Goal: Transaction & Acquisition: Book appointment/travel/reservation

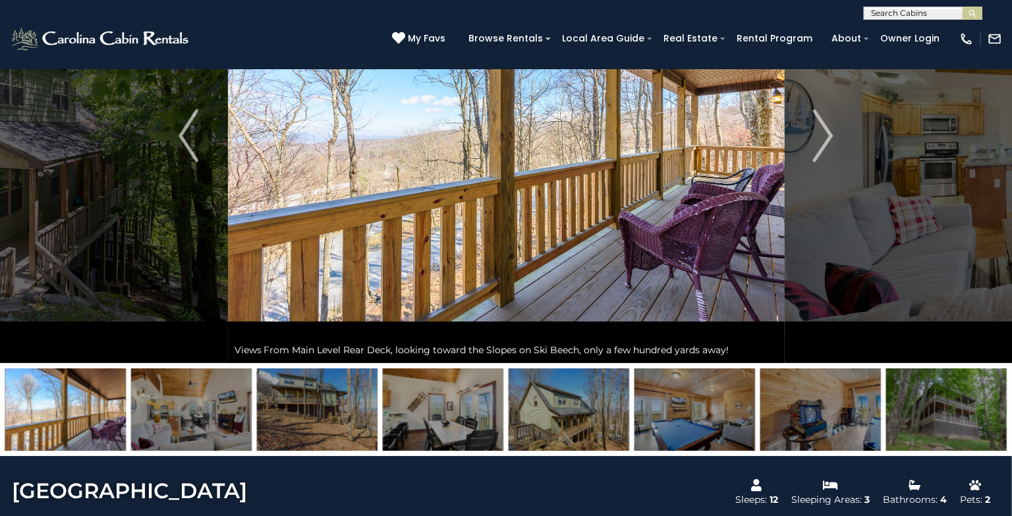
scroll to position [138, 0]
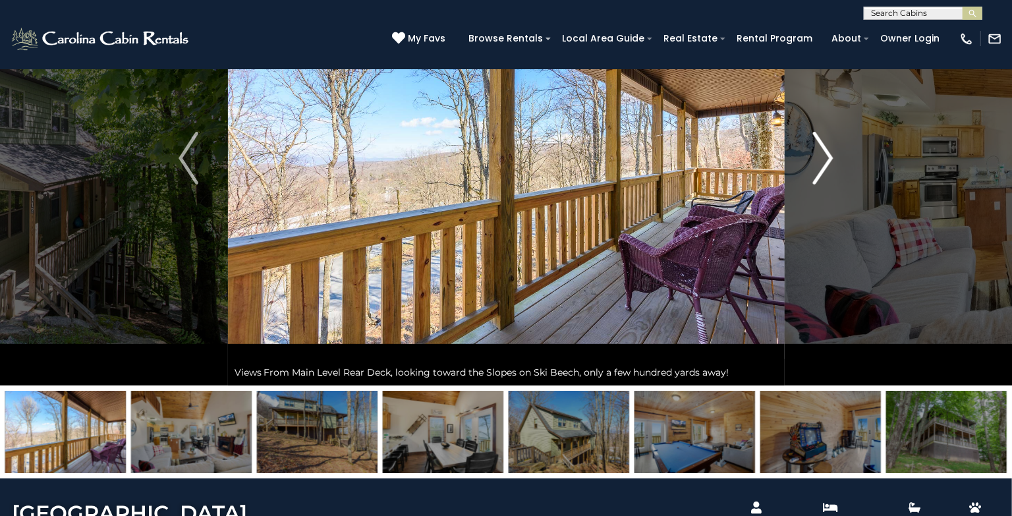
click at [830, 162] on img "Next" at bounding box center [824, 158] width 20 height 53
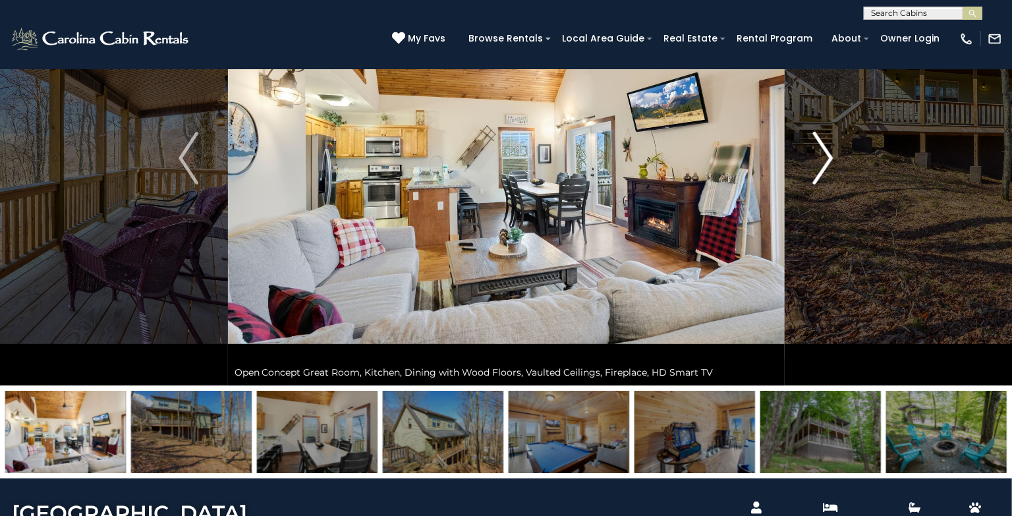
click at [830, 162] on img "Next" at bounding box center [824, 158] width 20 height 53
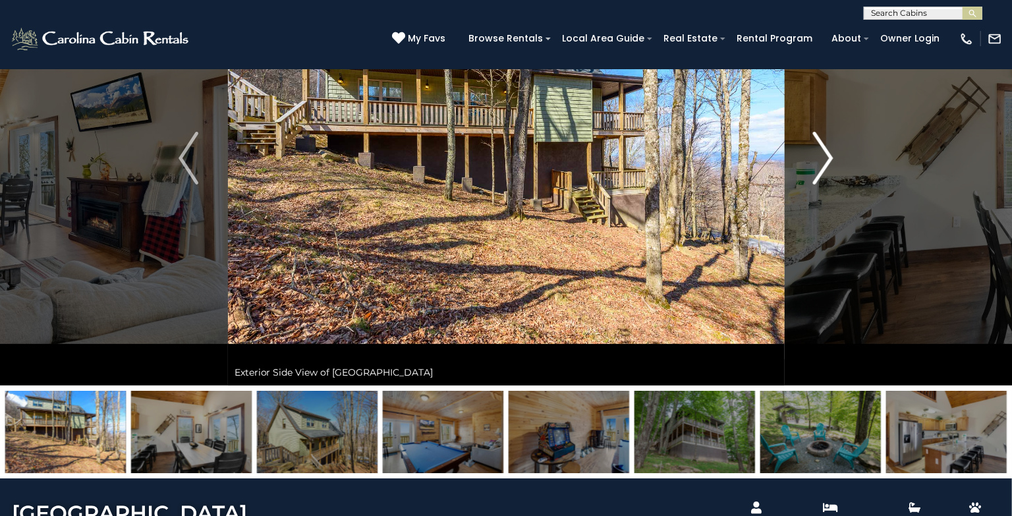
click at [830, 162] on img "Next" at bounding box center [824, 158] width 20 height 53
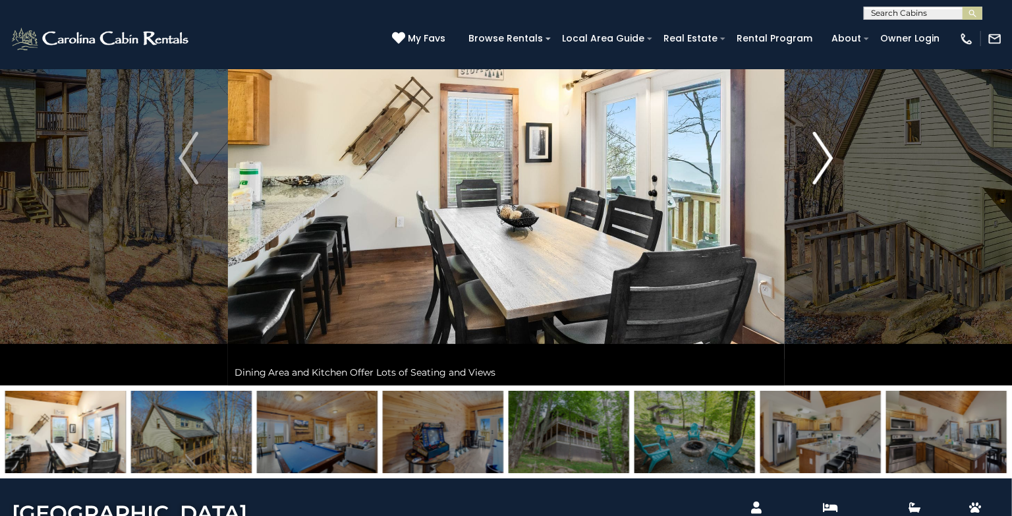
click at [830, 162] on img "Next" at bounding box center [824, 158] width 20 height 53
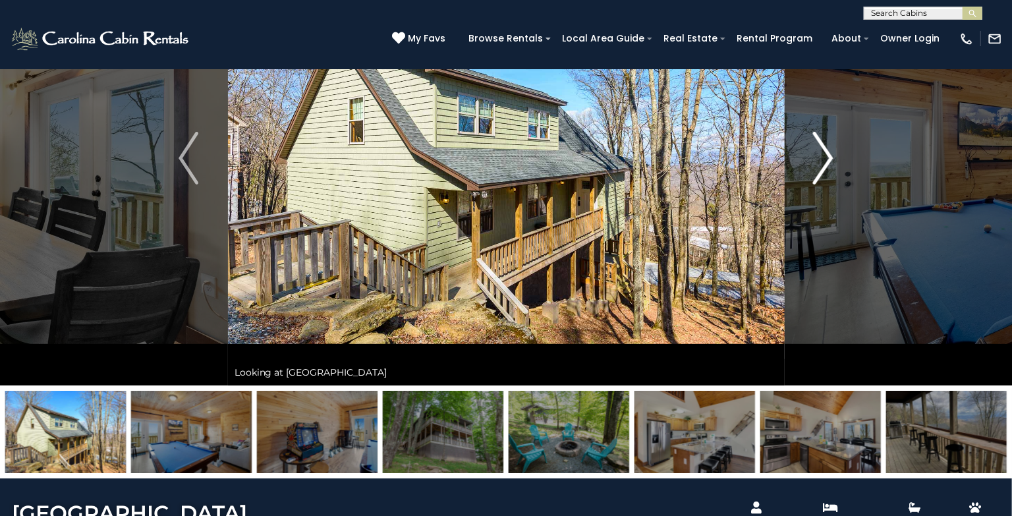
click at [830, 162] on img "Next" at bounding box center [824, 158] width 20 height 53
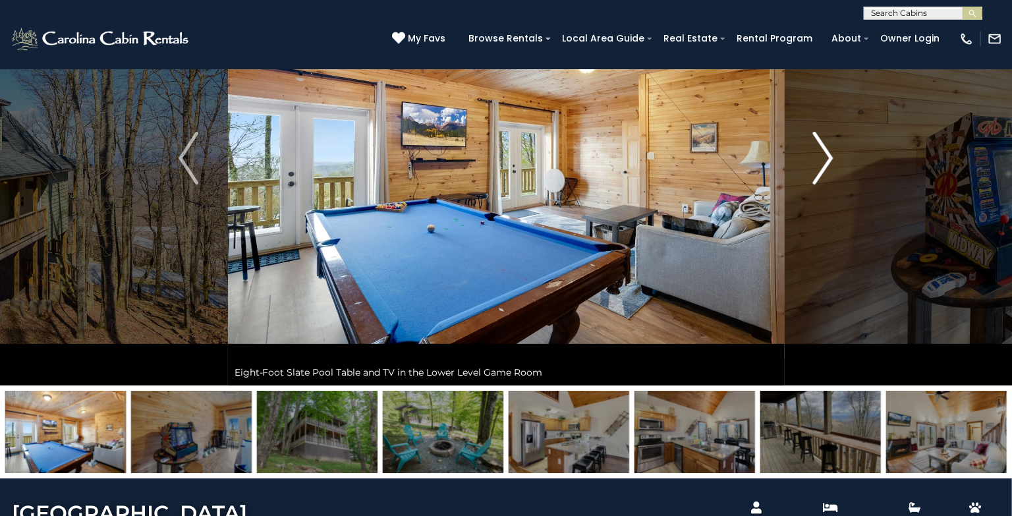
click at [830, 162] on img "Next" at bounding box center [824, 158] width 20 height 53
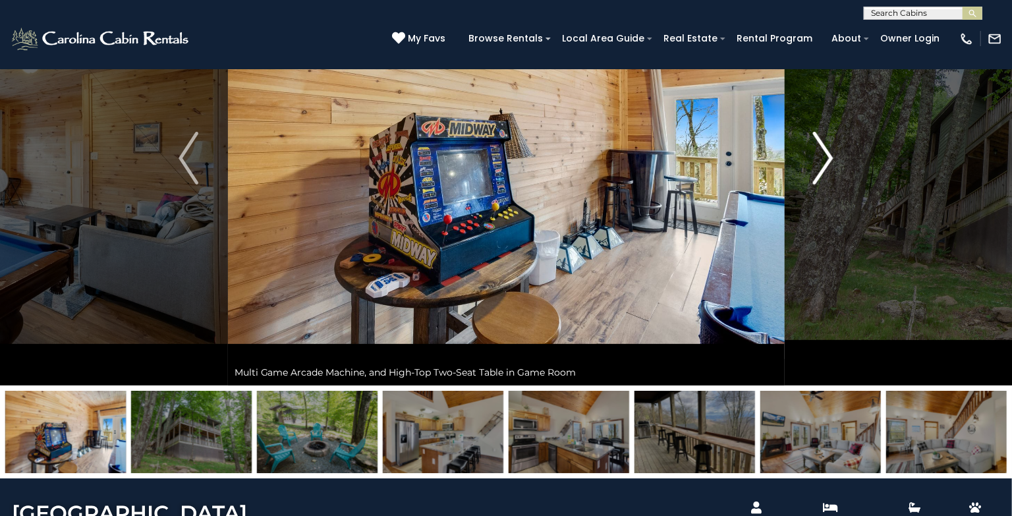
click at [830, 162] on img "Next" at bounding box center [824, 158] width 20 height 53
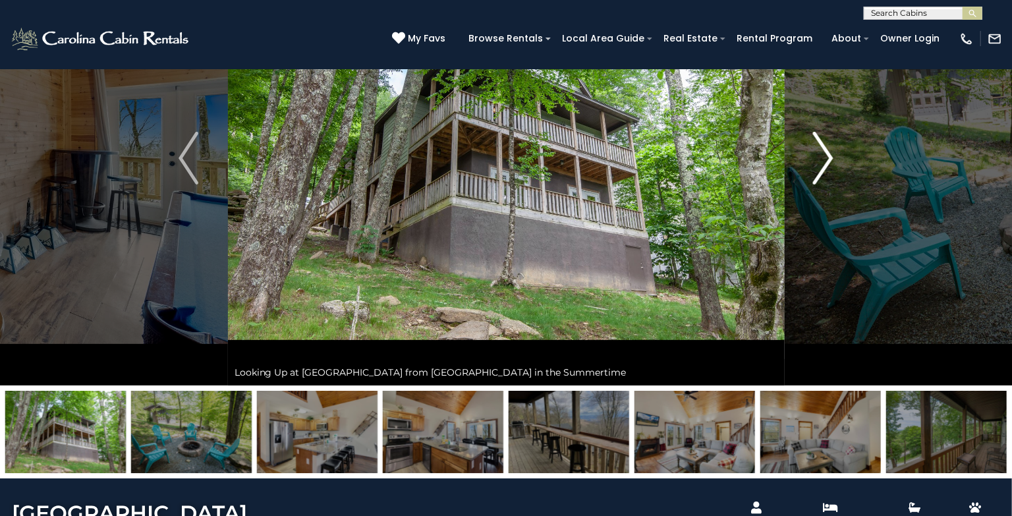
click at [830, 162] on img "Next" at bounding box center [824, 158] width 20 height 53
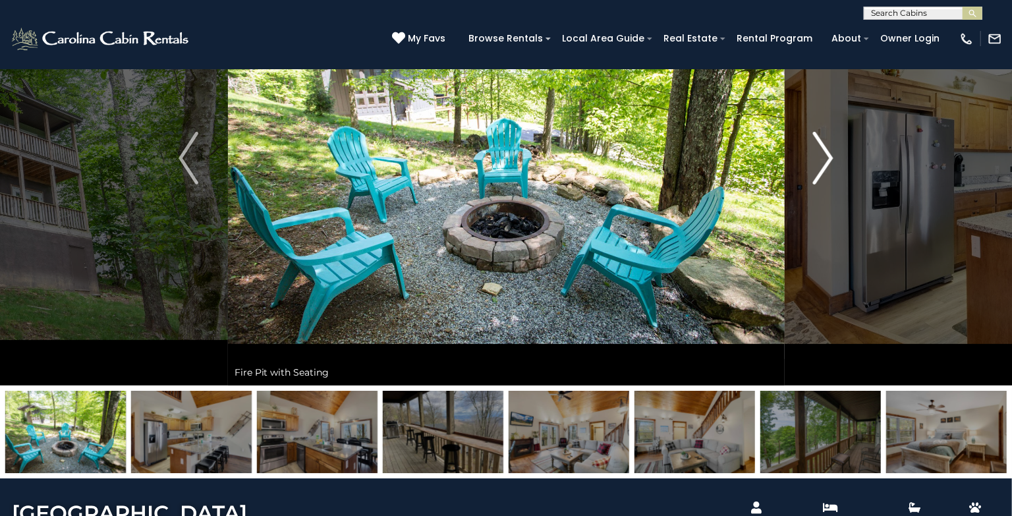
click at [830, 162] on img "Next" at bounding box center [824, 158] width 20 height 53
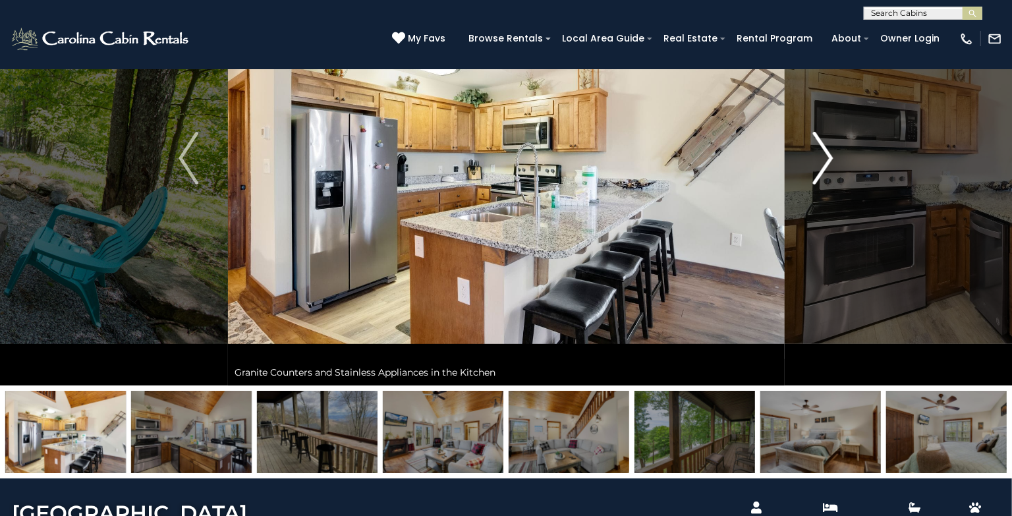
click at [830, 162] on img "Next" at bounding box center [824, 158] width 20 height 53
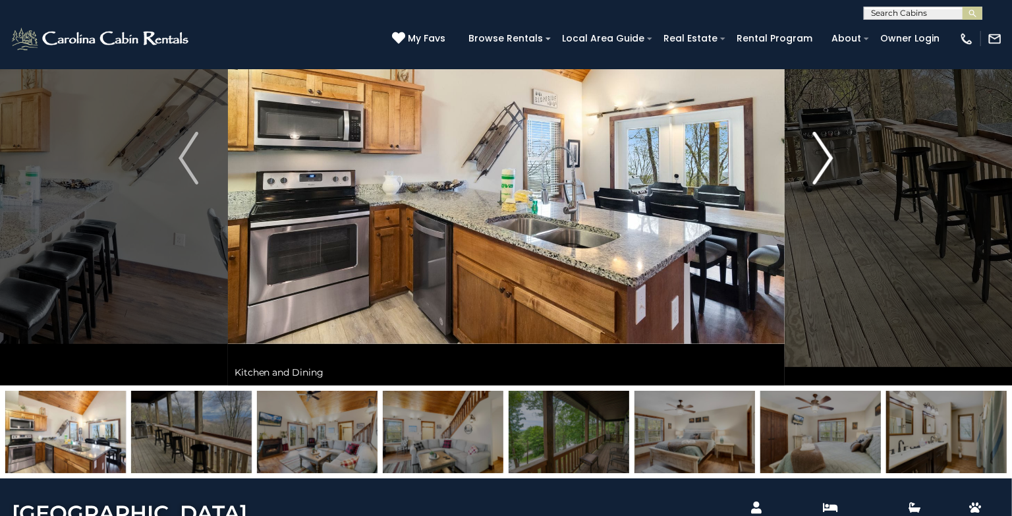
click at [831, 161] on img "Next" at bounding box center [824, 158] width 20 height 53
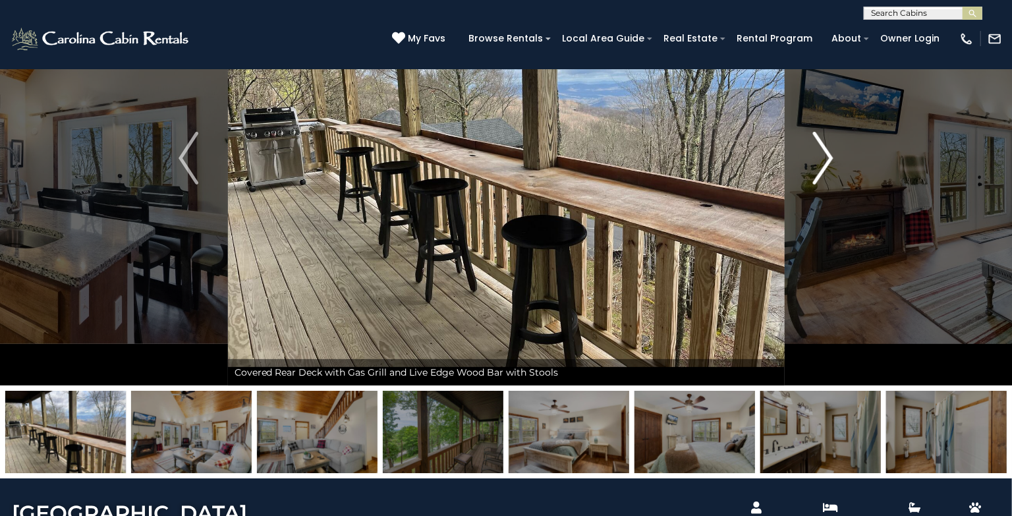
click at [831, 161] on img "Next" at bounding box center [824, 158] width 20 height 53
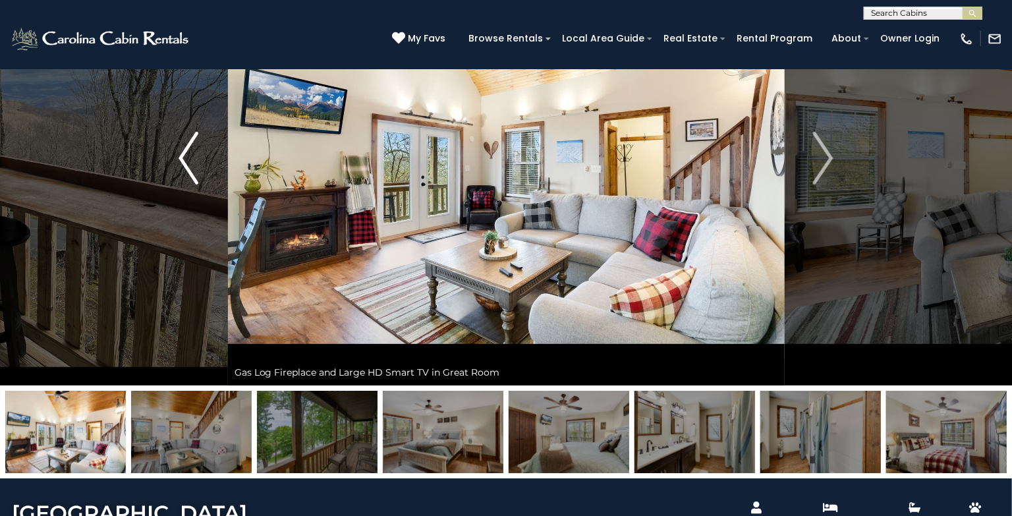
click at [186, 155] on img "Previous" at bounding box center [189, 158] width 20 height 53
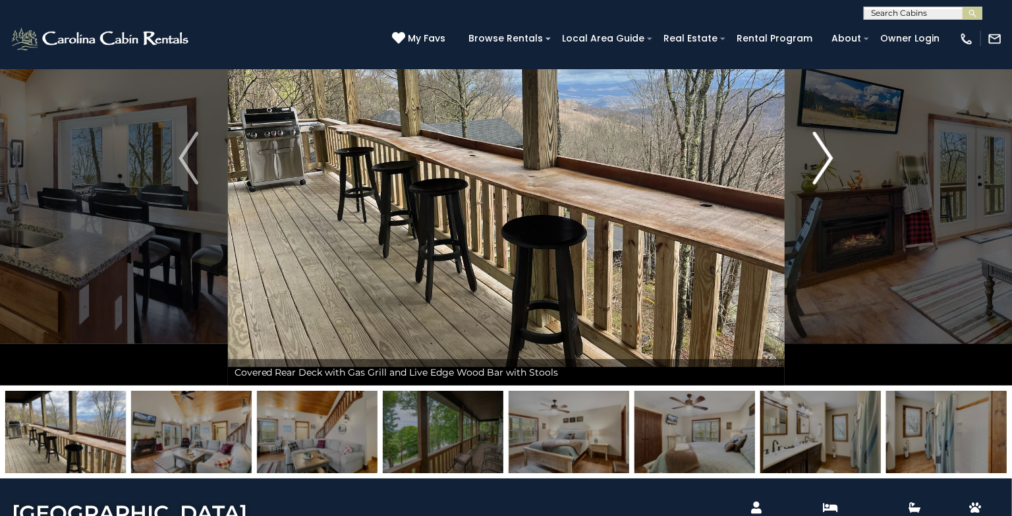
click at [831, 155] on img "Next" at bounding box center [824, 158] width 20 height 53
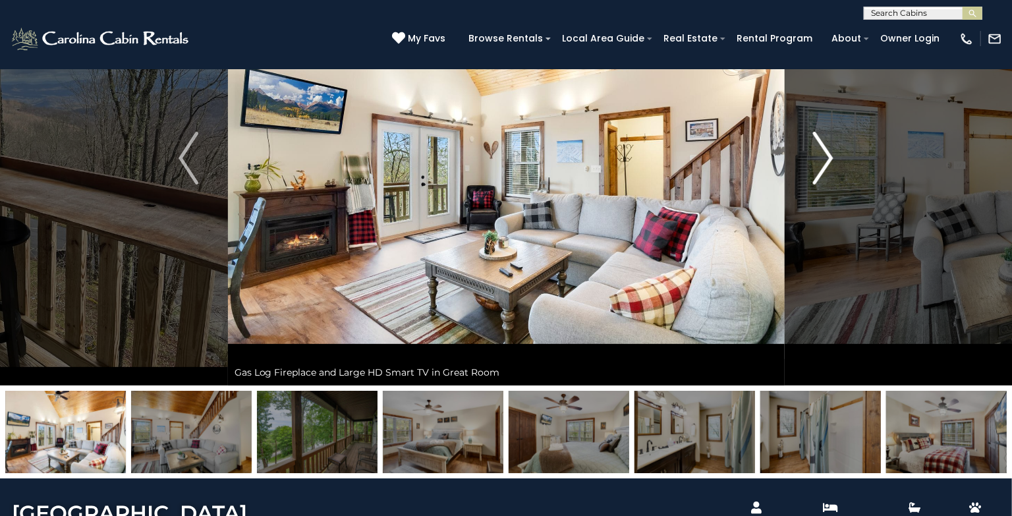
click at [831, 155] on img "Next" at bounding box center [824, 158] width 20 height 53
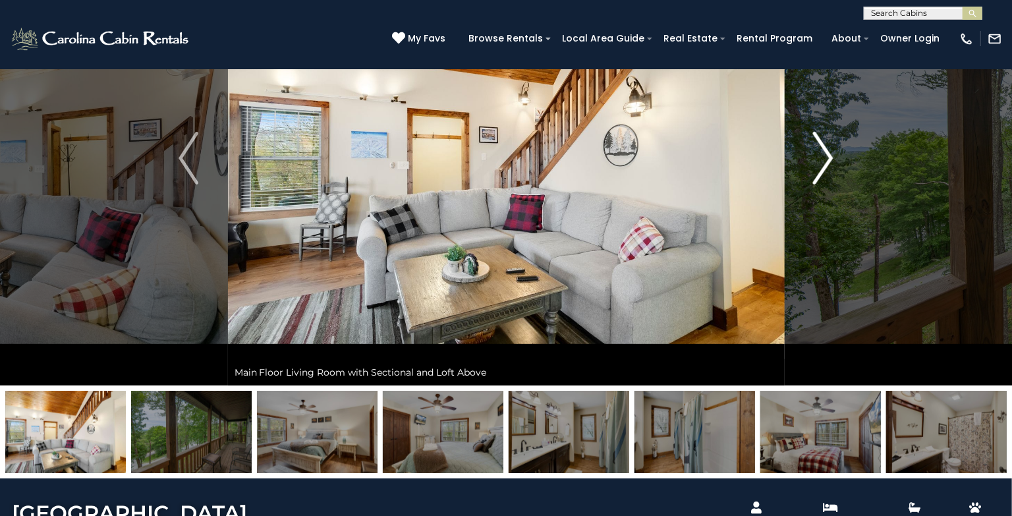
click at [831, 155] on img "Next" at bounding box center [824, 158] width 20 height 53
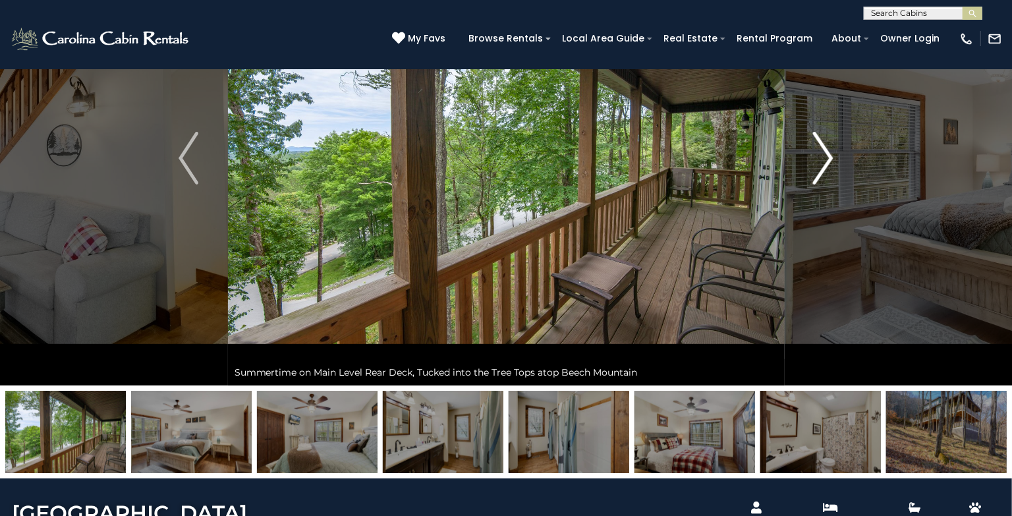
click at [831, 155] on img "Next" at bounding box center [824, 158] width 20 height 53
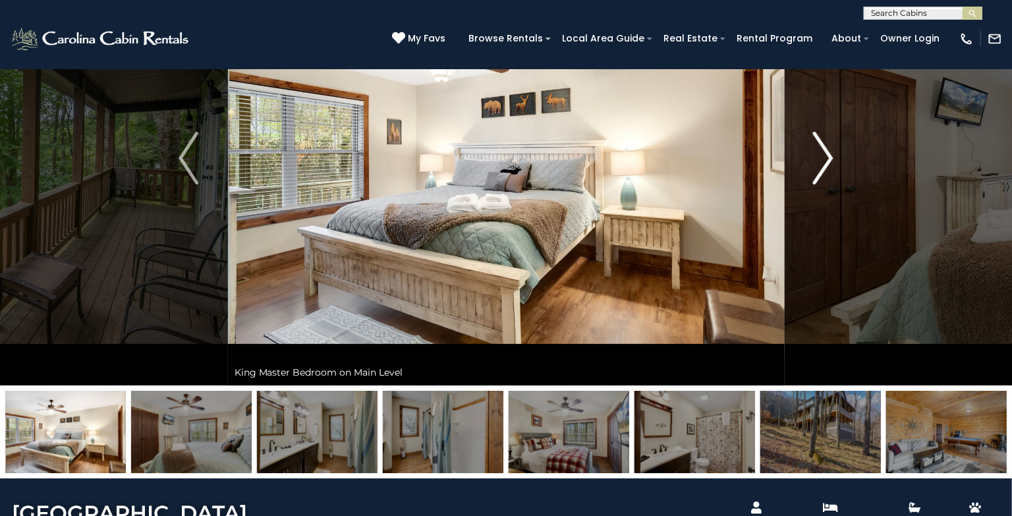
click at [831, 155] on img "Next" at bounding box center [824, 158] width 20 height 53
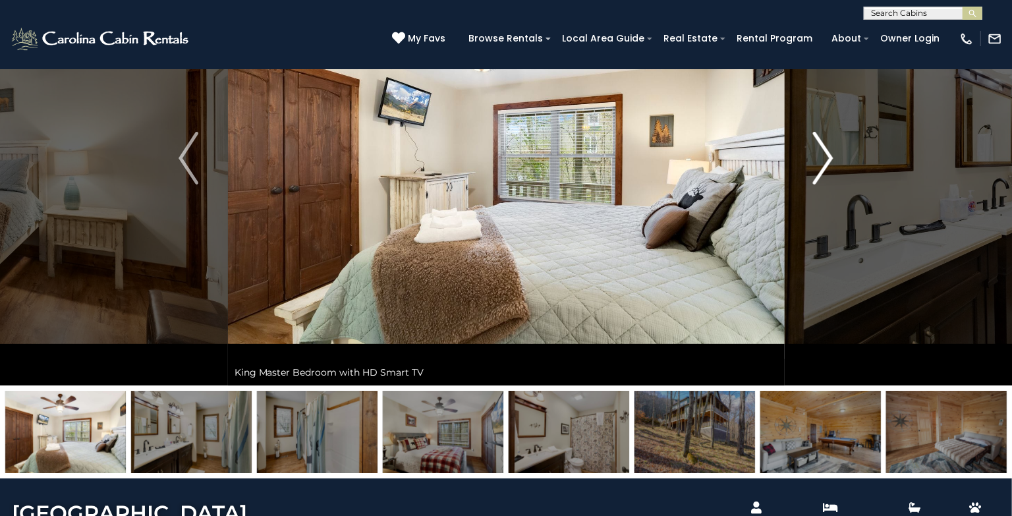
click at [831, 155] on img "Next" at bounding box center [824, 158] width 20 height 53
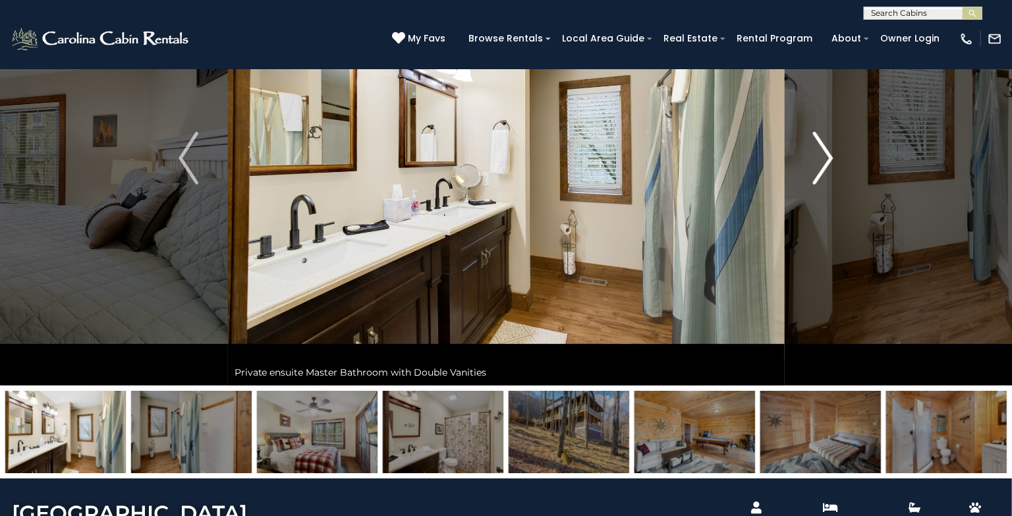
click at [831, 155] on img "Next" at bounding box center [824, 158] width 20 height 53
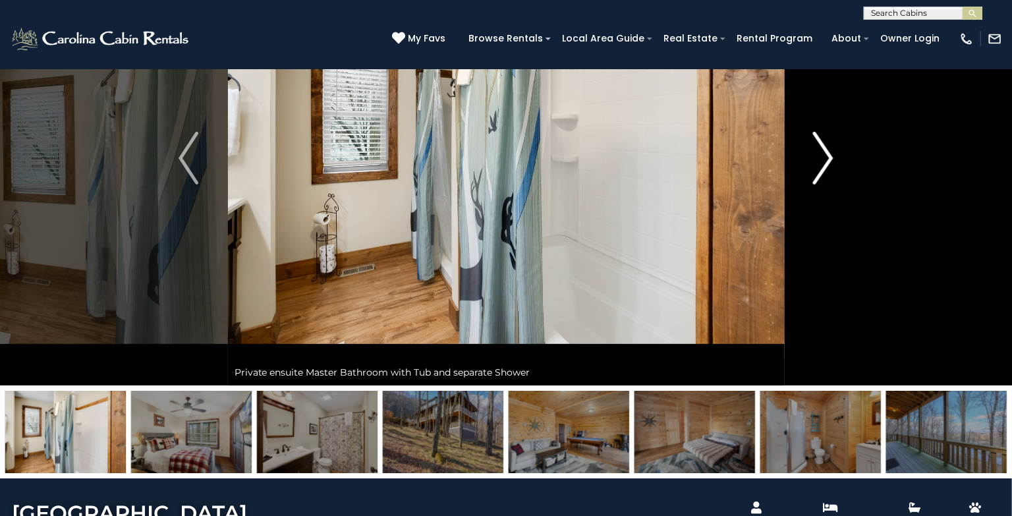
click at [831, 155] on img "Next" at bounding box center [824, 158] width 20 height 53
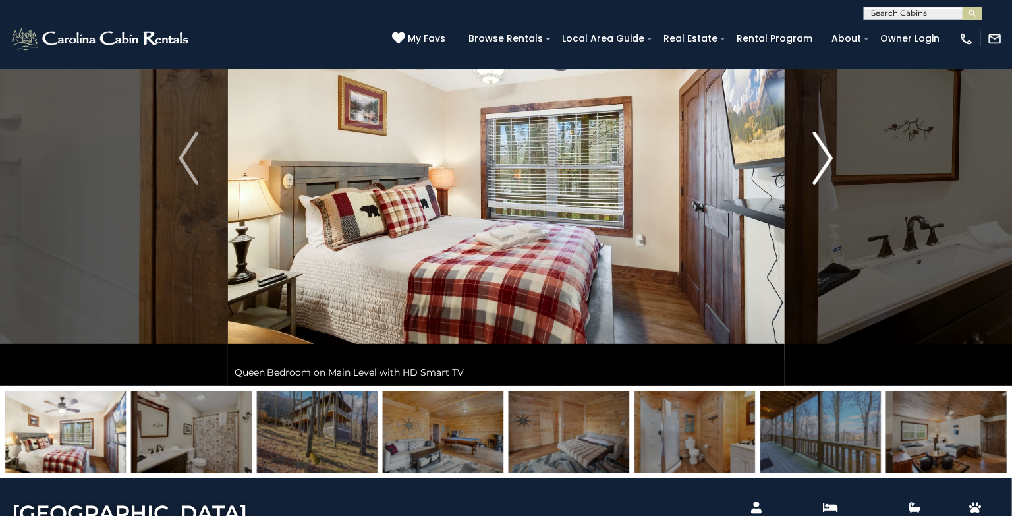
click at [831, 155] on img "Next" at bounding box center [824, 158] width 20 height 53
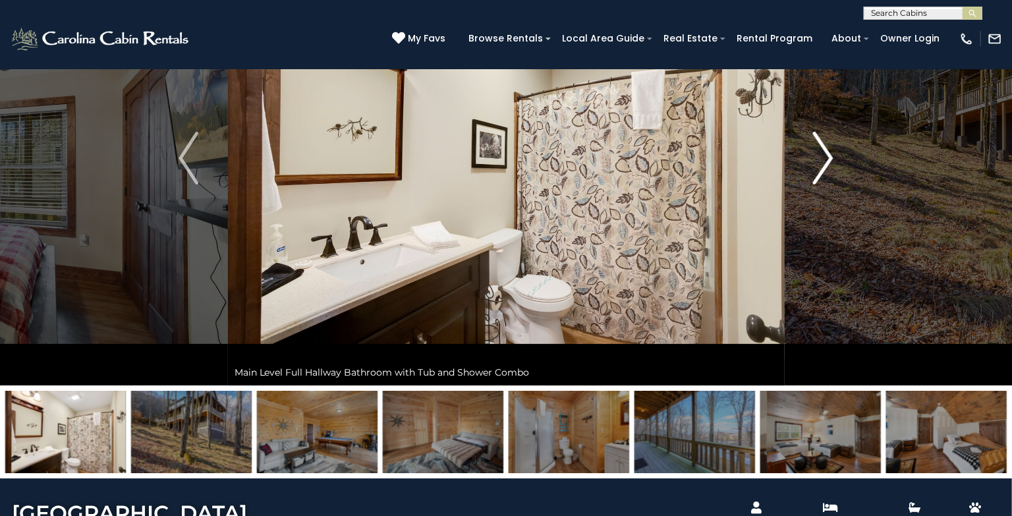
click at [831, 155] on img "Next" at bounding box center [824, 158] width 20 height 53
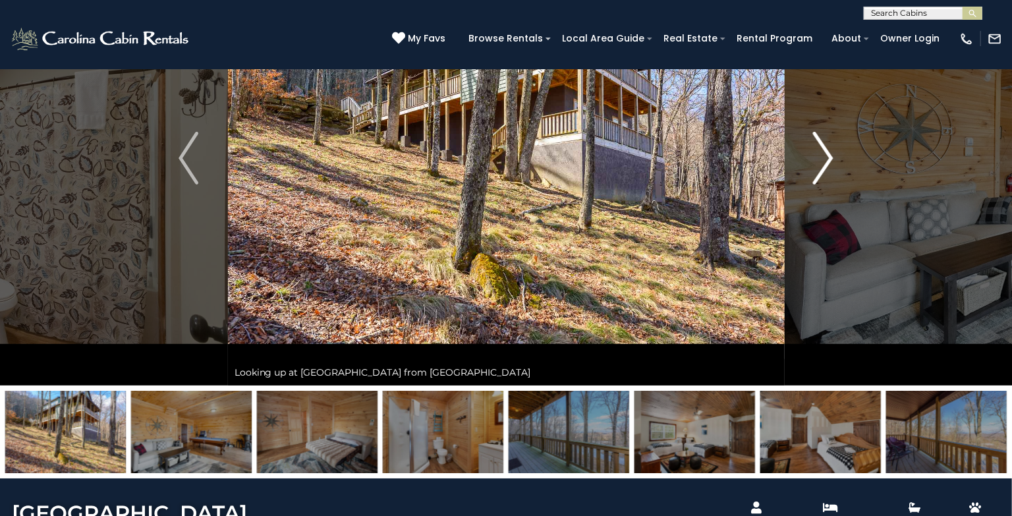
click at [831, 155] on img "Next" at bounding box center [824, 158] width 20 height 53
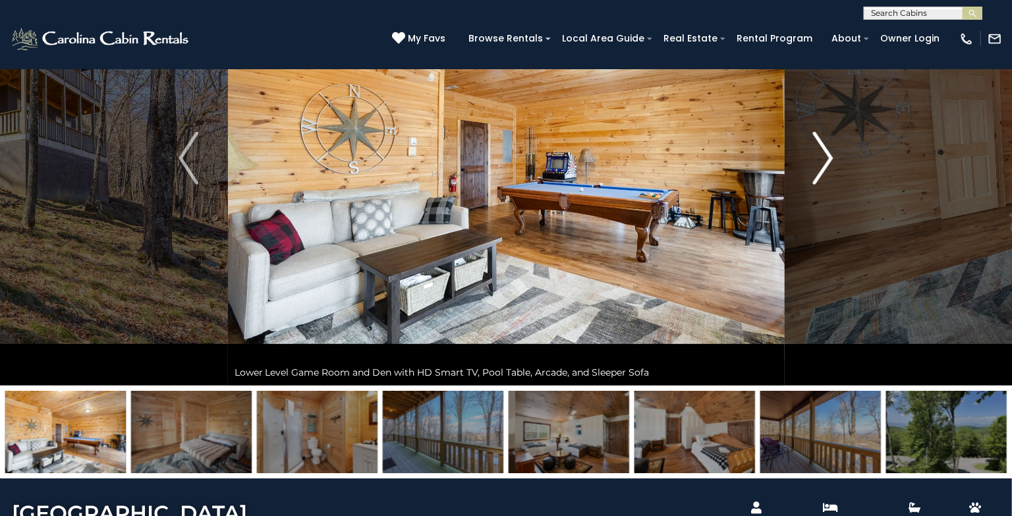
click at [831, 155] on img "Next" at bounding box center [824, 158] width 20 height 53
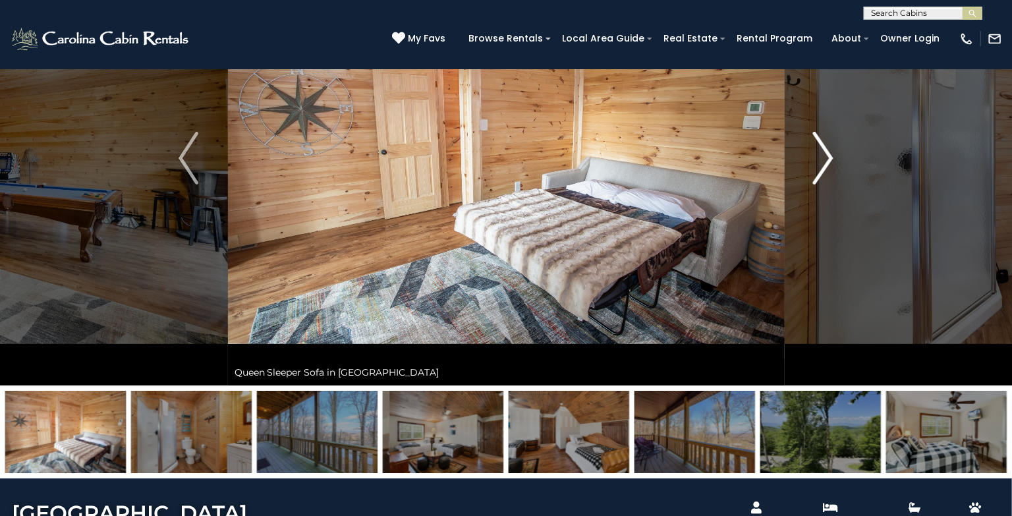
click at [831, 155] on img "Next" at bounding box center [824, 158] width 20 height 53
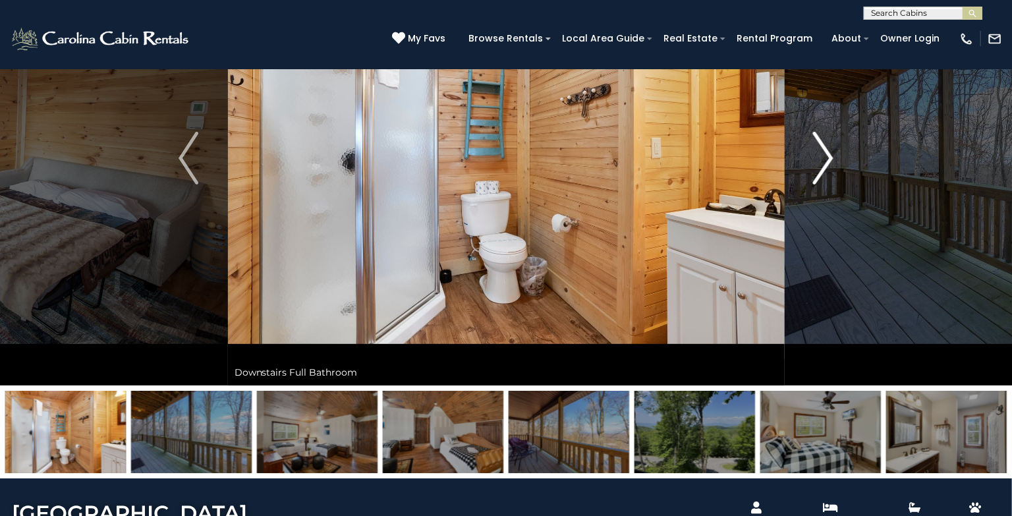
click at [831, 155] on img "Next" at bounding box center [824, 158] width 20 height 53
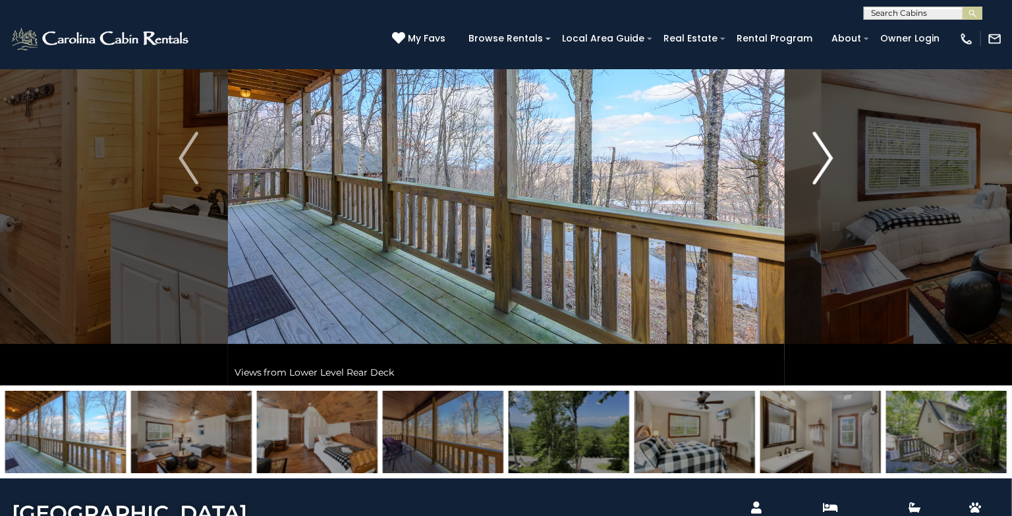
click at [831, 155] on img "Next" at bounding box center [824, 158] width 20 height 53
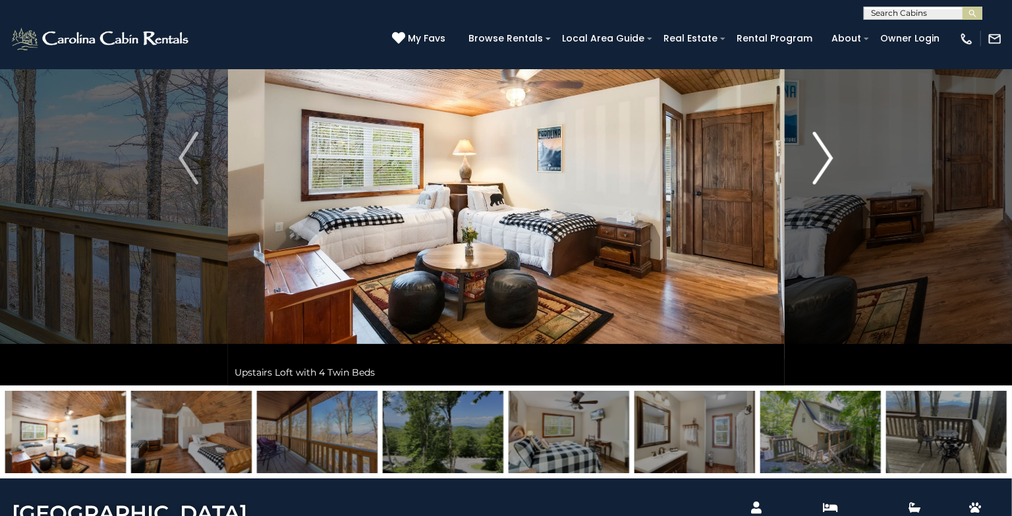
click at [831, 155] on img "Next" at bounding box center [824, 158] width 20 height 53
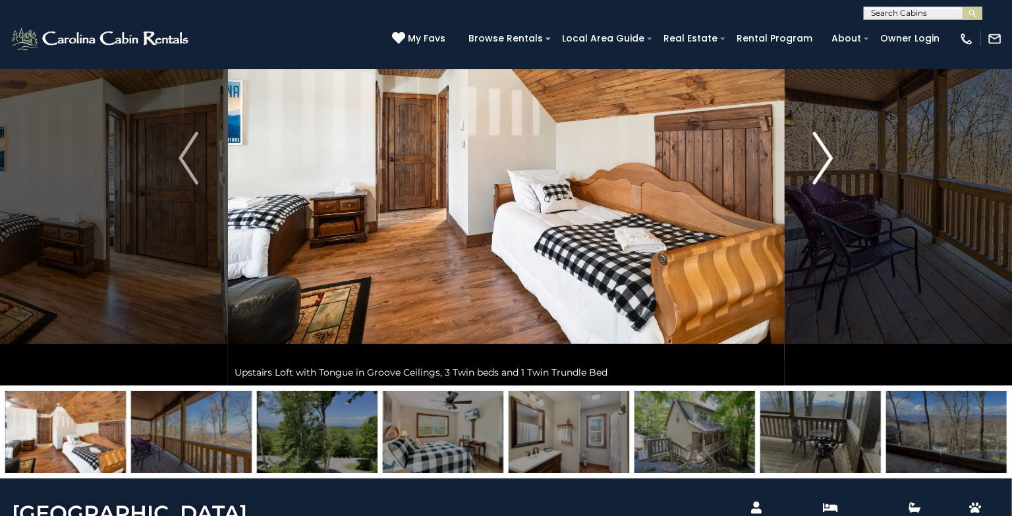
click at [831, 155] on img "Next" at bounding box center [824, 158] width 20 height 53
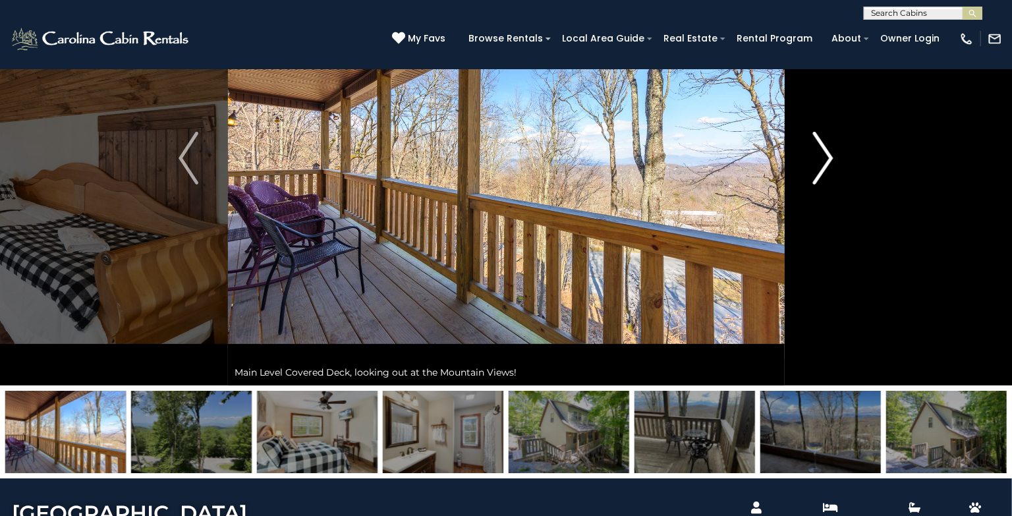
click at [831, 155] on img "Next" at bounding box center [824, 158] width 20 height 53
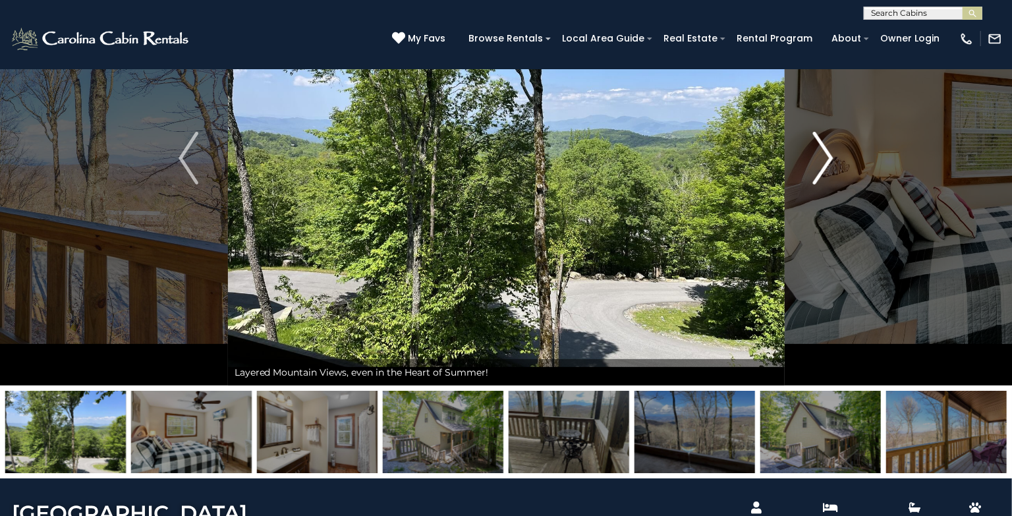
click at [831, 155] on img "Next" at bounding box center [824, 158] width 20 height 53
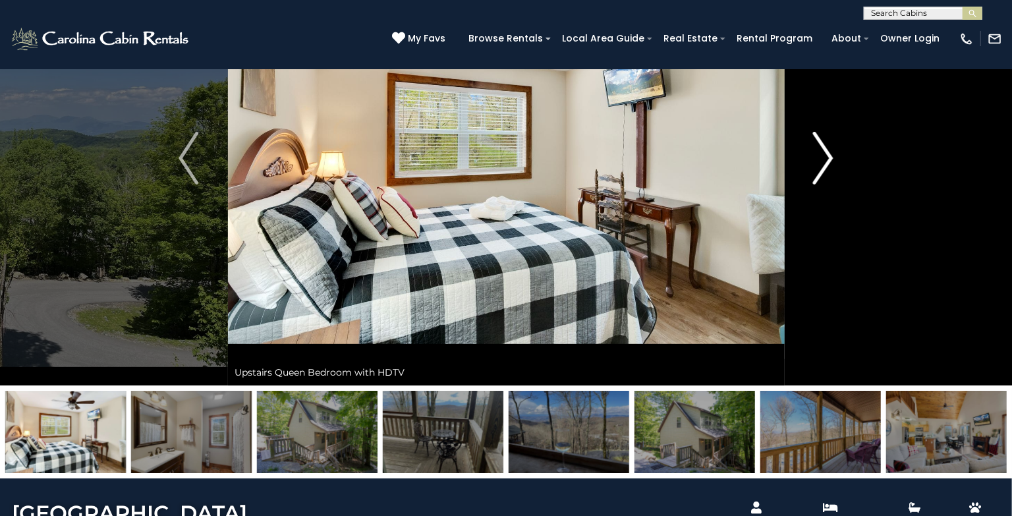
click at [831, 155] on img "Next" at bounding box center [824, 158] width 20 height 53
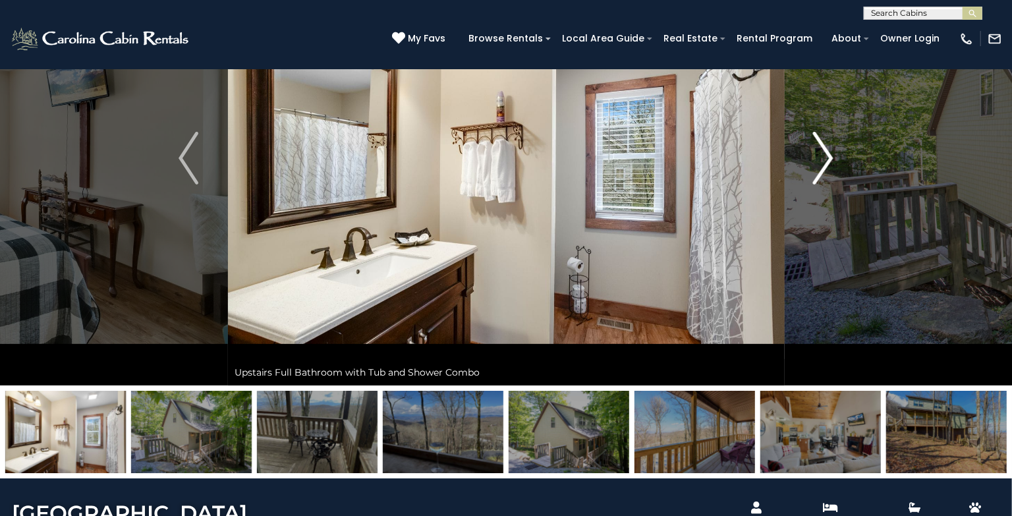
click at [831, 155] on img "Next" at bounding box center [824, 158] width 20 height 53
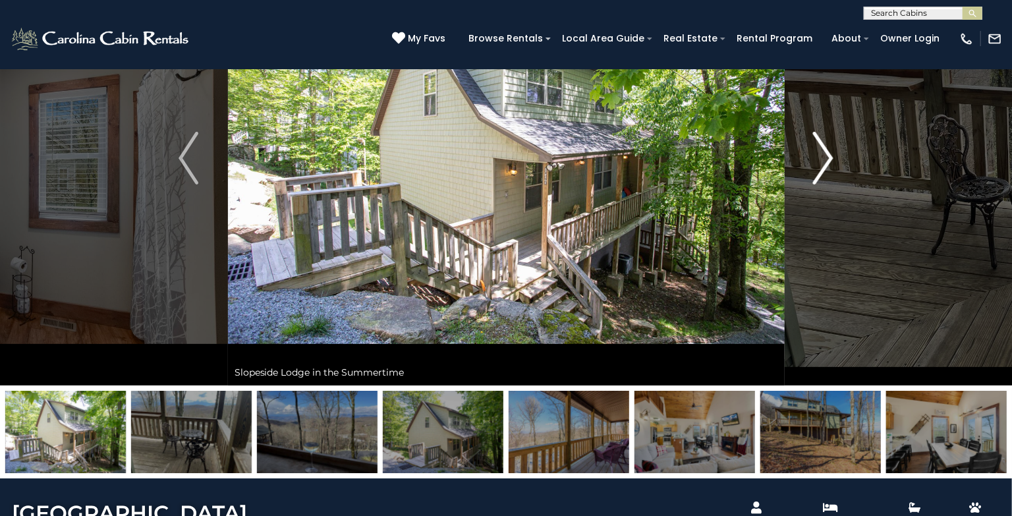
click at [831, 155] on img "Next" at bounding box center [824, 158] width 20 height 53
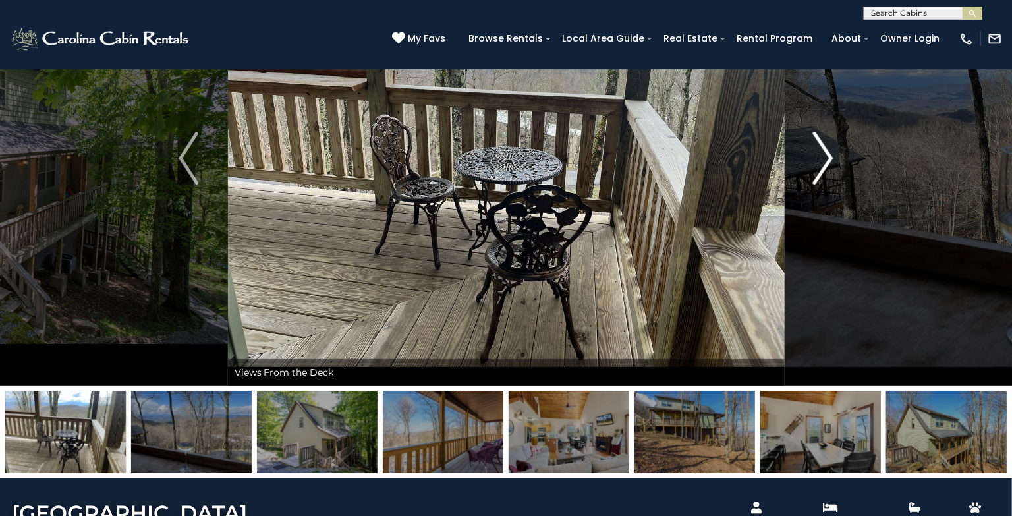
click at [827, 160] on img "Next" at bounding box center [824, 158] width 20 height 53
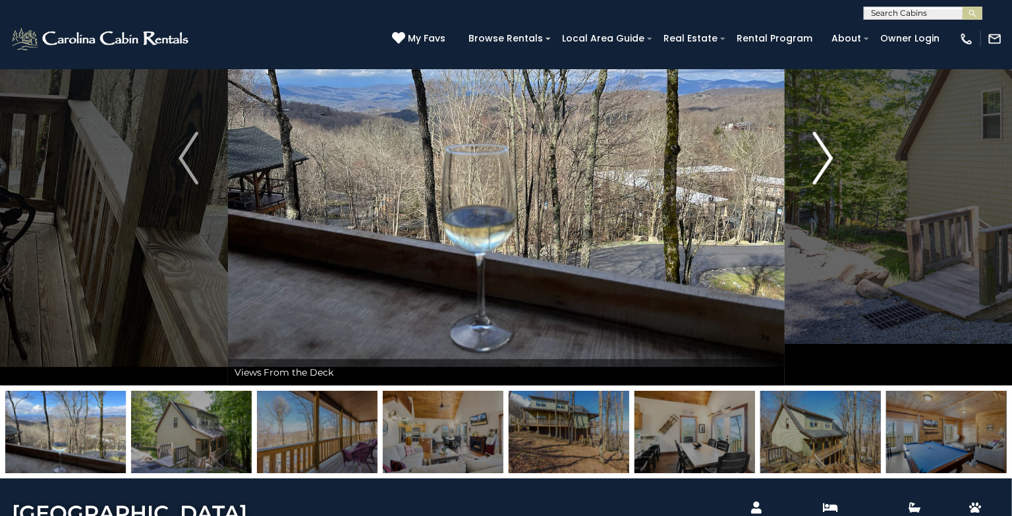
click at [827, 160] on img "Next" at bounding box center [824, 158] width 20 height 53
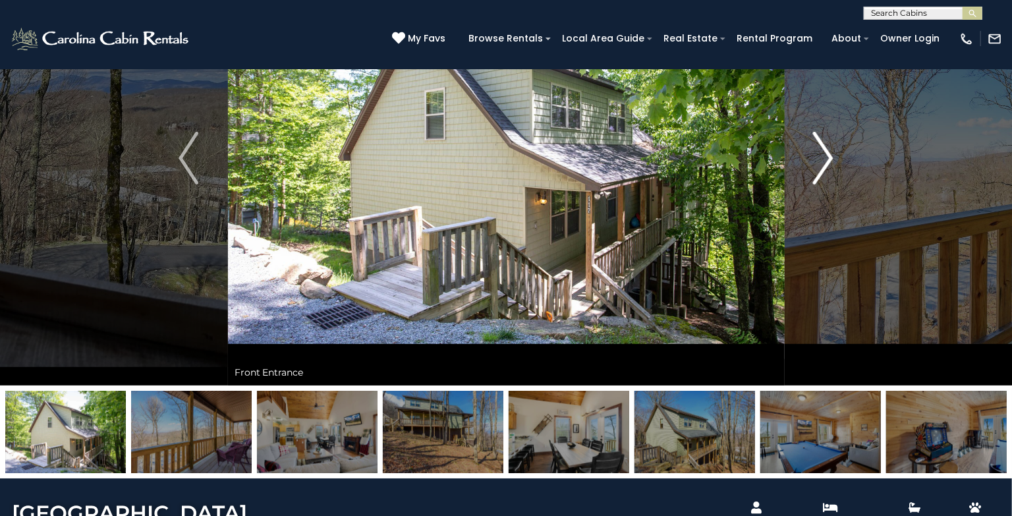
click at [827, 160] on img "Next" at bounding box center [824, 158] width 20 height 53
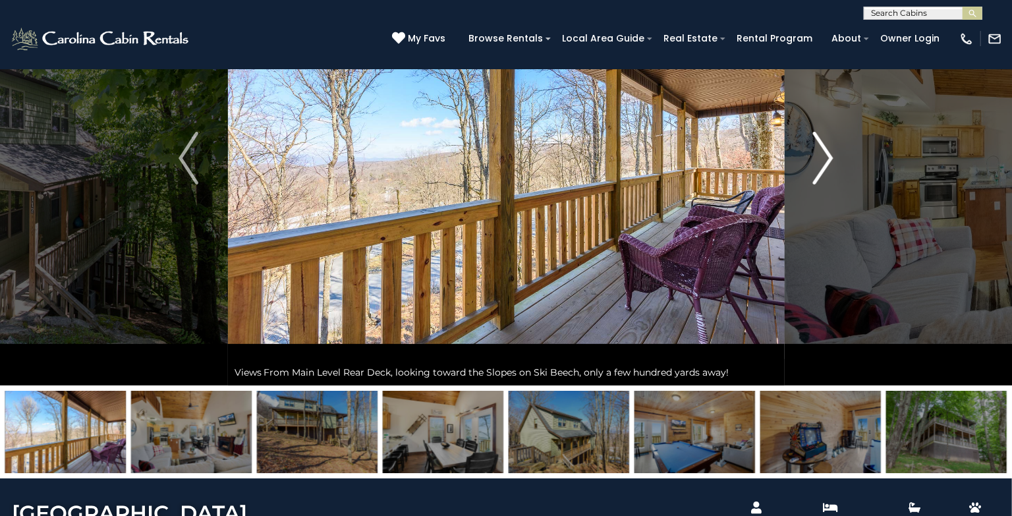
click at [827, 160] on img "Next" at bounding box center [824, 158] width 20 height 53
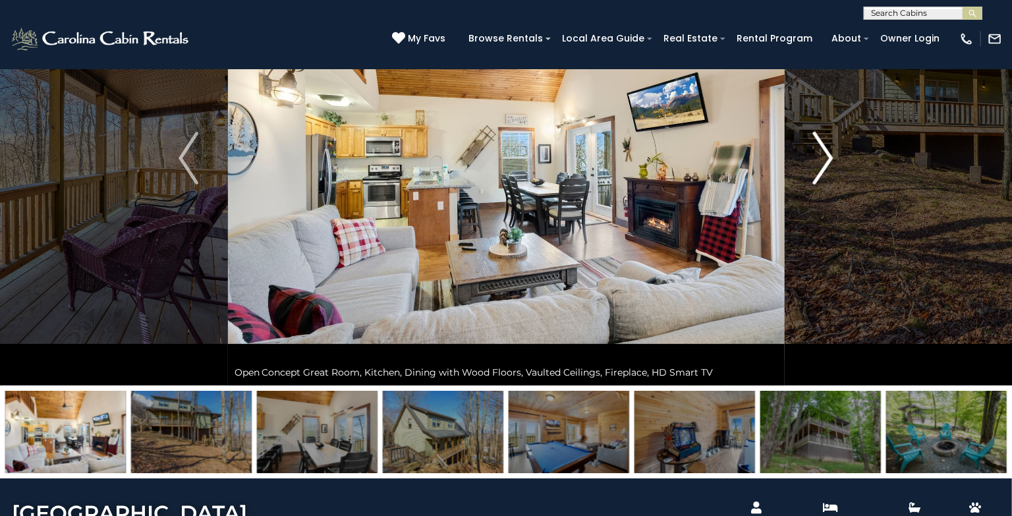
click at [827, 160] on img "Next" at bounding box center [824, 158] width 20 height 53
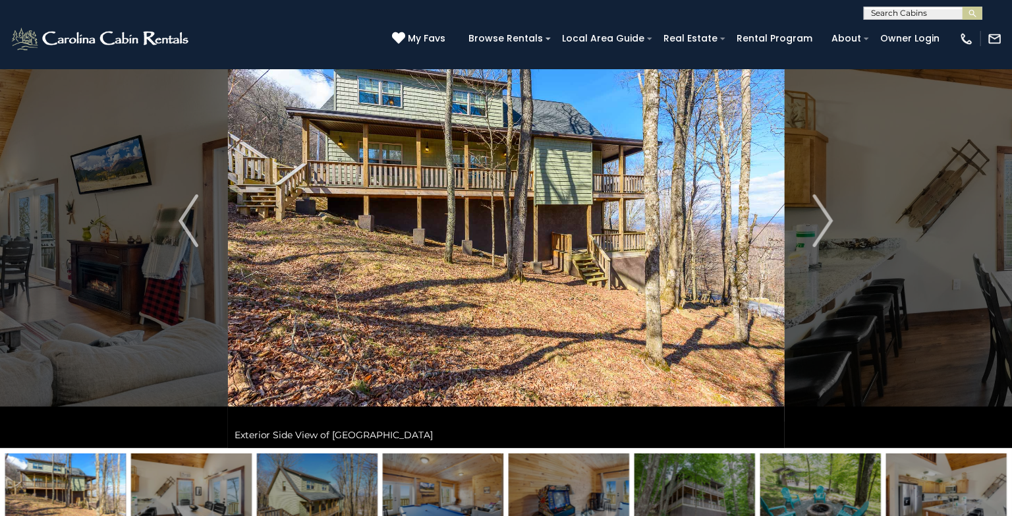
scroll to position [72, 0]
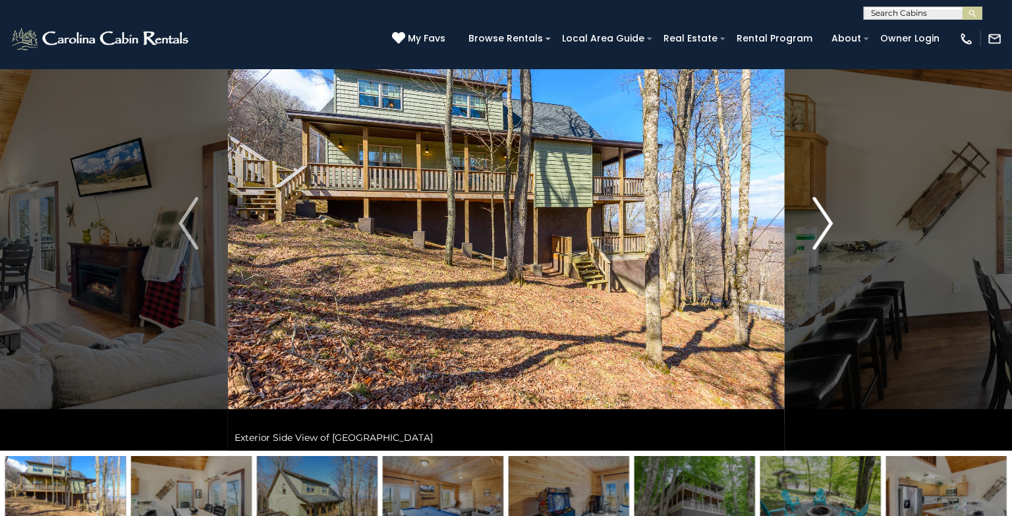
click at [822, 216] on img "Next" at bounding box center [824, 223] width 20 height 53
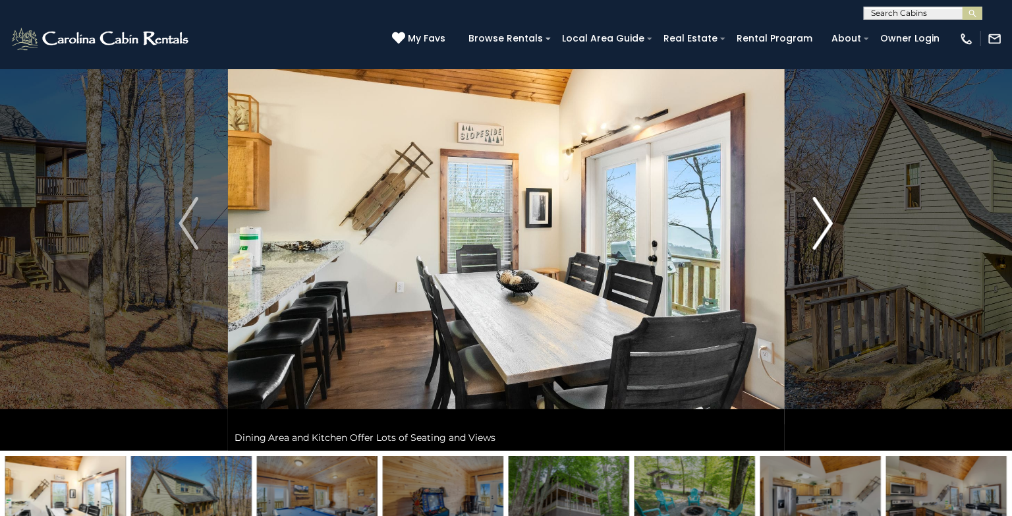
click at [822, 216] on img "Next" at bounding box center [824, 223] width 20 height 53
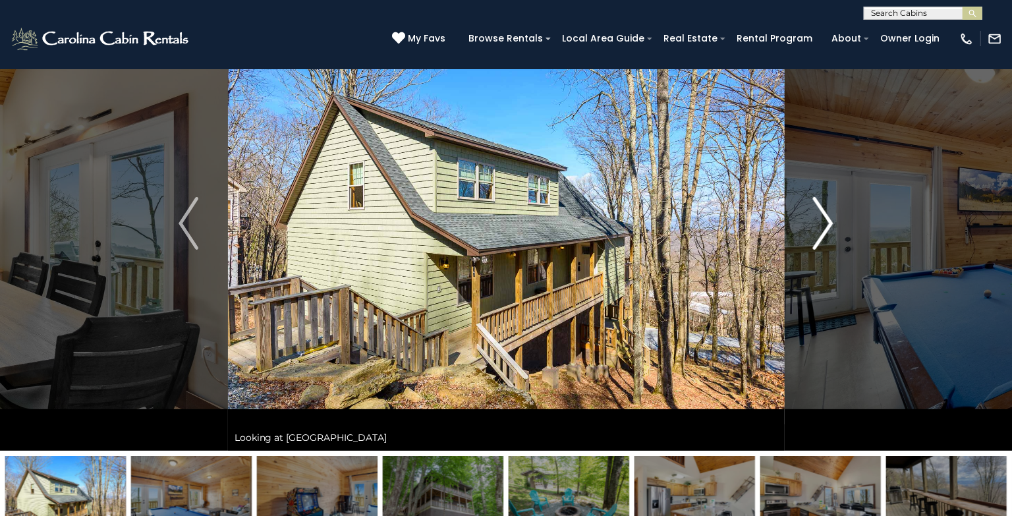
click at [822, 216] on img "Next" at bounding box center [824, 223] width 20 height 53
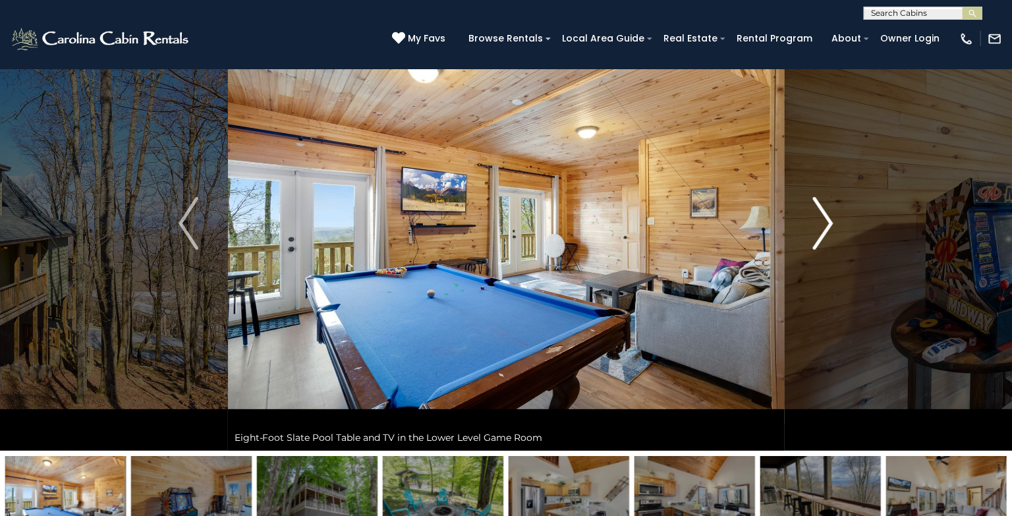
click at [822, 216] on img "Next" at bounding box center [824, 223] width 20 height 53
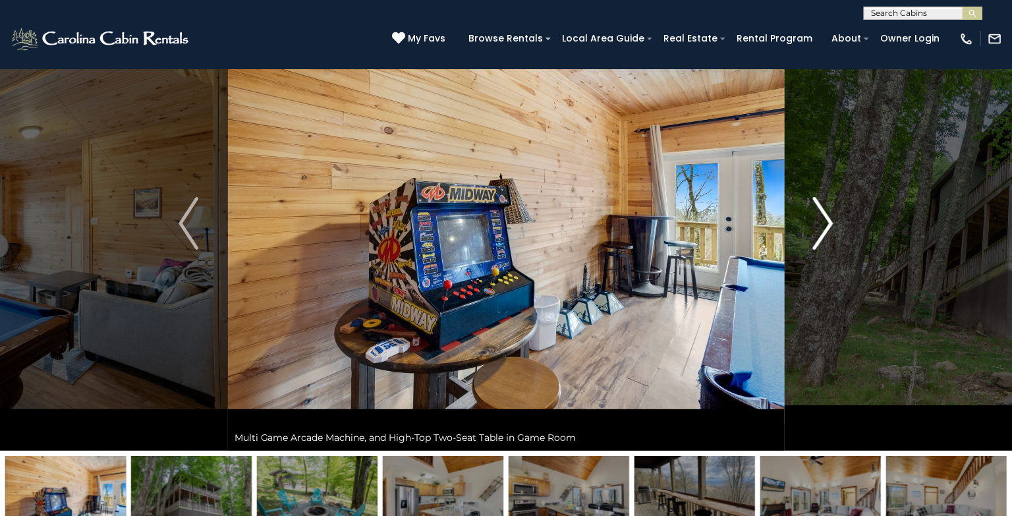
click at [822, 216] on img "Next" at bounding box center [824, 223] width 20 height 53
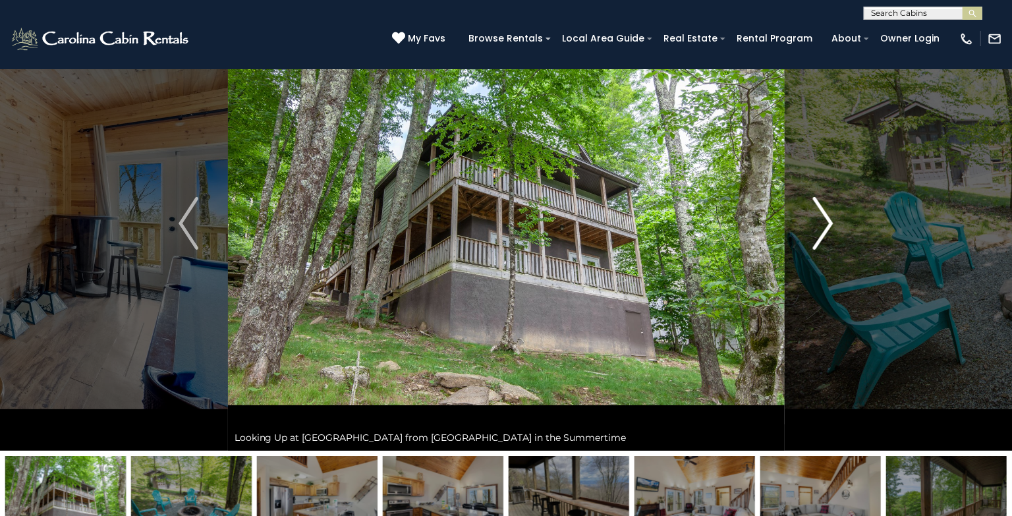
click at [822, 216] on img "Next" at bounding box center [824, 223] width 20 height 53
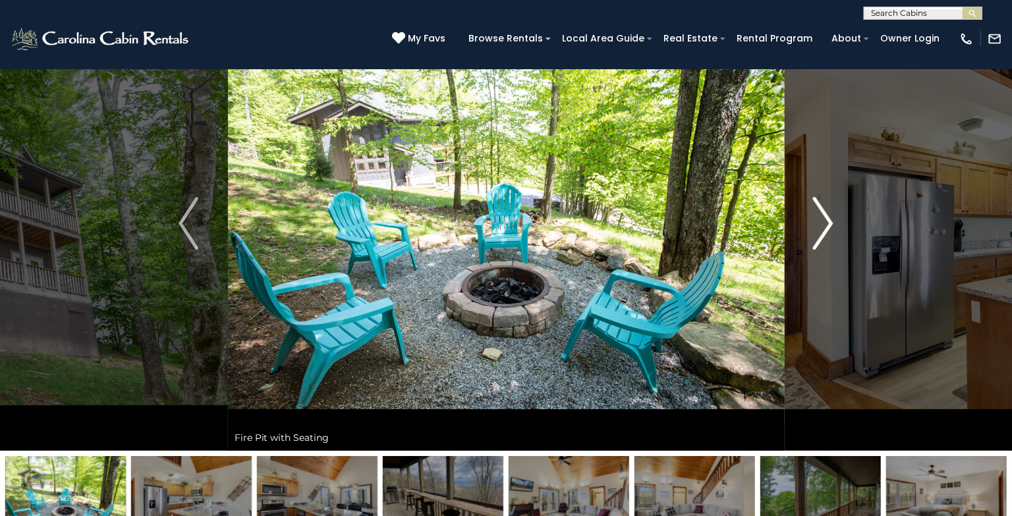
click at [822, 216] on img "Next" at bounding box center [824, 223] width 20 height 53
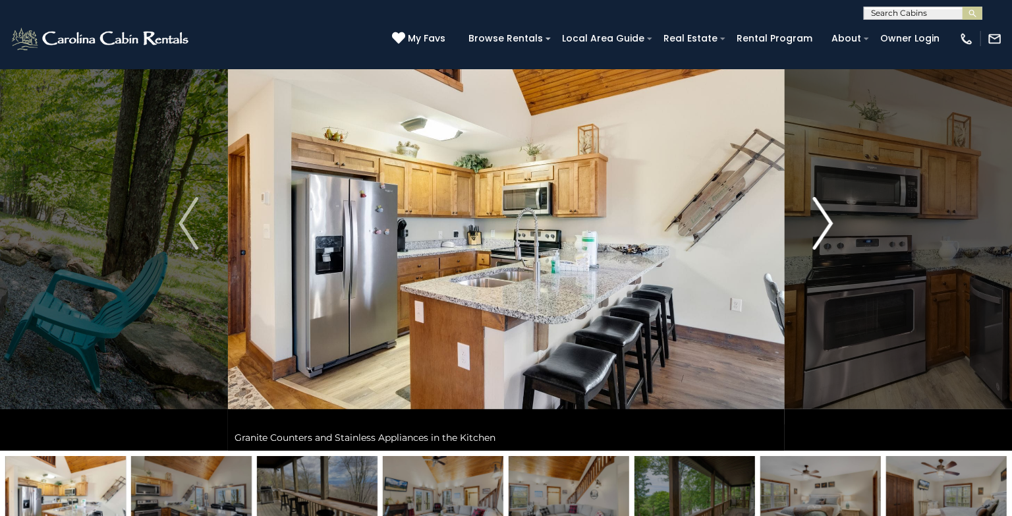
click at [822, 216] on img "Next" at bounding box center [824, 223] width 20 height 53
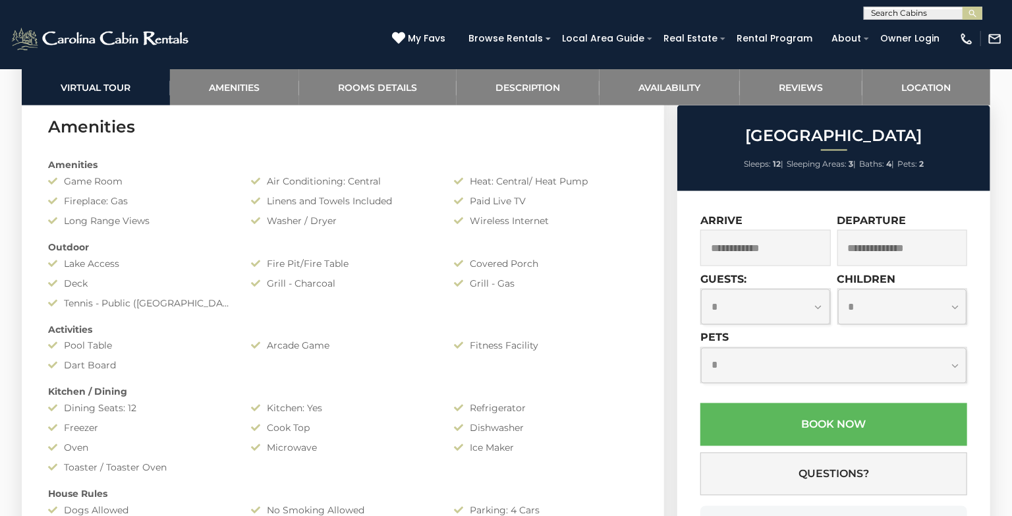
scroll to position [1065, 0]
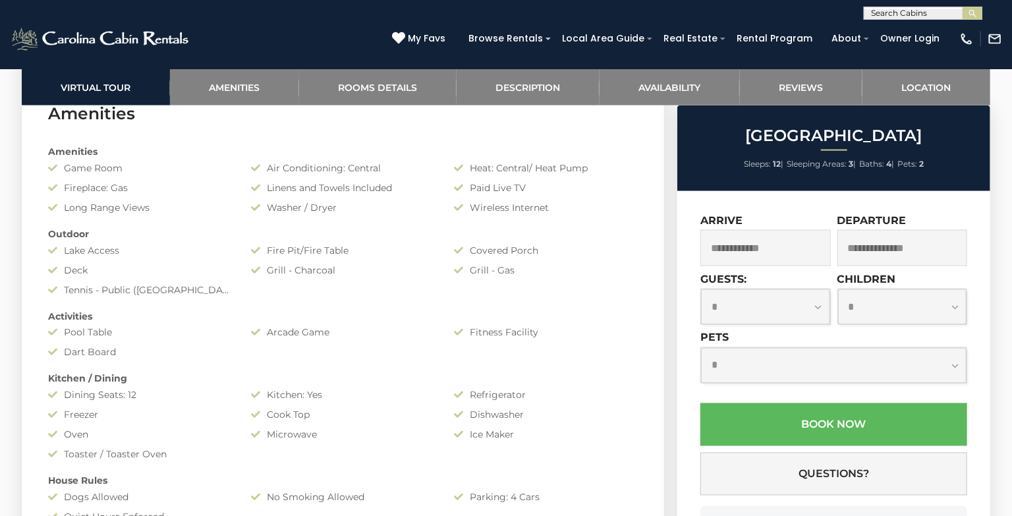
click at [750, 256] on input "text" at bounding box center [765, 248] width 130 height 36
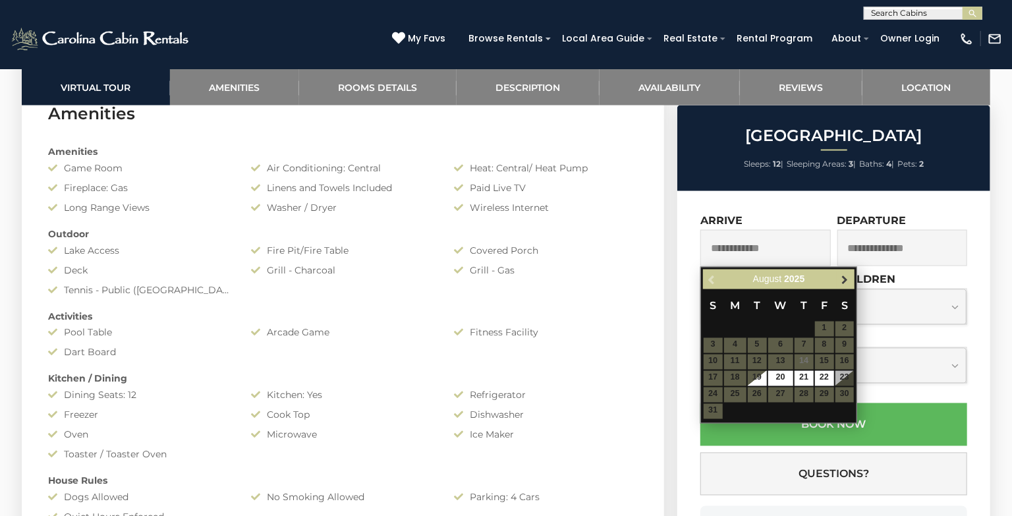
click at [847, 282] on span "Next" at bounding box center [845, 279] width 11 height 11
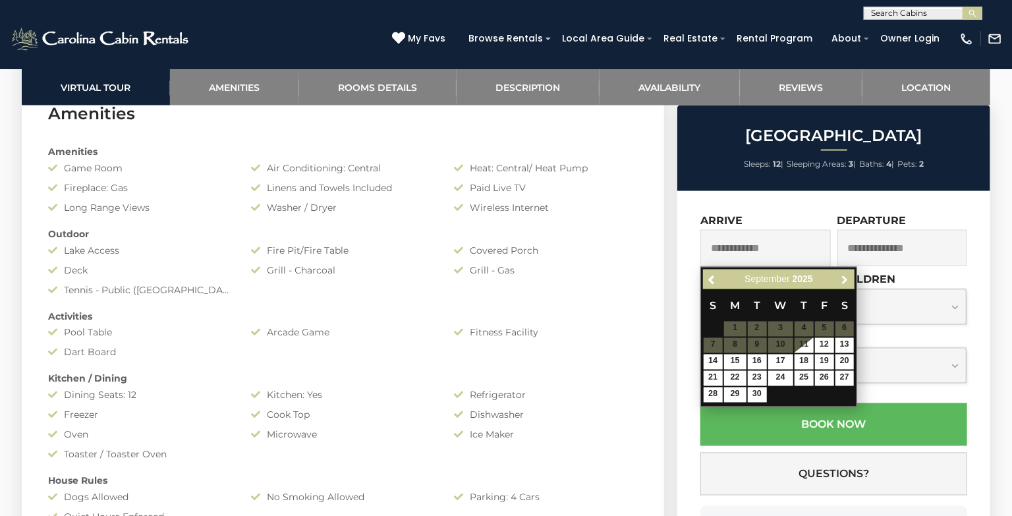
click at [847, 282] on span "Next" at bounding box center [845, 279] width 11 height 11
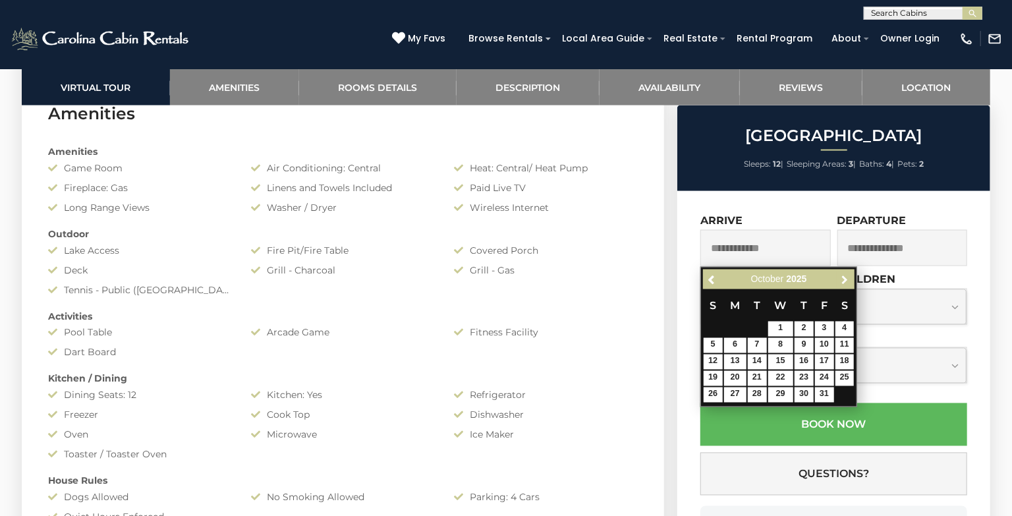
click at [847, 282] on span "Next" at bounding box center [845, 279] width 11 height 11
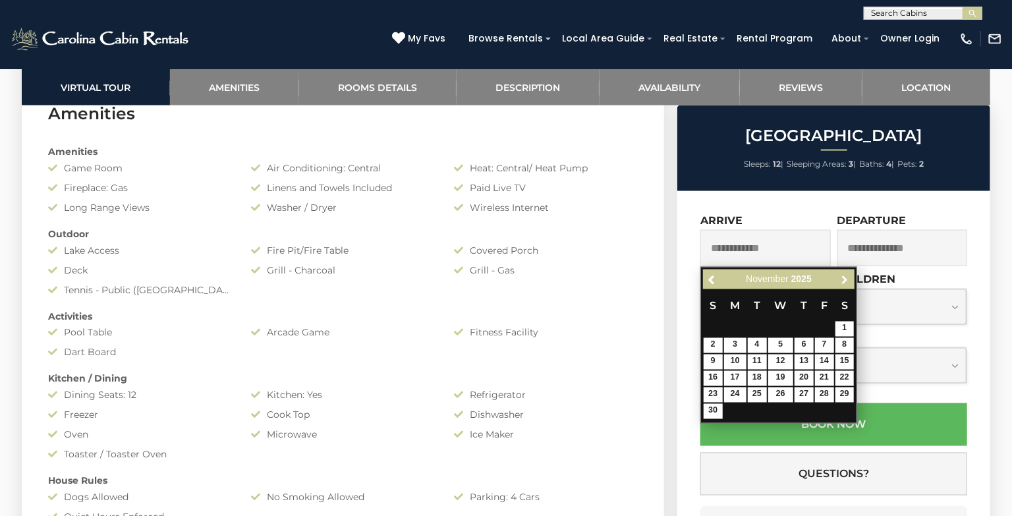
click at [847, 282] on span "Next" at bounding box center [845, 279] width 11 height 11
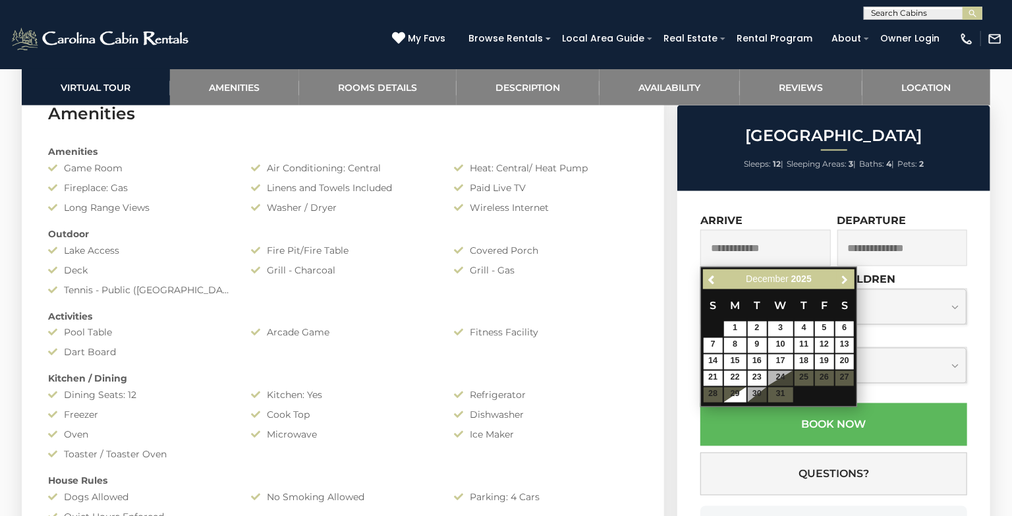
click at [847, 282] on span "Next" at bounding box center [845, 279] width 11 height 11
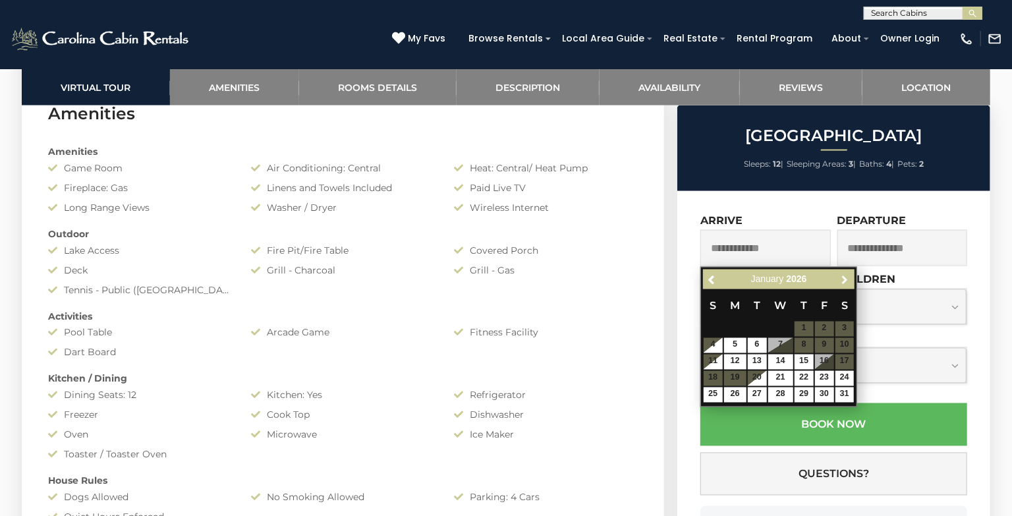
click at [847, 282] on span "Next" at bounding box center [845, 279] width 11 height 11
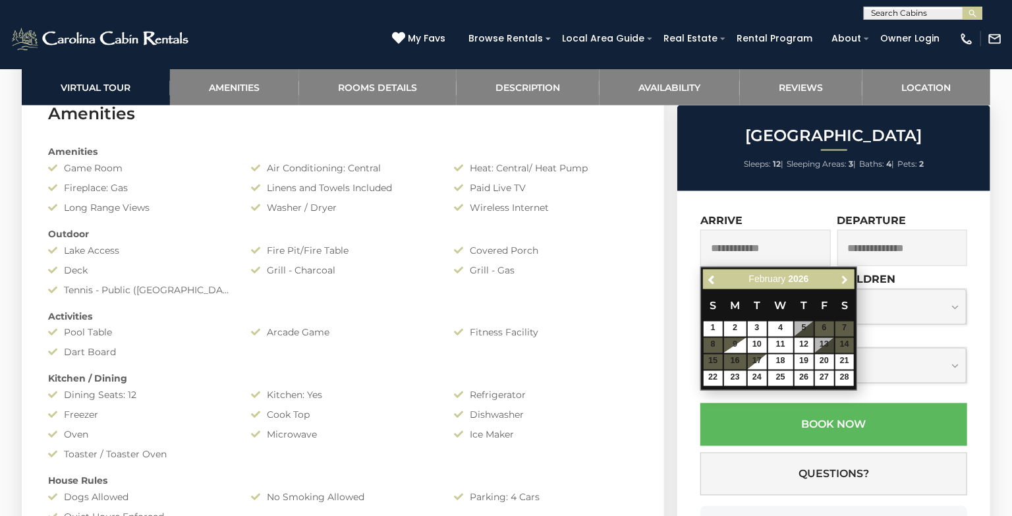
click at [847, 282] on span "Next" at bounding box center [845, 279] width 11 height 11
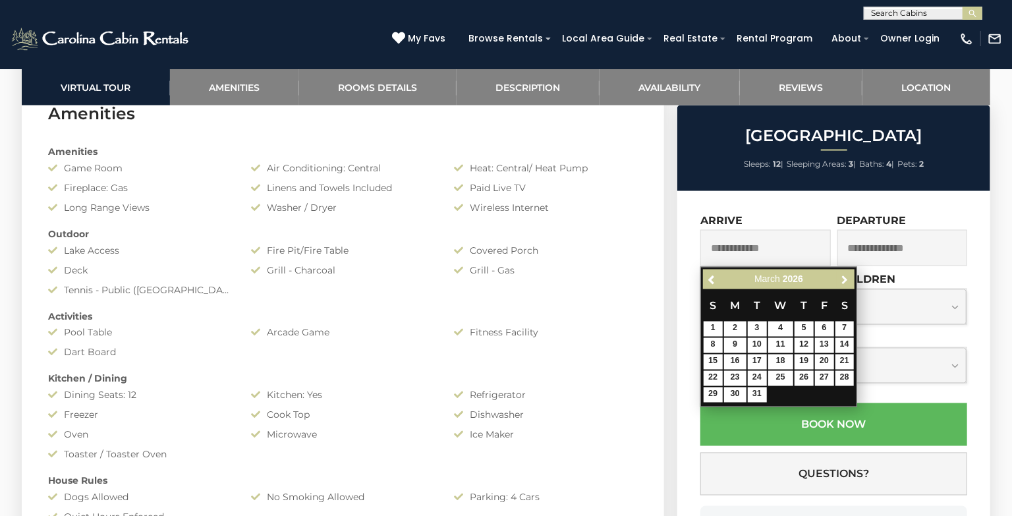
click at [847, 282] on span "Next" at bounding box center [845, 279] width 11 height 11
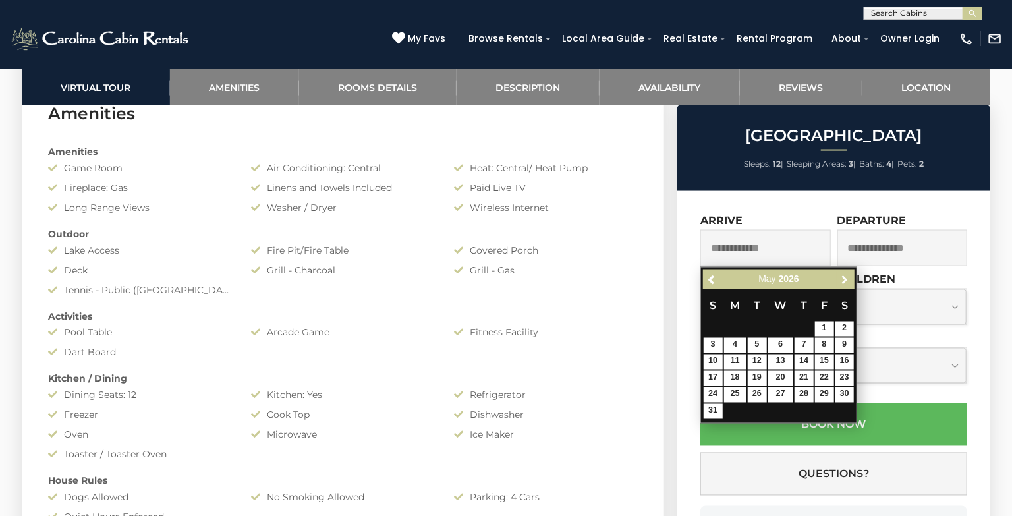
click at [847, 282] on span "Next" at bounding box center [845, 279] width 11 height 11
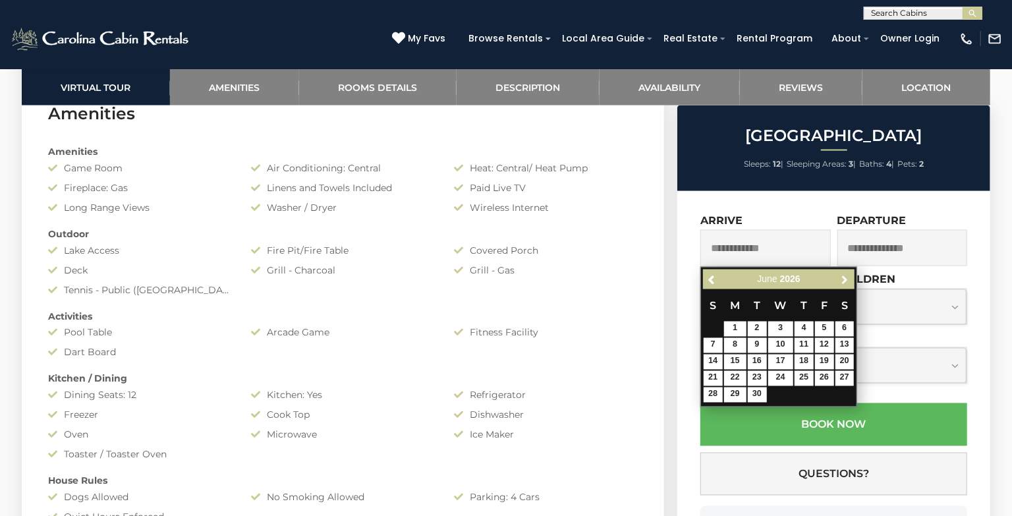
click at [847, 282] on span "Next" at bounding box center [845, 279] width 11 height 11
click at [716, 359] on link "12" at bounding box center [713, 361] width 19 height 15
type input "**********"
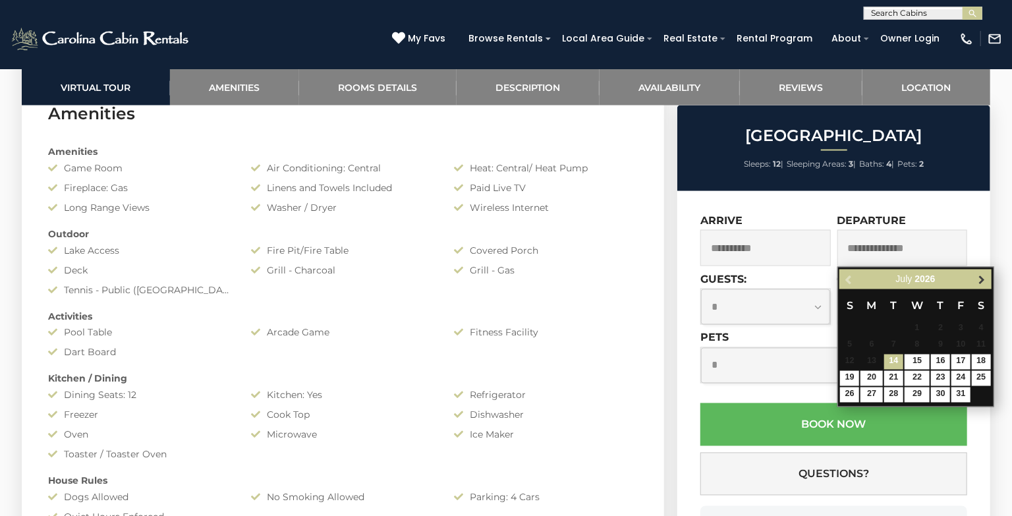
click at [979, 279] on span "Next" at bounding box center [981, 279] width 11 height 11
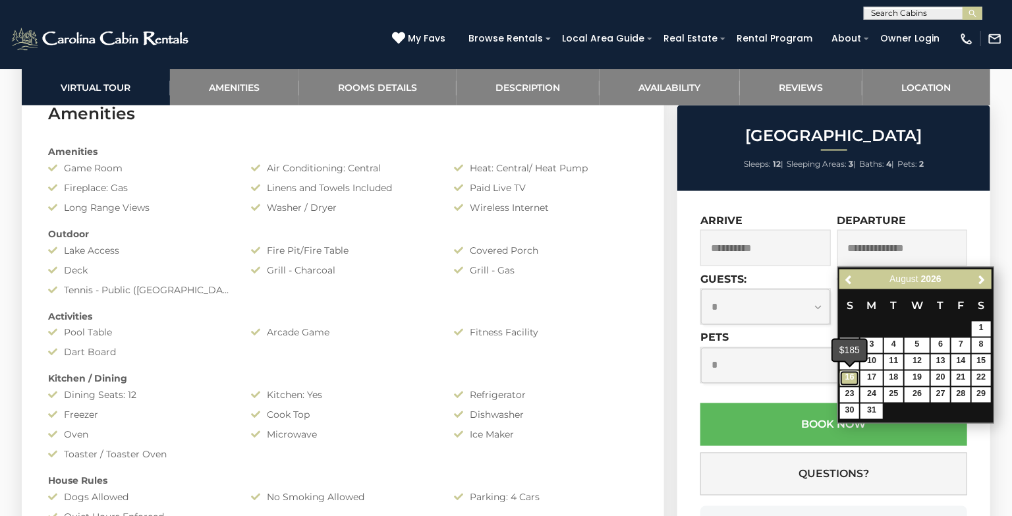
click at [850, 377] on link "16" at bounding box center [849, 378] width 19 height 15
type input "**********"
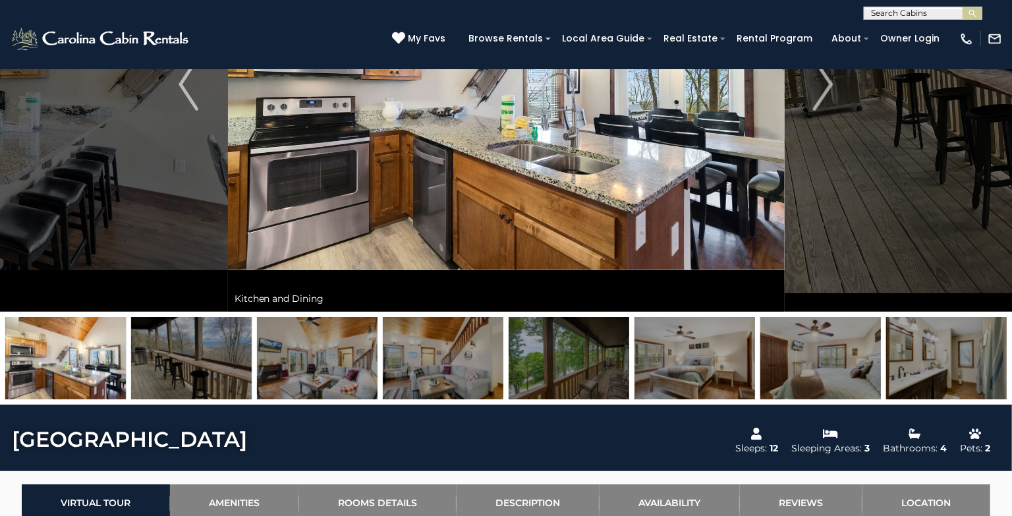
scroll to position [0, 0]
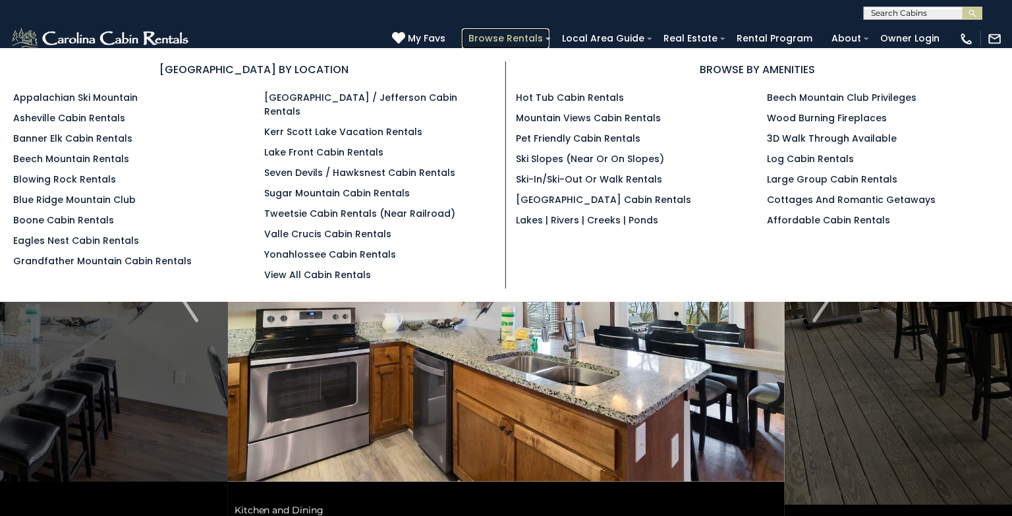
click at [515, 42] on link "Browse Rentals" at bounding box center [506, 38] width 88 height 20
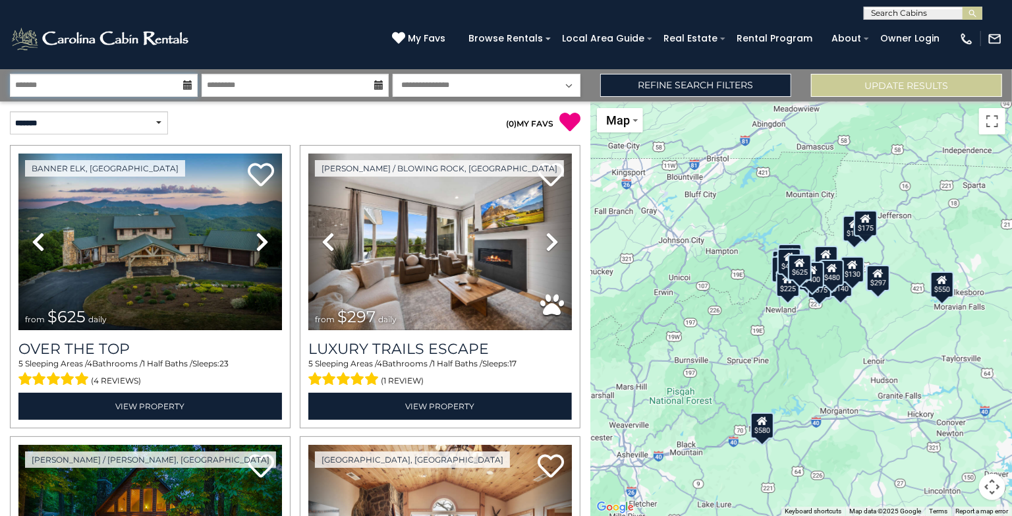
click at [155, 90] on input "text" at bounding box center [104, 85] width 188 height 23
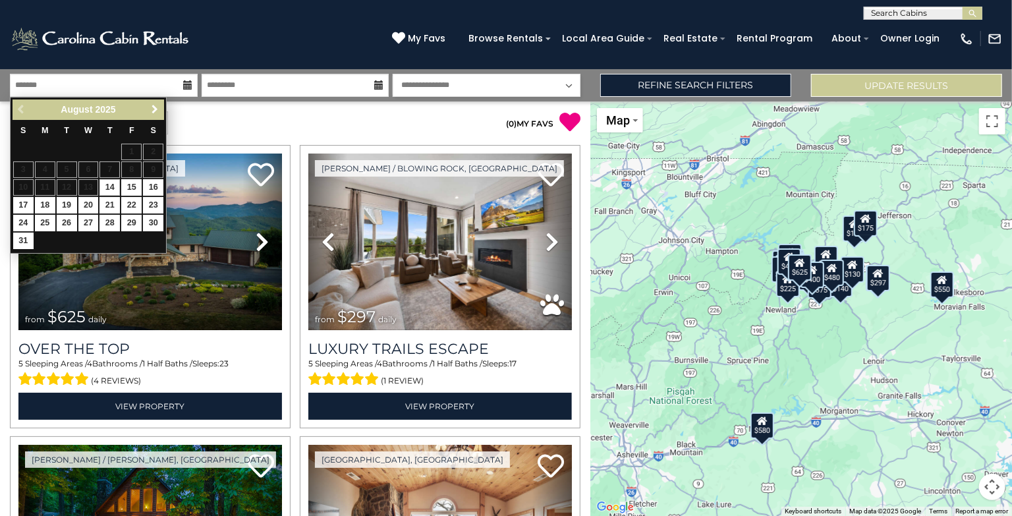
click at [157, 110] on span "Next" at bounding box center [155, 109] width 11 height 11
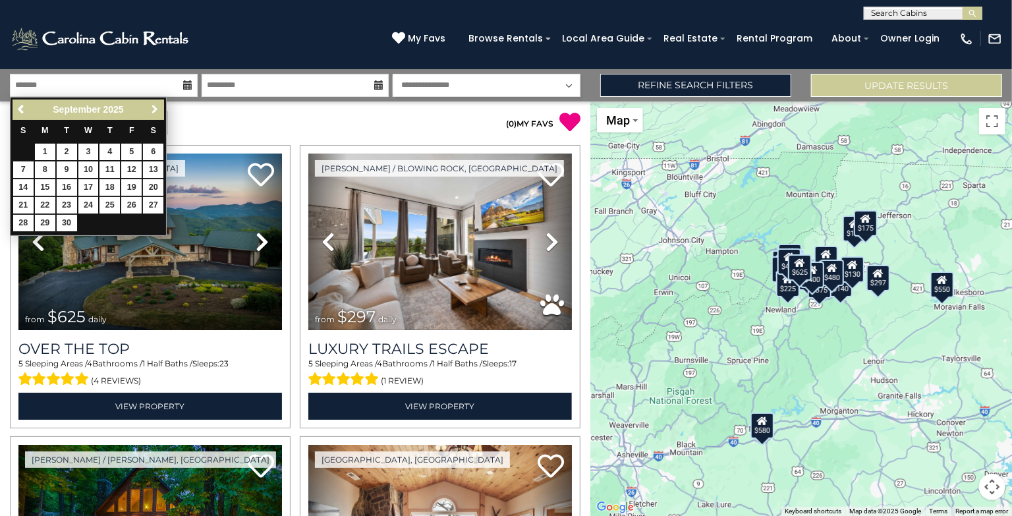
click at [157, 110] on span "Next" at bounding box center [155, 109] width 11 height 11
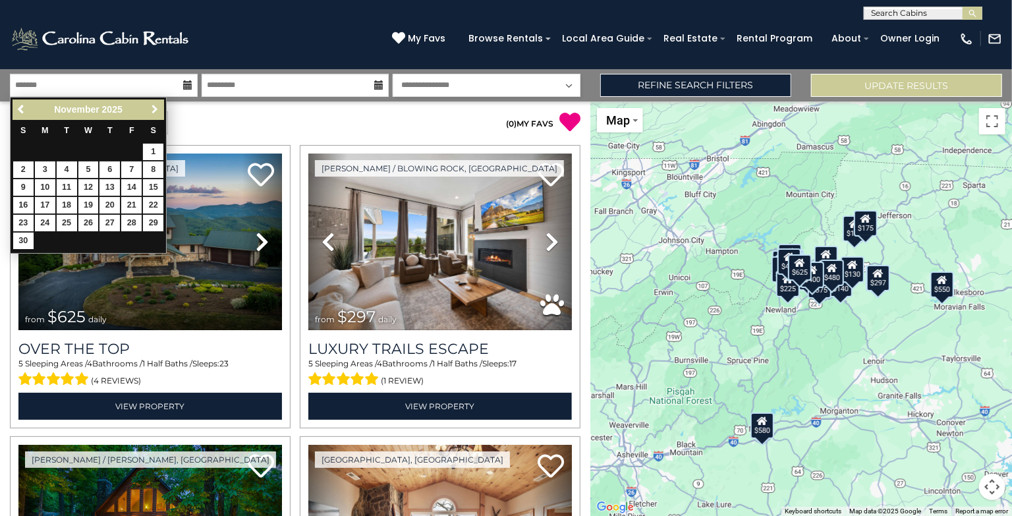
click at [157, 110] on span "Next" at bounding box center [155, 109] width 11 height 11
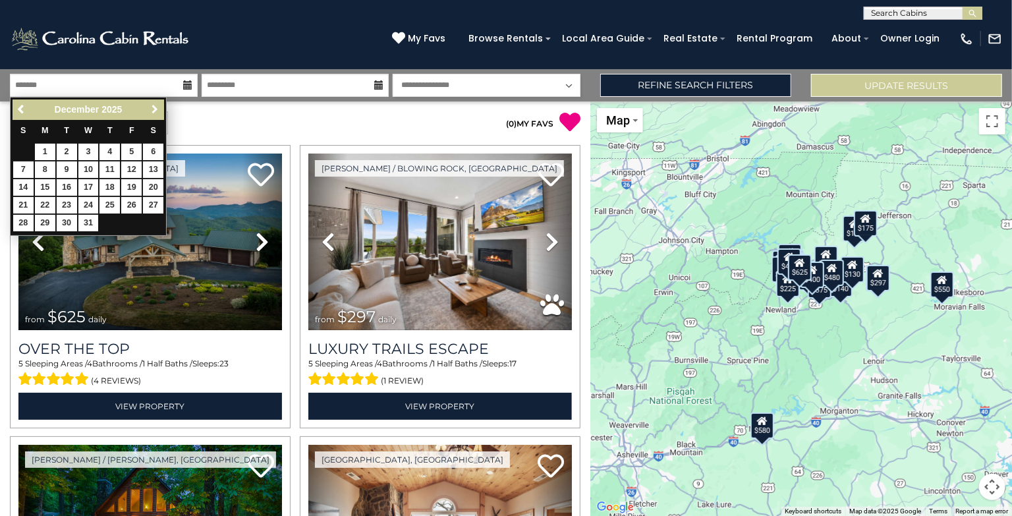
click at [157, 110] on span "Next" at bounding box center [155, 109] width 11 height 11
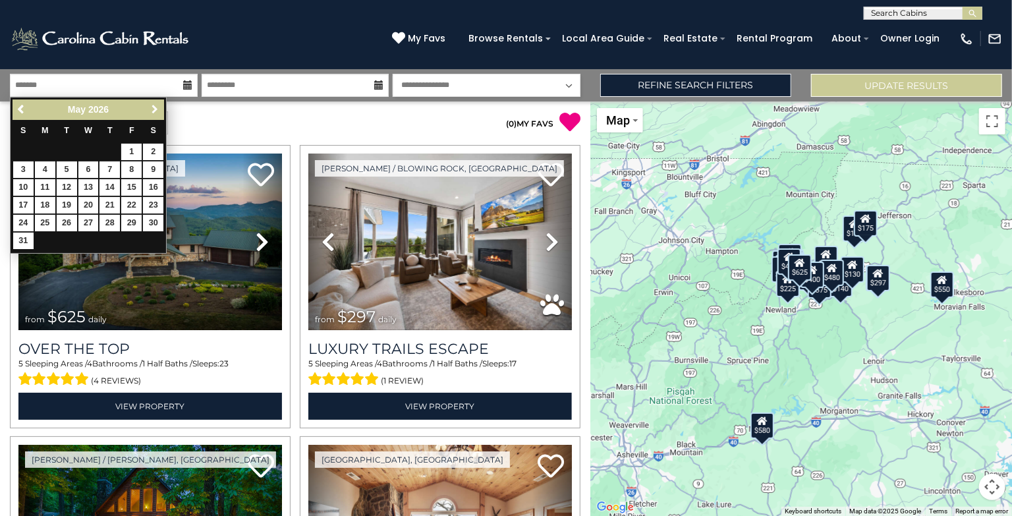
click at [157, 110] on span "Next" at bounding box center [155, 109] width 11 height 11
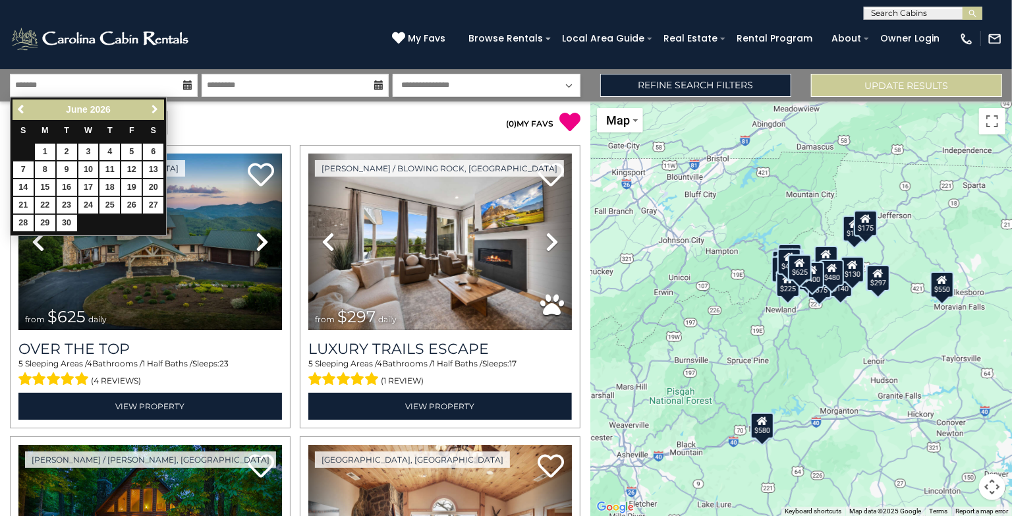
click at [157, 110] on span "Next" at bounding box center [155, 109] width 11 height 11
click at [22, 181] on link "12" at bounding box center [23, 187] width 20 height 16
type input "*******"
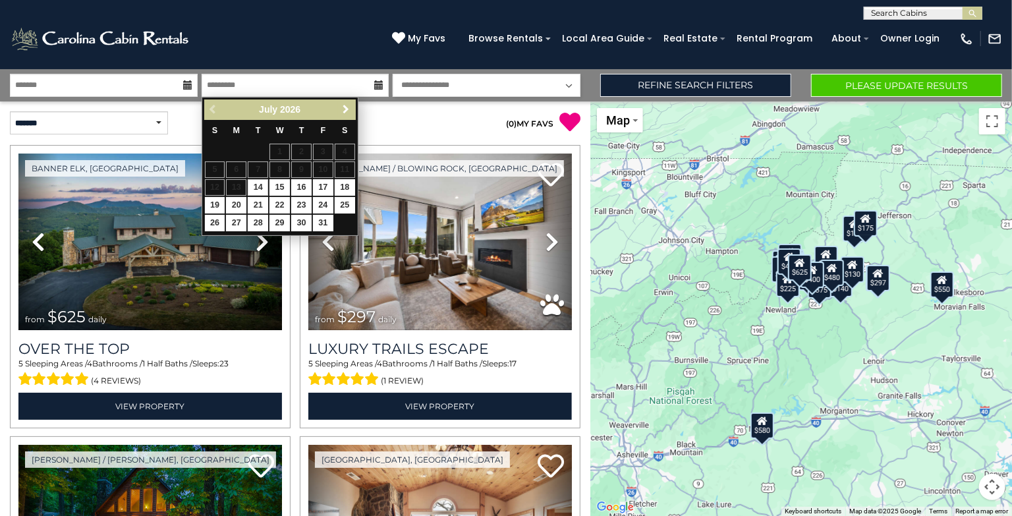
click at [346, 104] on span "Next" at bounding box center [346, 109] width 11 height 11
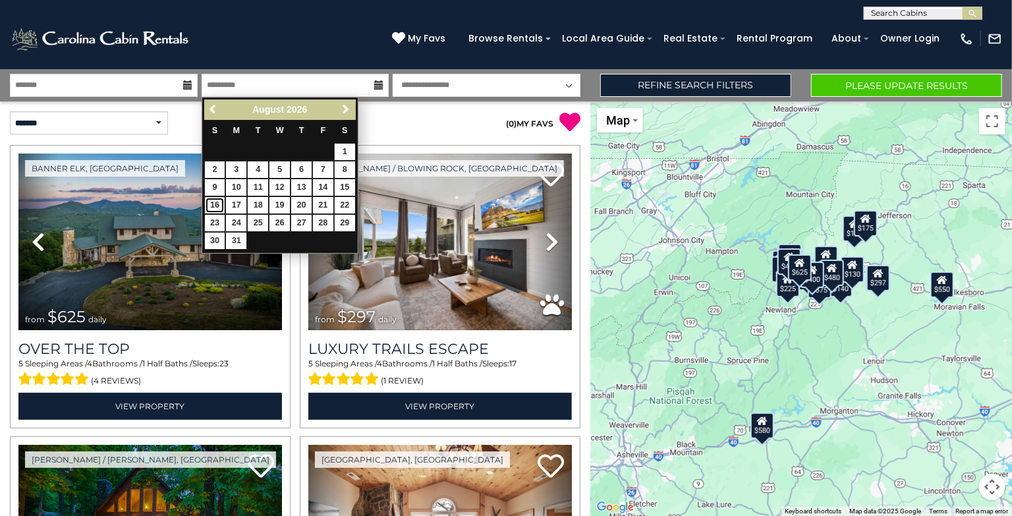
click at [219, 199] on link "16" at bounding box center [215, 205] width 20 height 16
type input "*******"
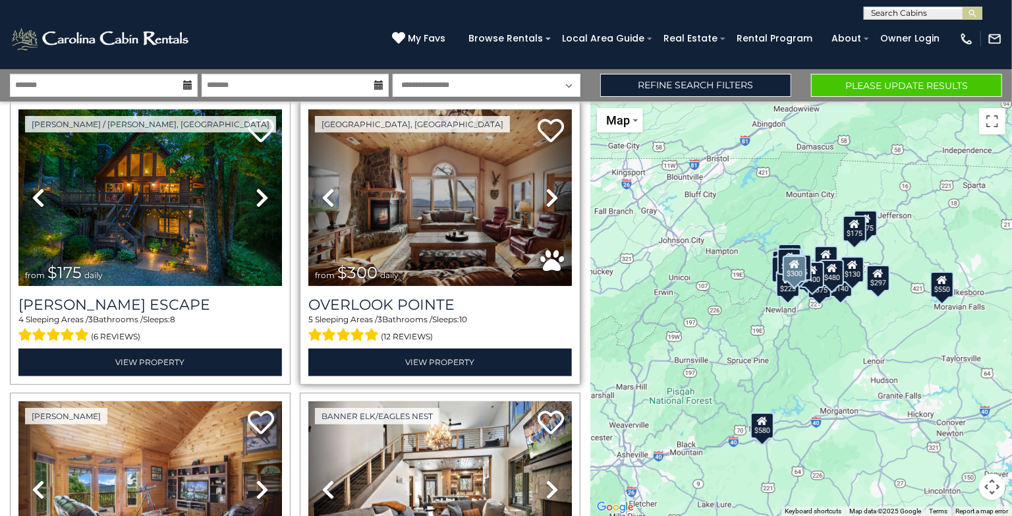
scroll to position [337, 0]
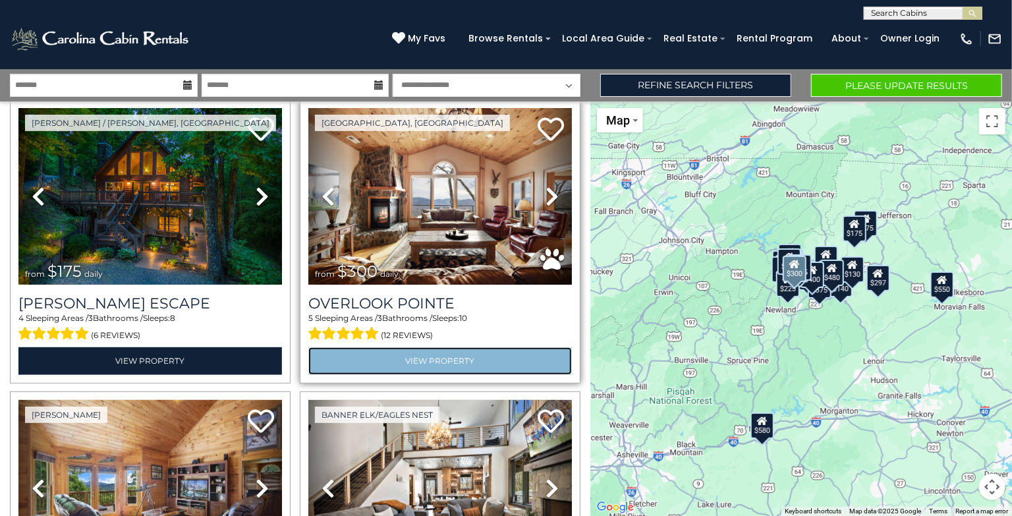
click at [453, 355] on link "View Property" at bounding box center [440, 360] width 264 height 27
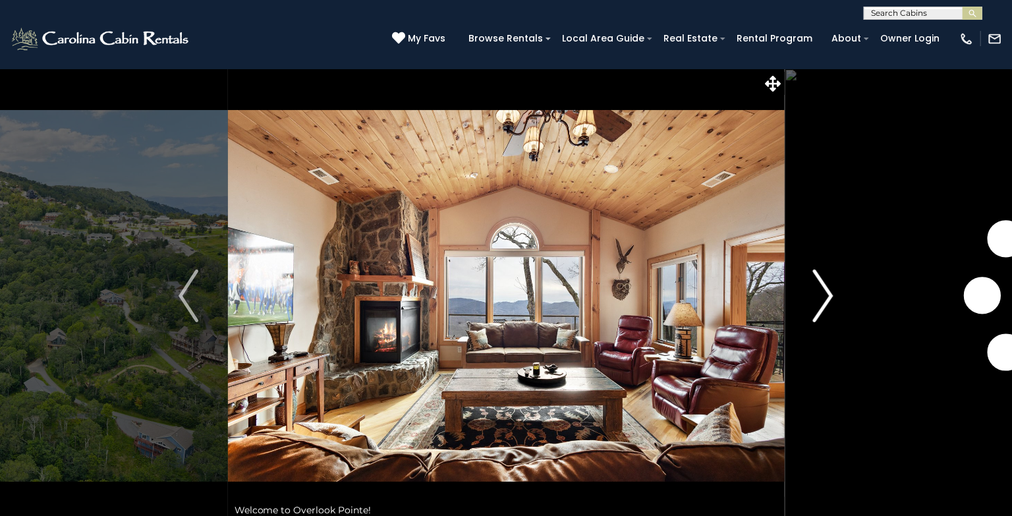
click at [825, 293] on img "Next" at bounding box center [824, 295] width 20 height 53
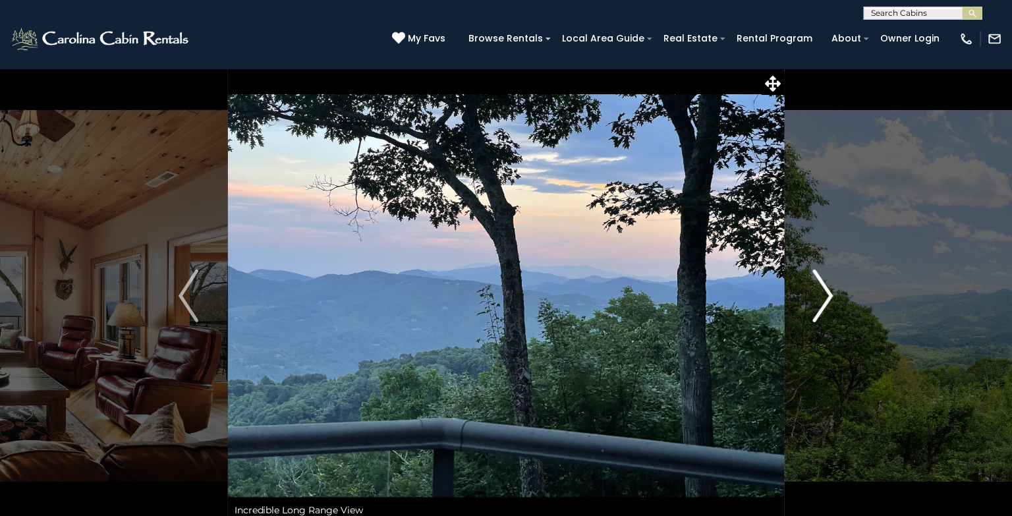
click at [825, 293] on img "Next" at bounding box center [824, 295] width 20 height 53
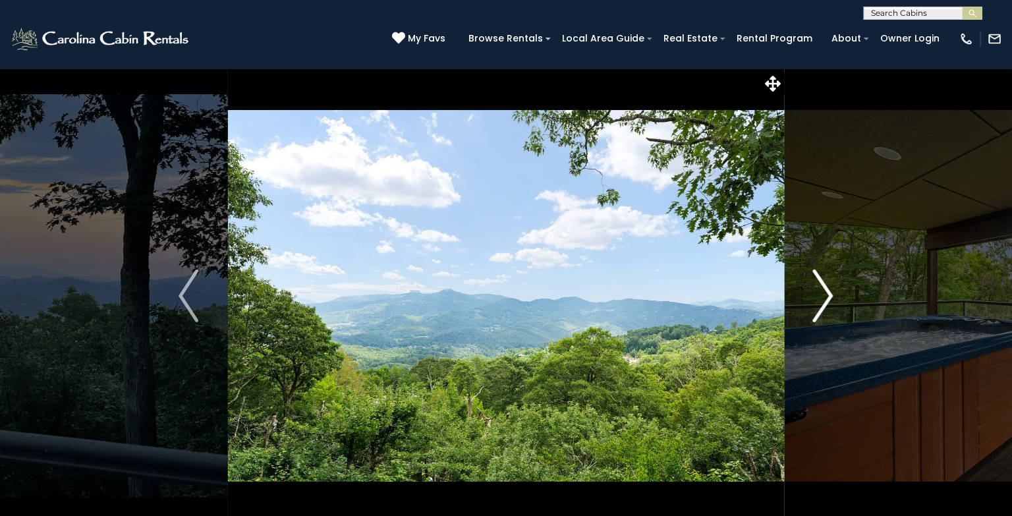
click at [825, 293] on img "Next" at bounding box center [824, 295] width 20 height 53
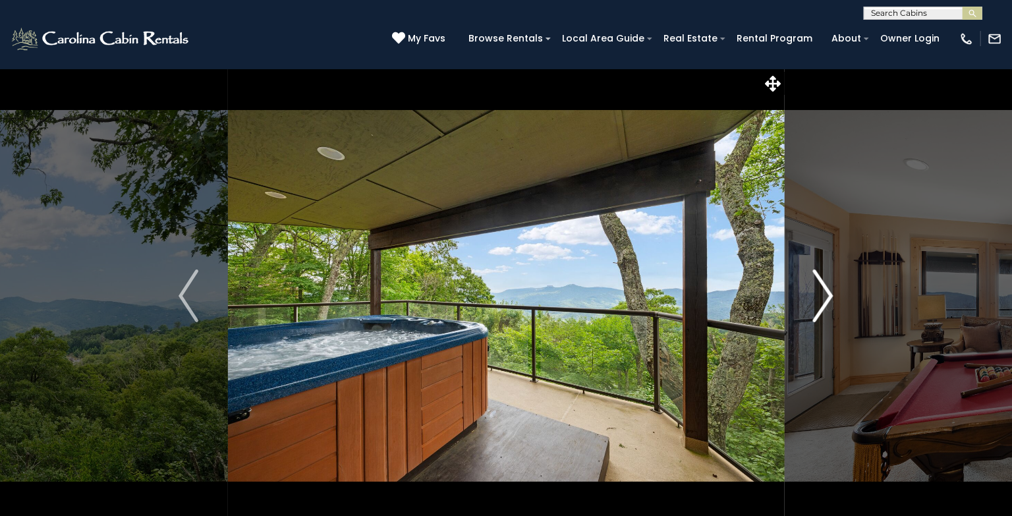
click at [825, 293] on img "Next" at bounding box center [824, 295] width 20 height 53
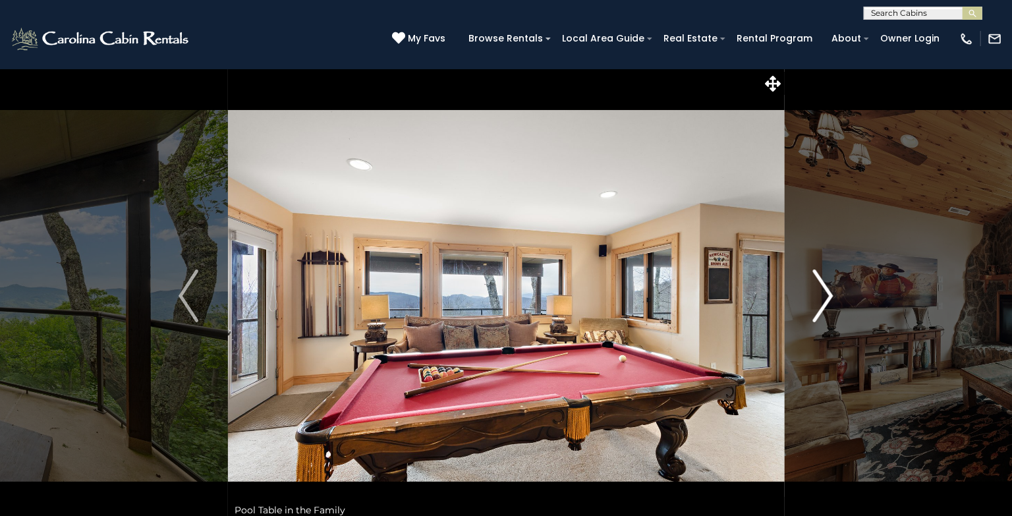
click at [825, 293] on img "Next" at bounding box center [824, 295] width 20 height 53
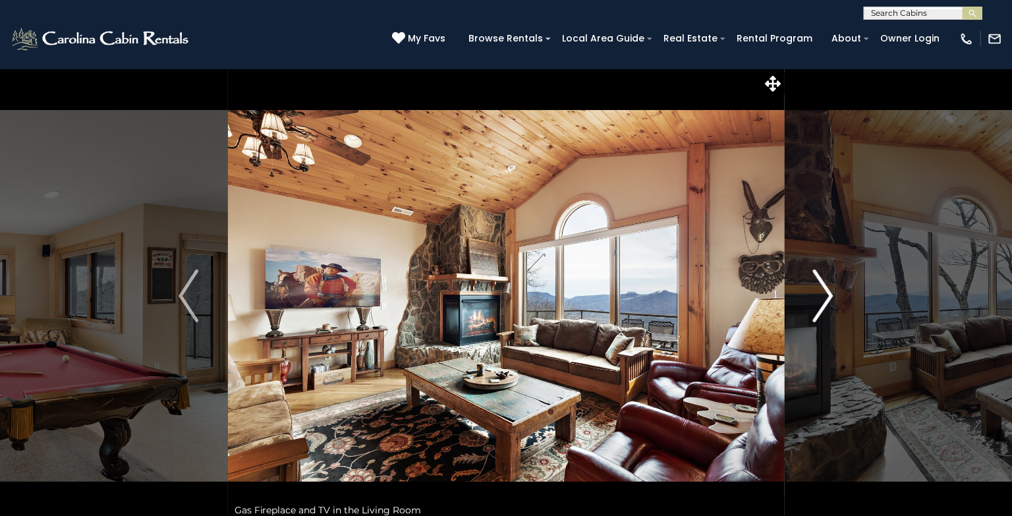
click at [825, 293] on img "Next" at bounding box center [824, 295] width 20 height 53
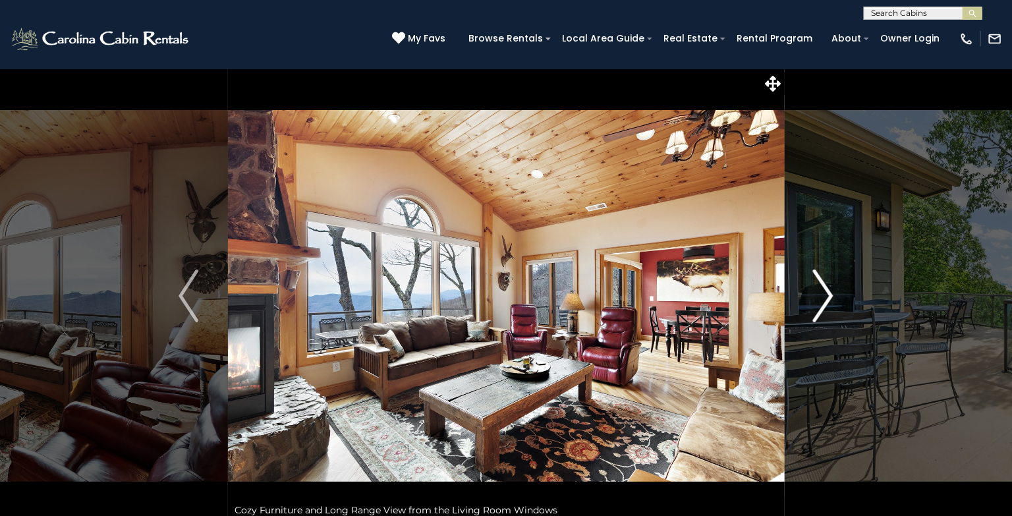
click at [825, 293] on img "Next" at bounding box center [824, 295] width 20 height 53
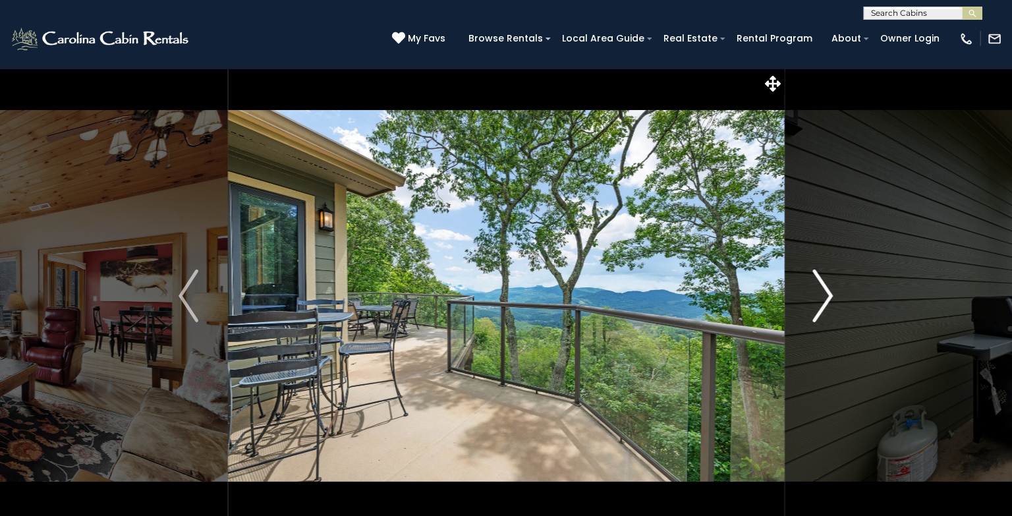
click at [825, 293] on img "Next" at bounding box center [824, 295] width 20 height 53
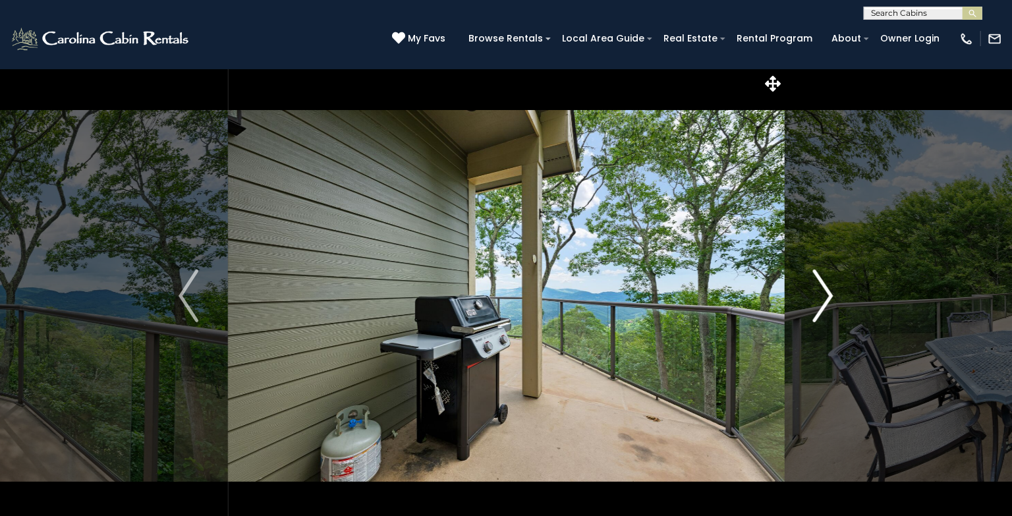
click at [825, 293] on img "Next" at bounding box center [824, 295] width 20 height 53
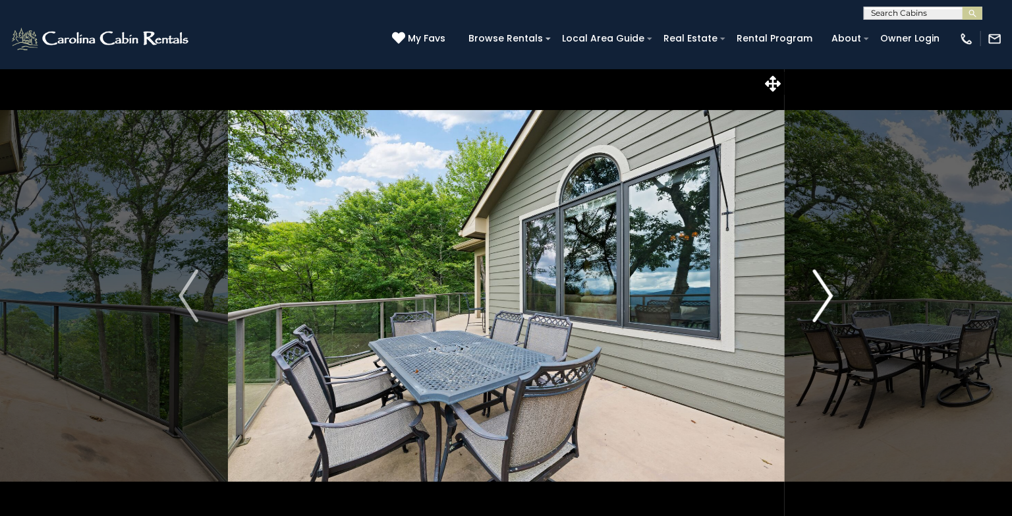
click at [825, 293] on img "Next" at bounding box center [824, 295] width 20 height 53
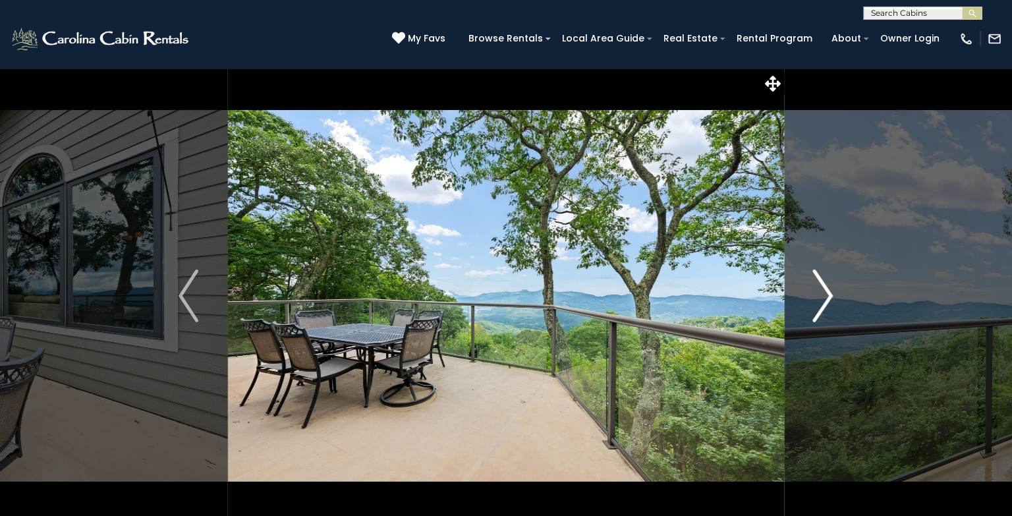
click at [825, 293] on img "Next" at bounding box center [824, 295] width 20 height 53
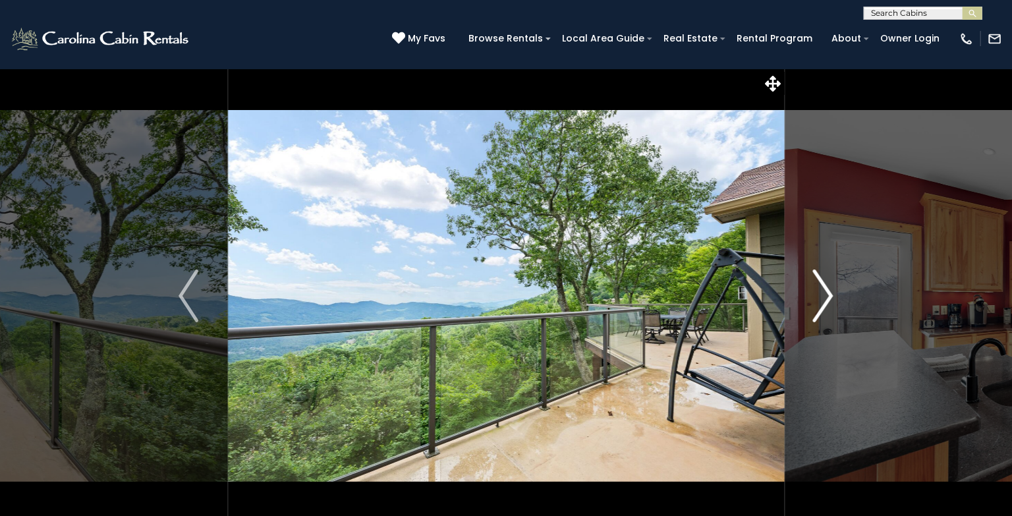
click at [825, 293] on img "Next" at bounding box center [824, 295] width 20 height 53
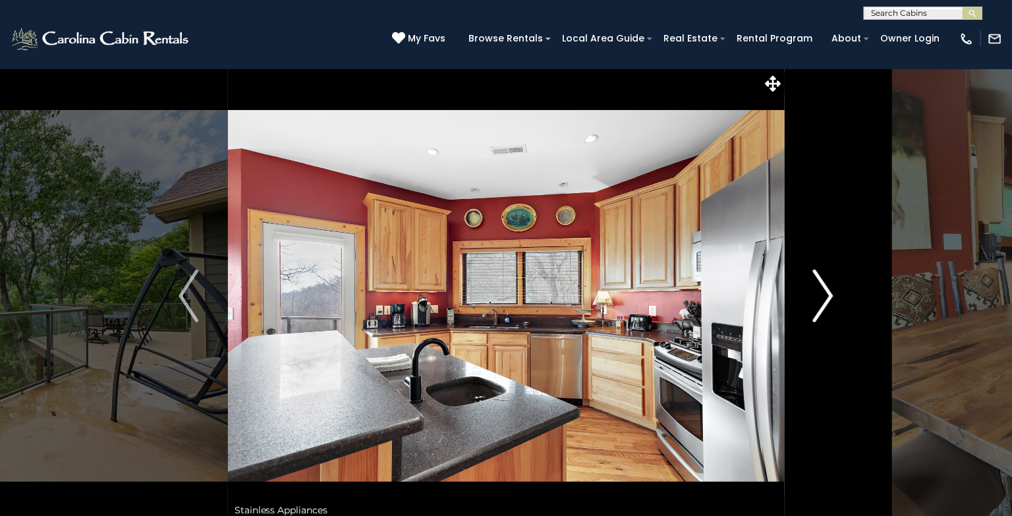
click at [825, 293] on img "Next" at bounding box center [824, 295] width 20 height 53
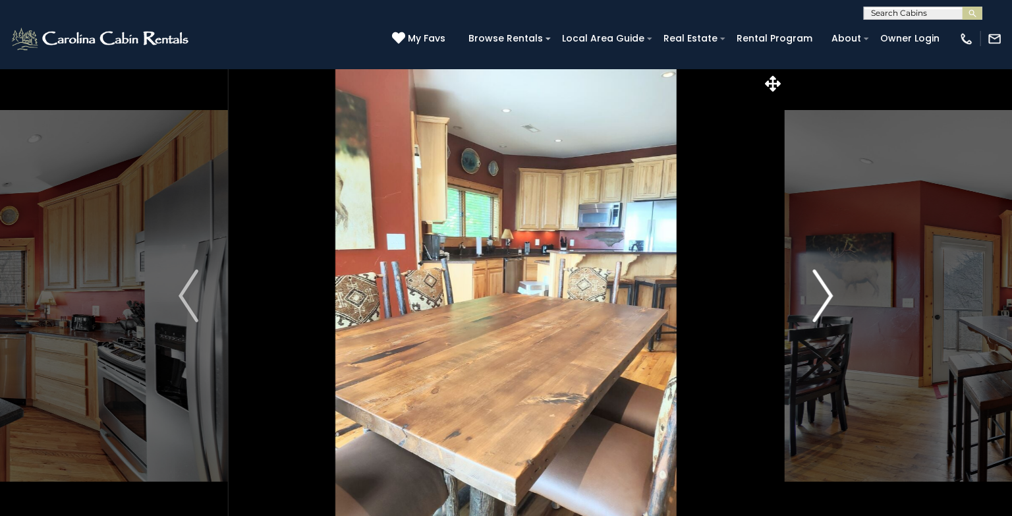
click at [825, 293] on img "Next" at bounding box center [824, 295] width 20 height 53
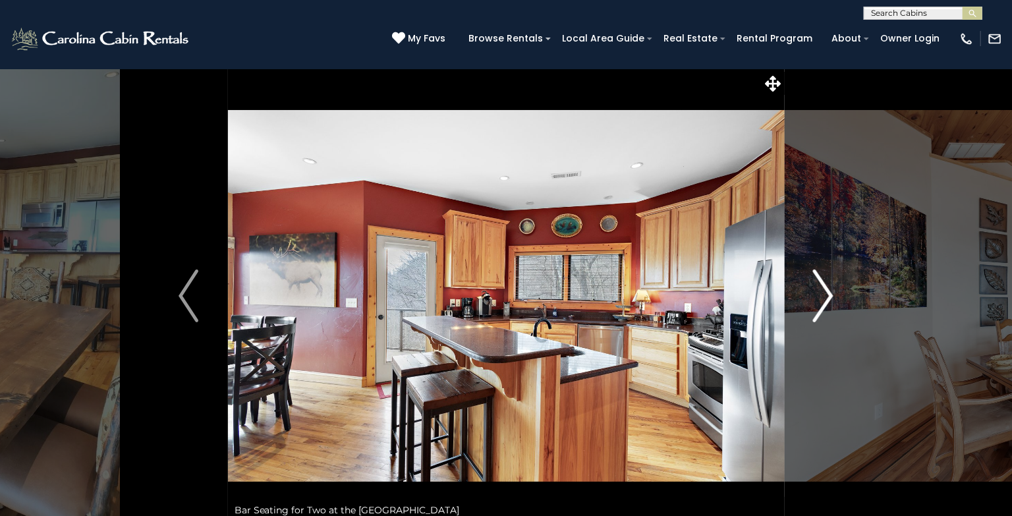
click at [825, 293] on img "Next" at bounding box center [824, 295] width 20 height 53
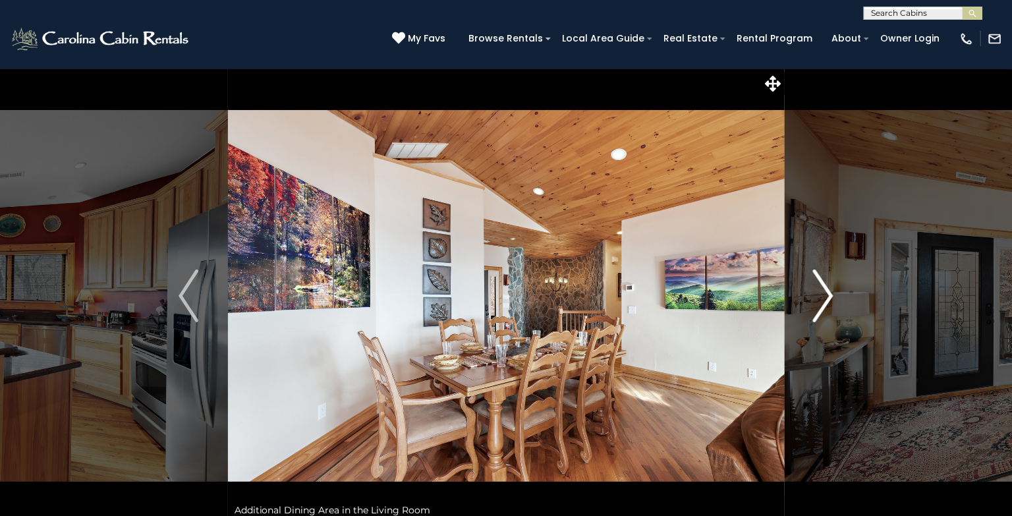
click at [825, 293] on img "Next" at bounding box center [824, 295] width 20 height 53
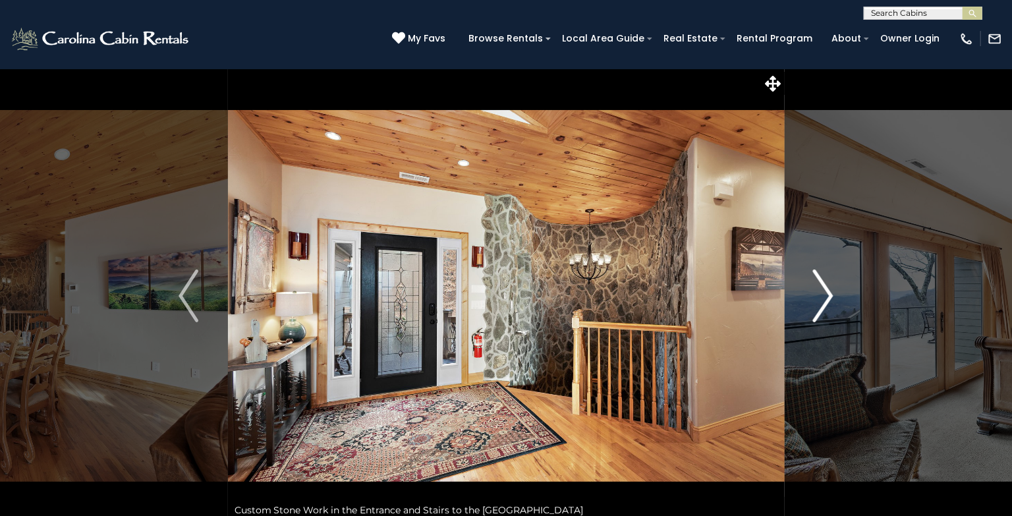
click at [825, 293] on img "Next" at bounding box center [824, 295] width 20 height 53
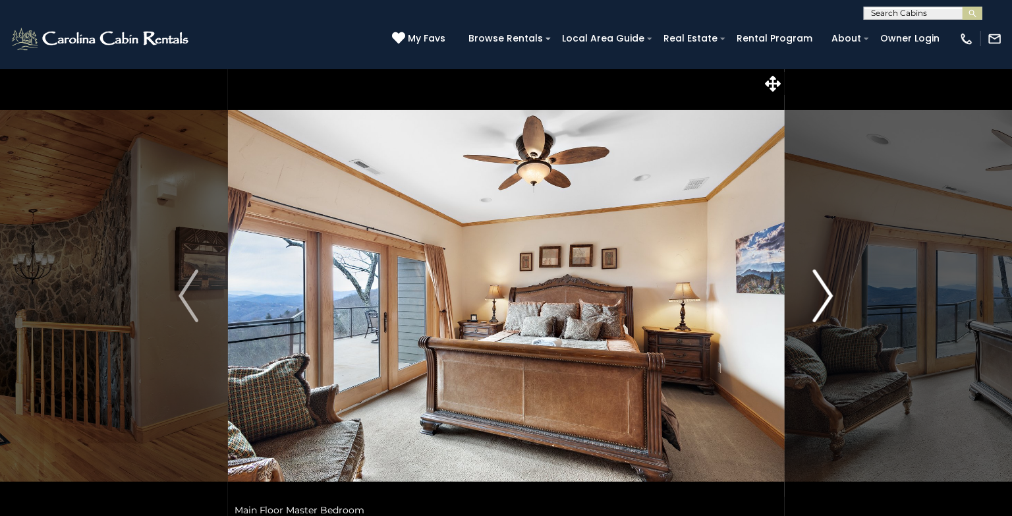
click at [825, 293] on img "Next" at bounding box center [824, 295] width 20 height 53
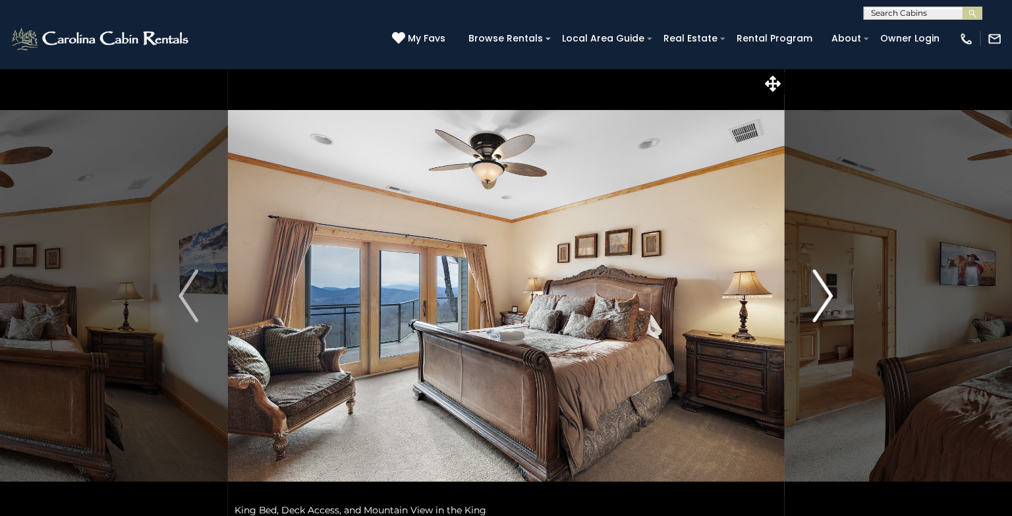
click at [825, 293] on img "Next" at bounding box center [824, 295] width 20 height 53
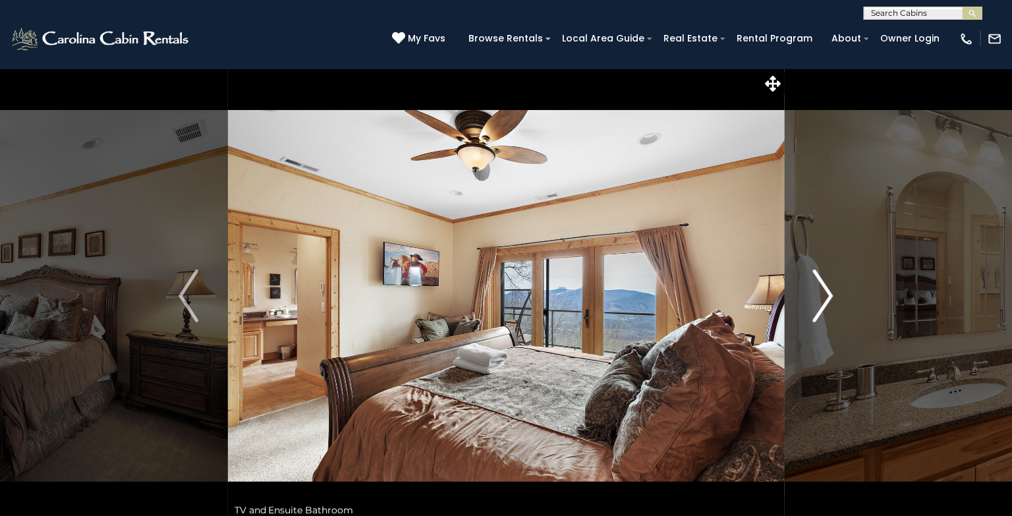
click at [825, 293] on img "Next" at bounding box center [824, 295] width 20 height 53
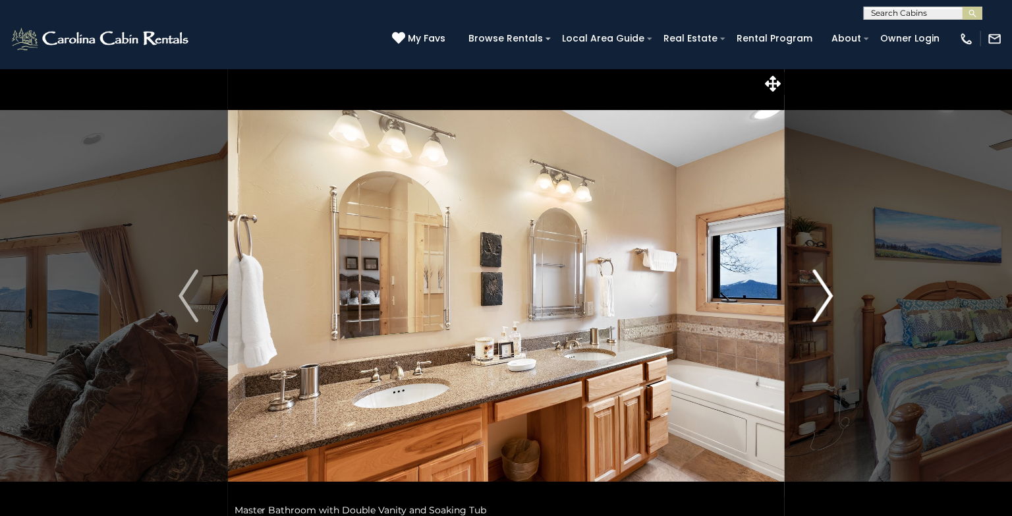
click at [825, 293] on img "Next" at bounding box center [824, 295] width 20 height 53
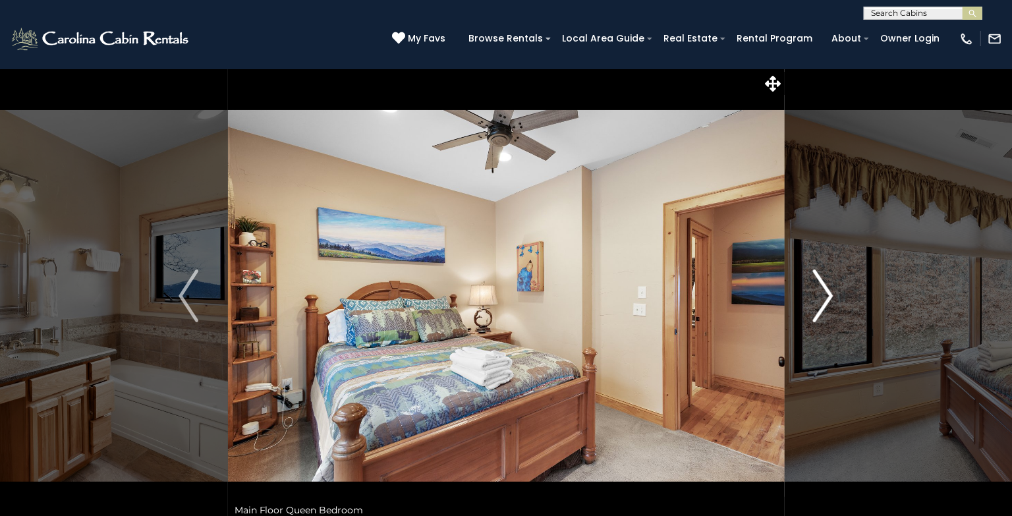
click at [825, 293] on img "Next" at bounding box center [824, 295] width 20 height 53
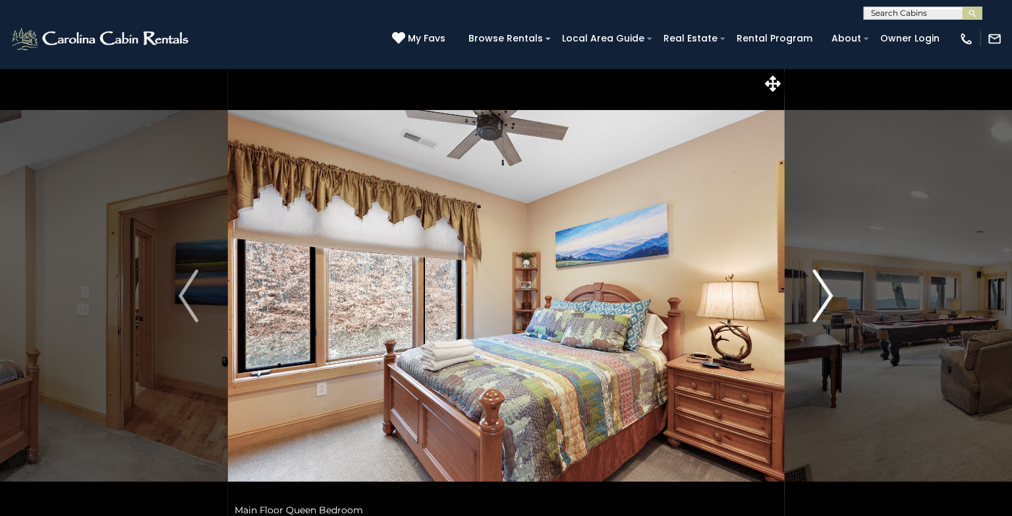
click at [825, 293] on img "Next" at bounding box center [824, 295] width 20 height 53
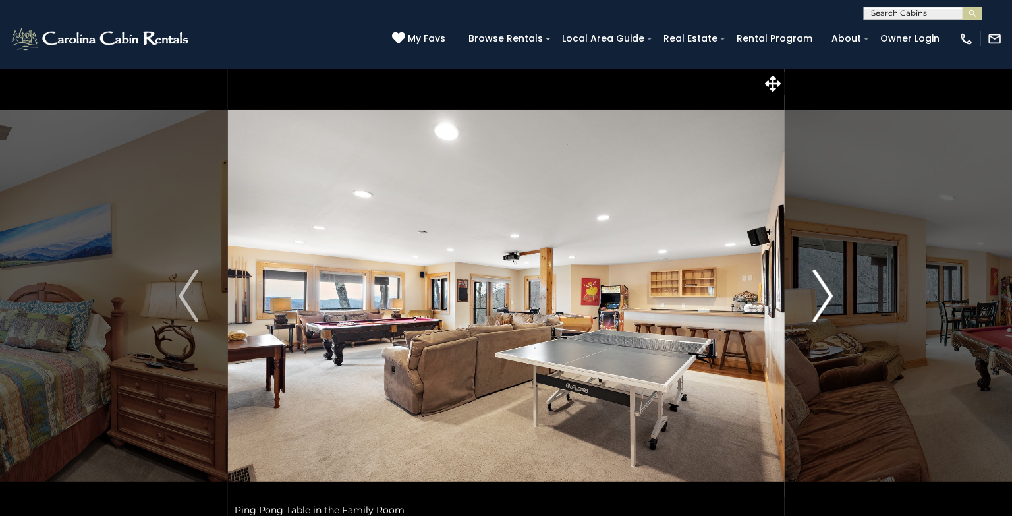
click at [825, 293] on img "Next" at bounding box center [824, 295] width 20 height 53
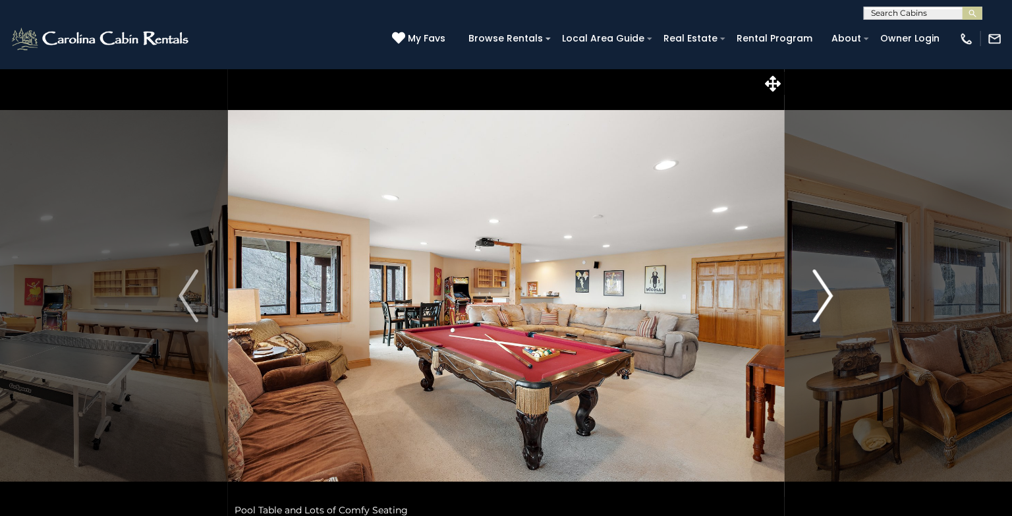
click at [825, 293] on img "Next" at bounding box center [824, 295] width 20 height 53
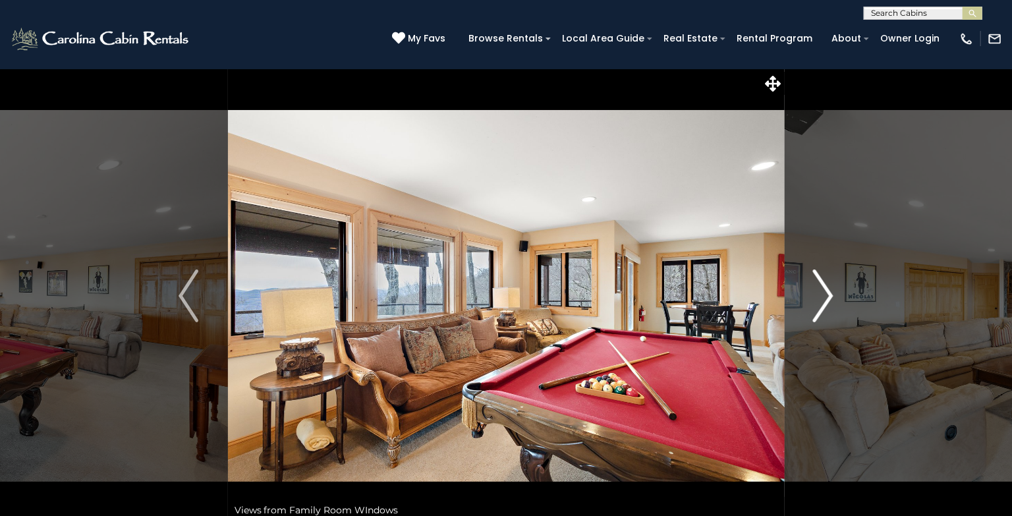
click at [825, 293] on img "Next" at bounding box center [824, 295] width 20 height 53
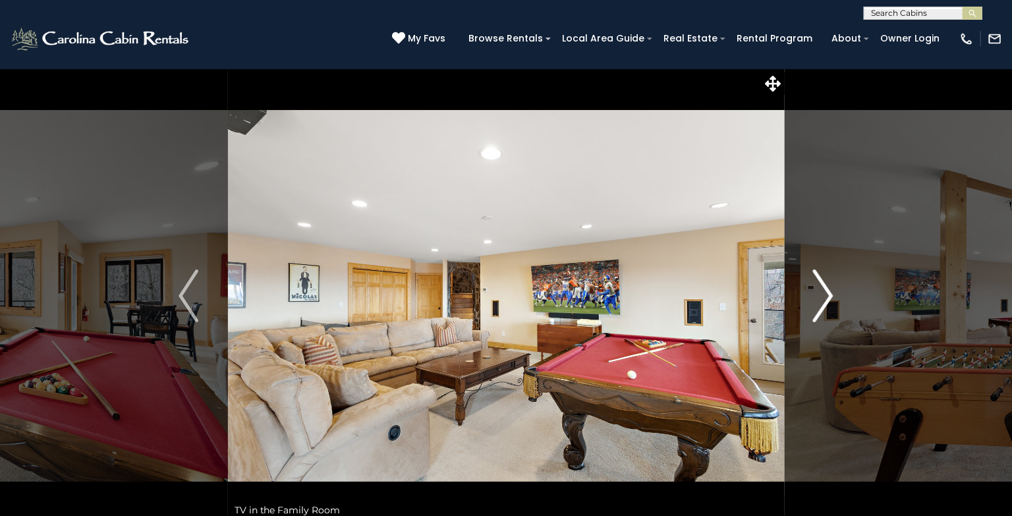
click at [825, 293] on img "Next" at bounding box center [824, 295] width 20 height 53
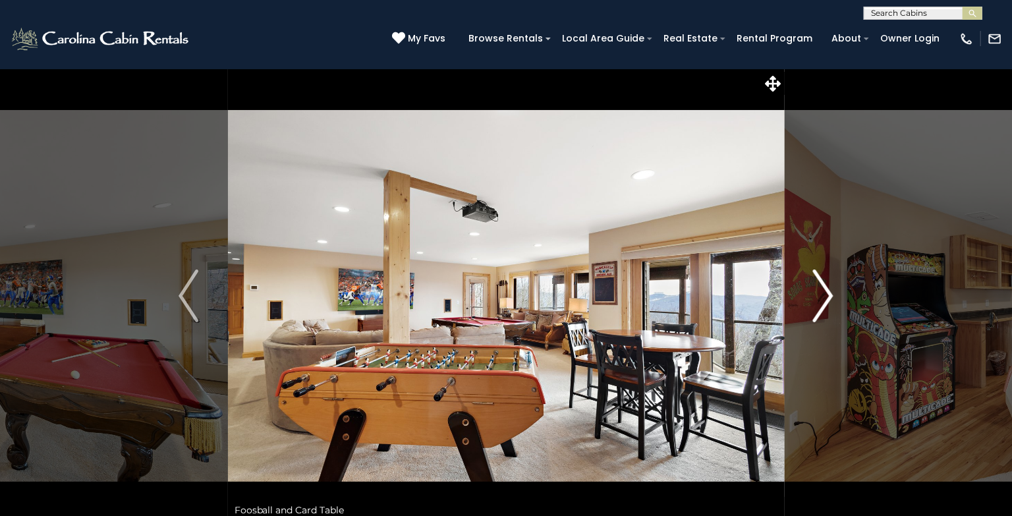
click at [825, 293] on img "Next" at bounding box center [824, 295] width 20 height 53
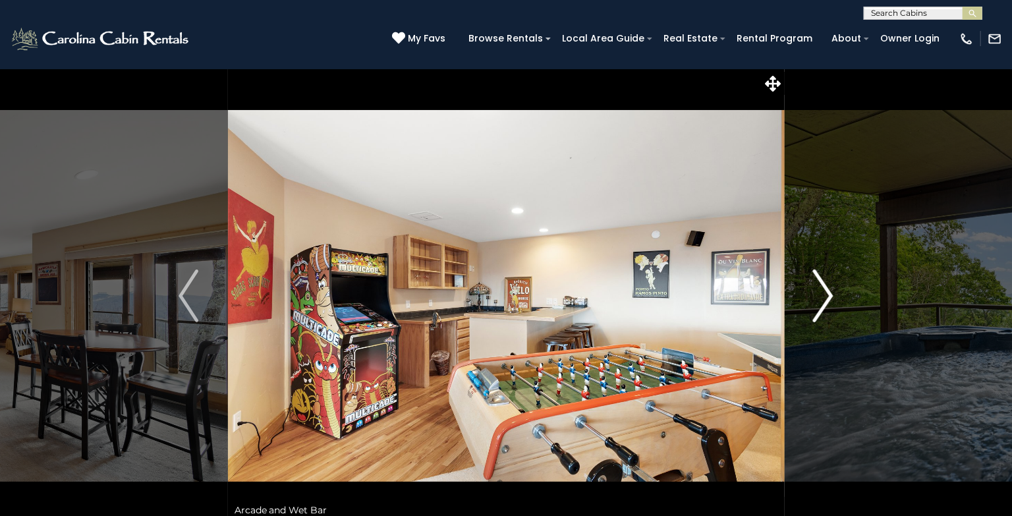
click at [825, 293] on img "Next" at bounding box center [824, 295] width 20 height 53
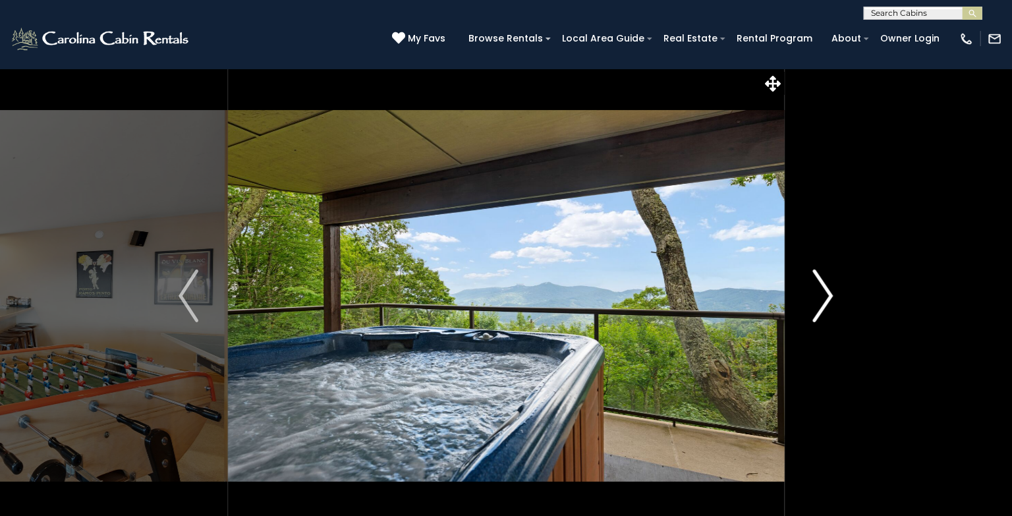
click at [825, 293] on img "Next" at bounding box center [824, 295] width 20 height 53
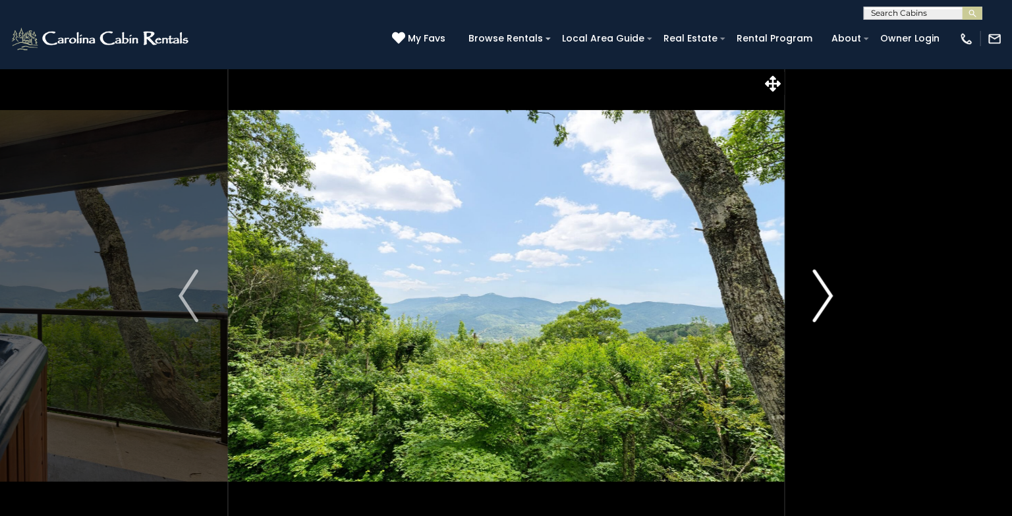
click at [825, 293] on img "Next" at bounding box center [824, 295] width 20 height 53
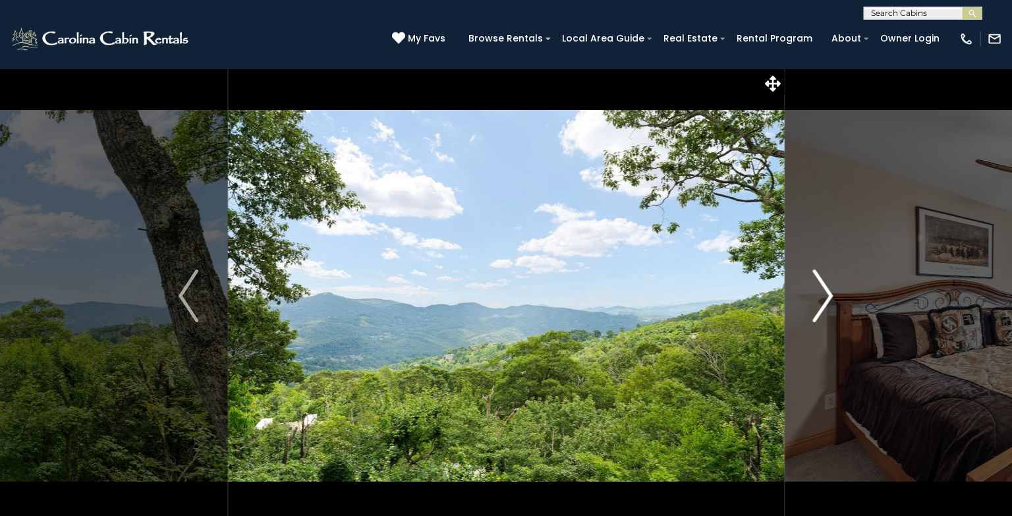
click at [825, 293] on img "Next" at bounding box center [824, 295] width 20 height 53
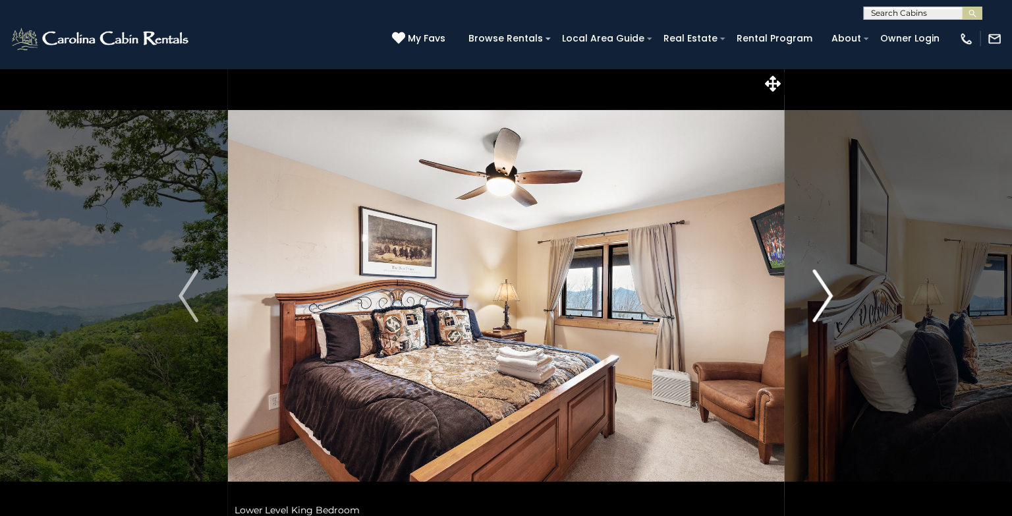
click at [825, 293] on img "Next" at bounding box center [824, 295] width 20 height 53
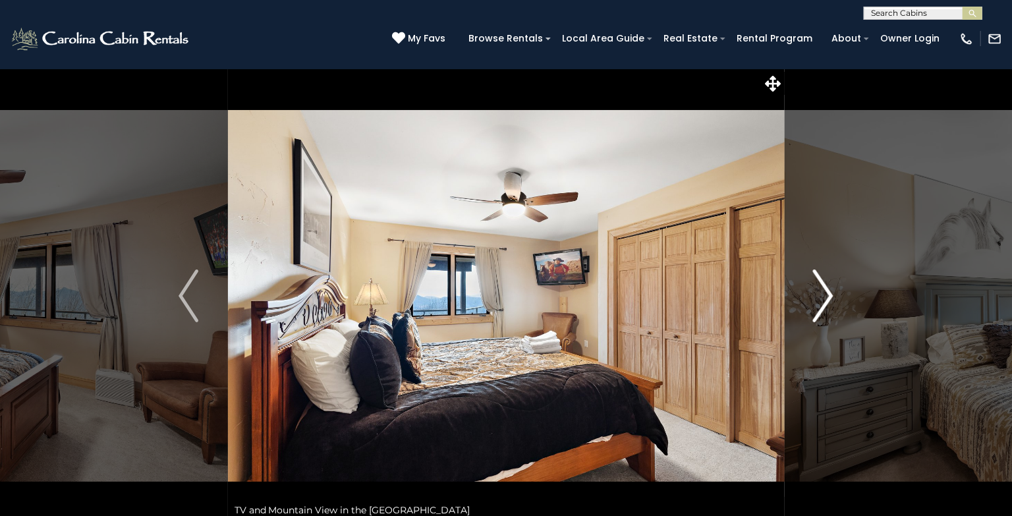
click at [825, 293] on img "Next" at bounding box center [824, 295] width 20 height 53
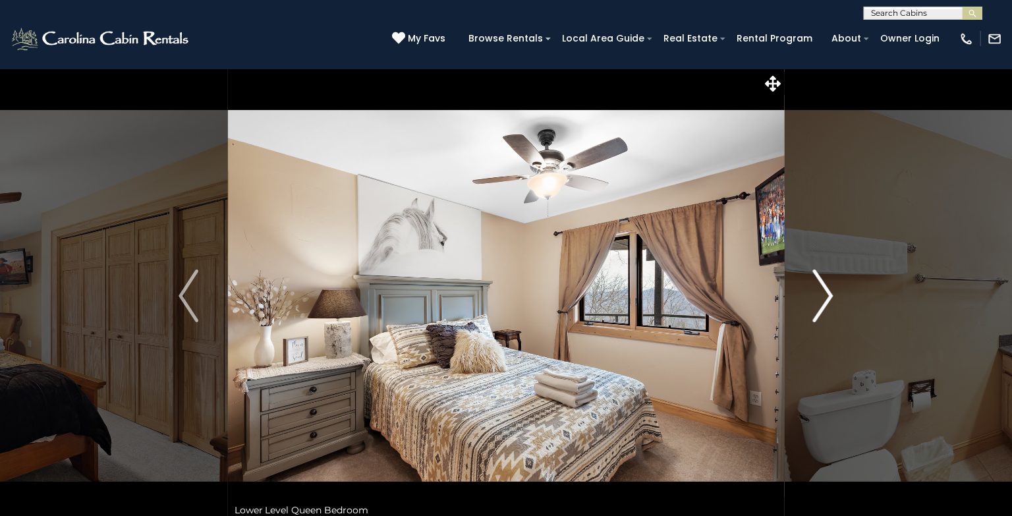
click at [825, 293] on img "Next" at bounding box center [824, 295] width 20 height 53
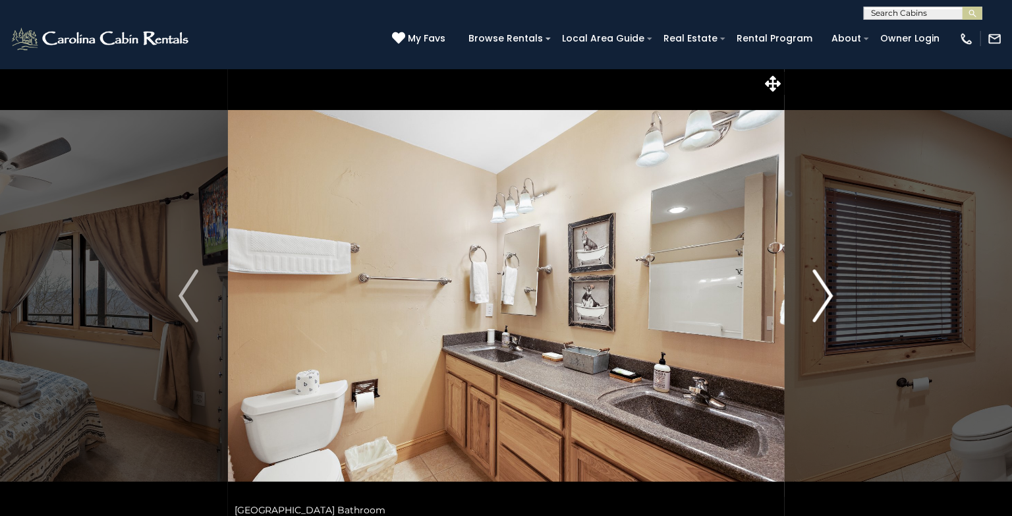
click at [825, 293] on img "Next" at bounding box center [824, 295] width 20 height 53
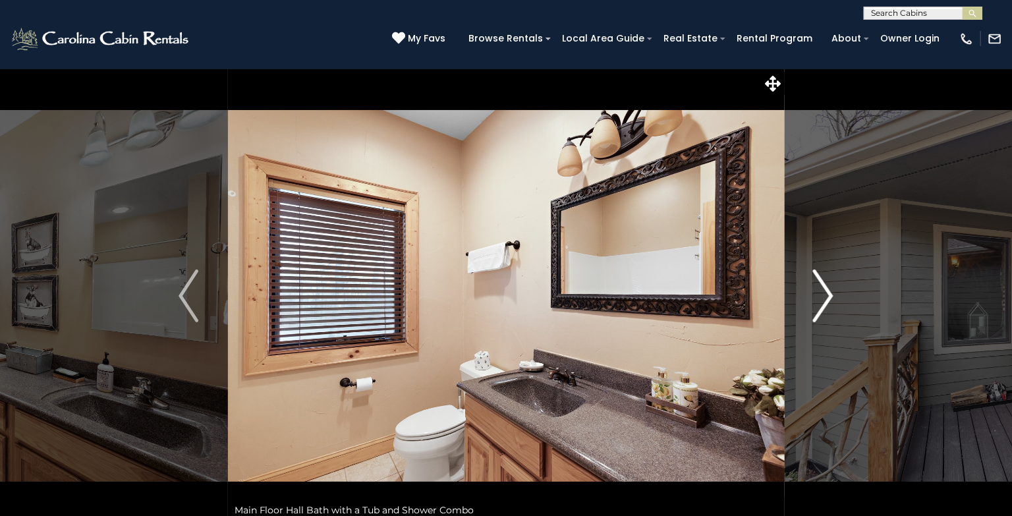
click at [825, 293] on img "Next" at bounding box center [824, 295] width 20 height 53
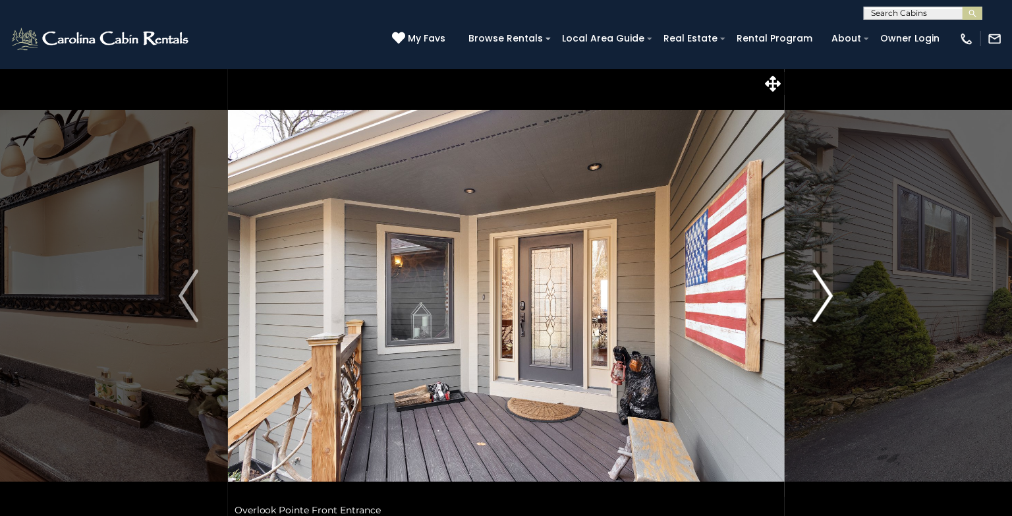
click at [825, 293] on img "Next" at bounding box center [824, 295] width 20 height 53
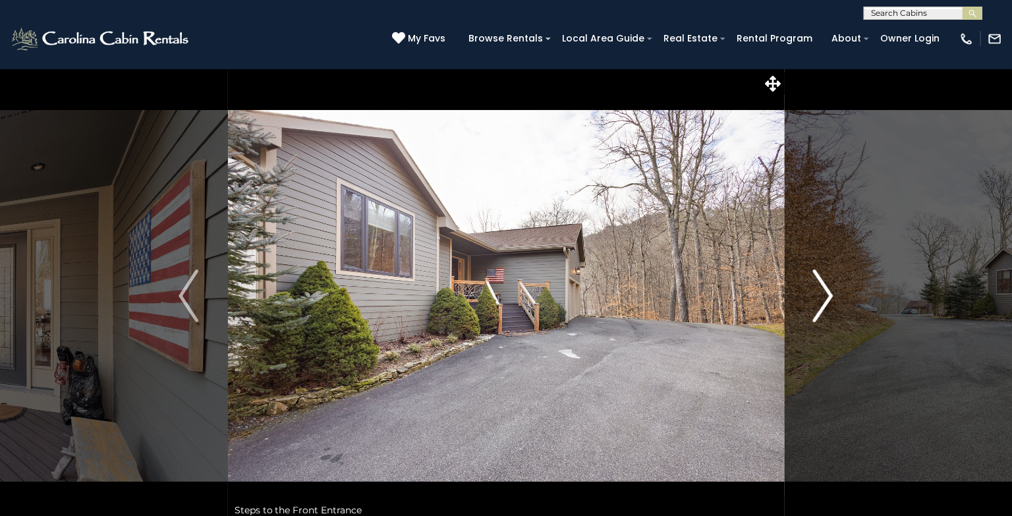
click at [825, 293] on img "Next" at bounding box center [824, 295] width 20 height 53
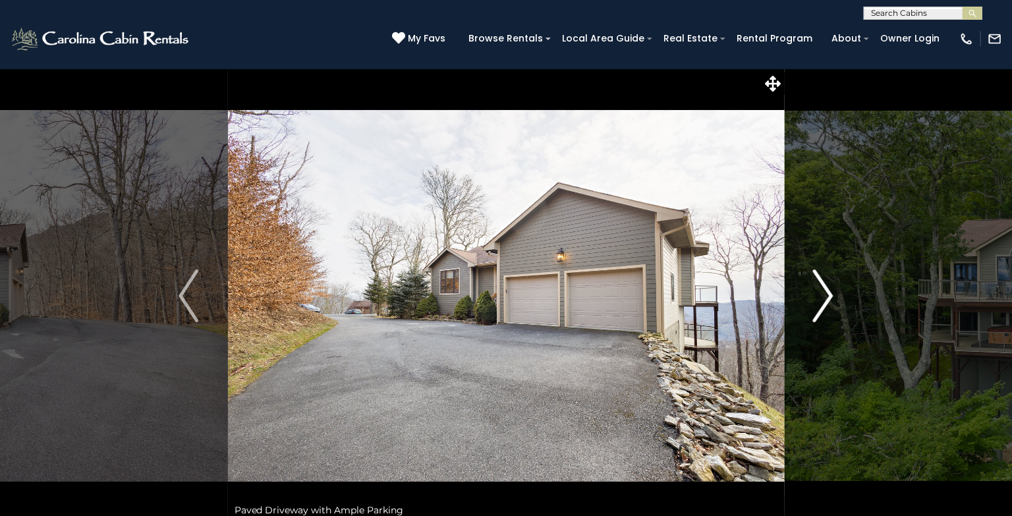
click at [825, 293] on img "Next" at bounding box center [824, 295] width 20 height 53
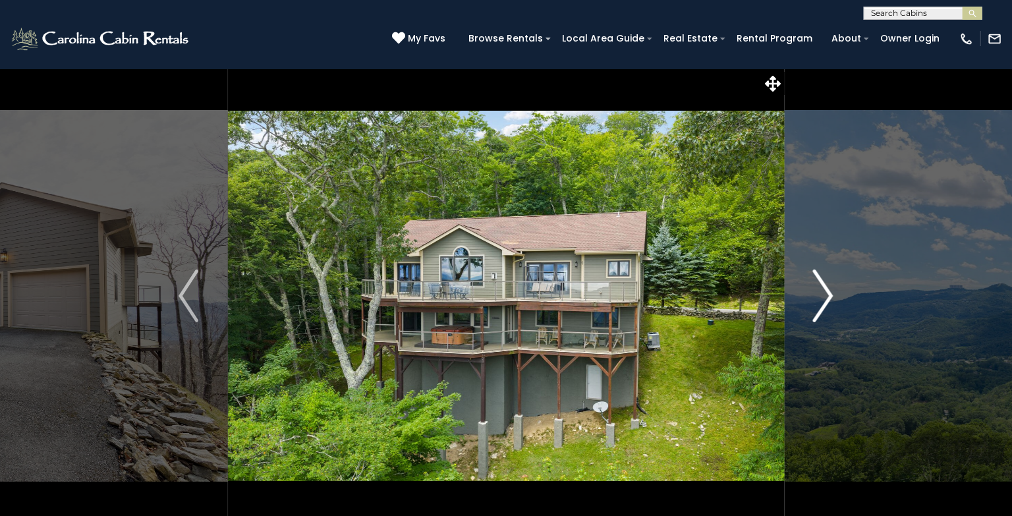
click at [825, 293] on img "Next" at bounding box center [824, 295] width 20 height 53
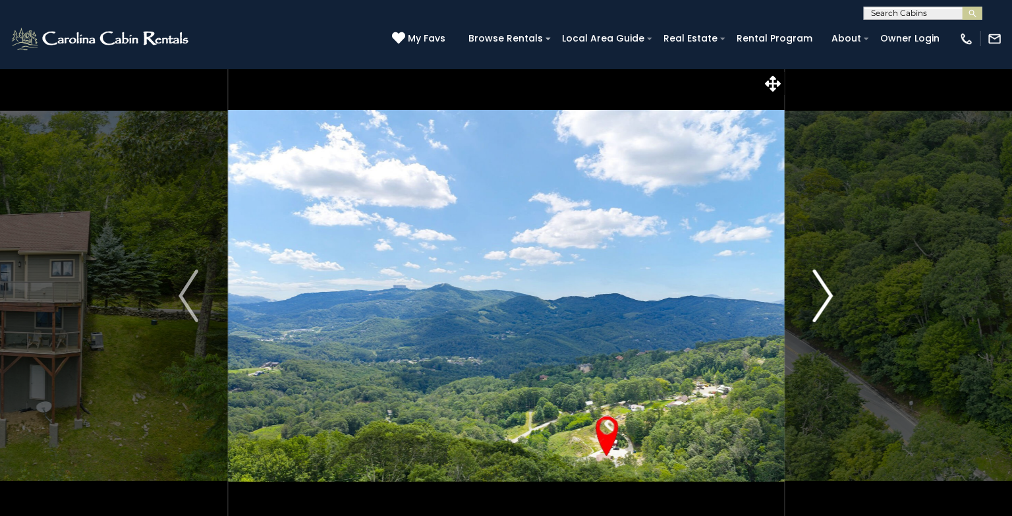
click at [825, 293] on img "Next" at bounding box center [824, 295] width 20 height 53
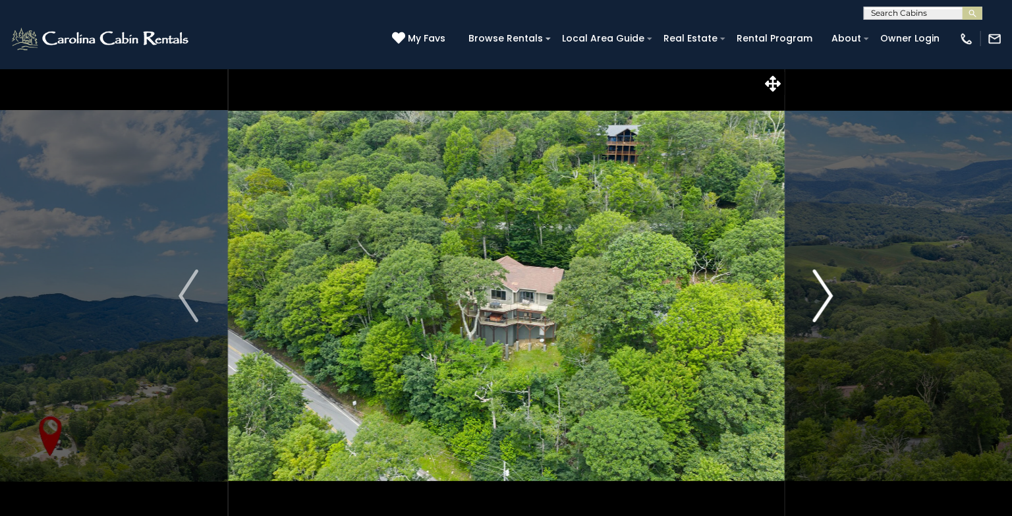
click at [825, 293] on img "Next" at bounding box center [824, 295] width 20 height 53
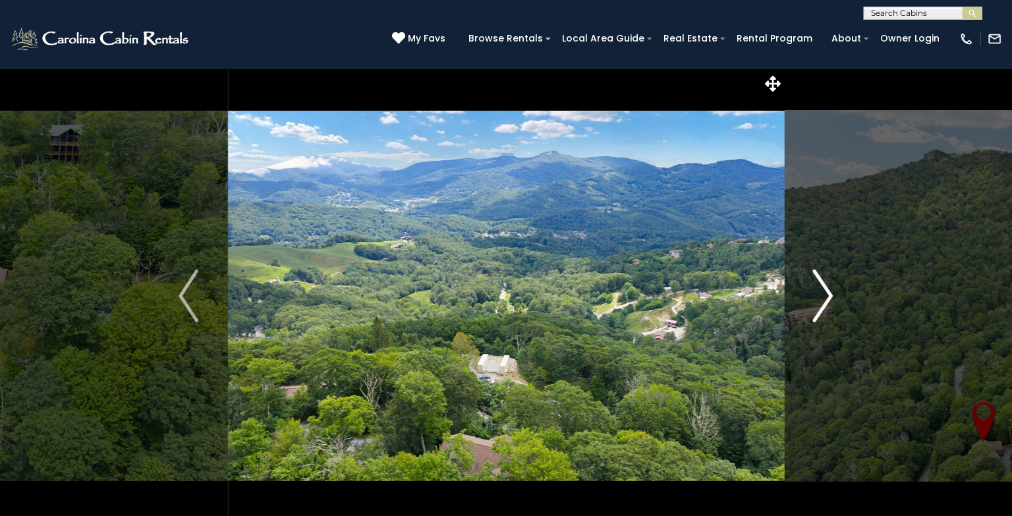
click at [825, 293] on img "Next" at bounding box center [824, 295] width 20 height 53
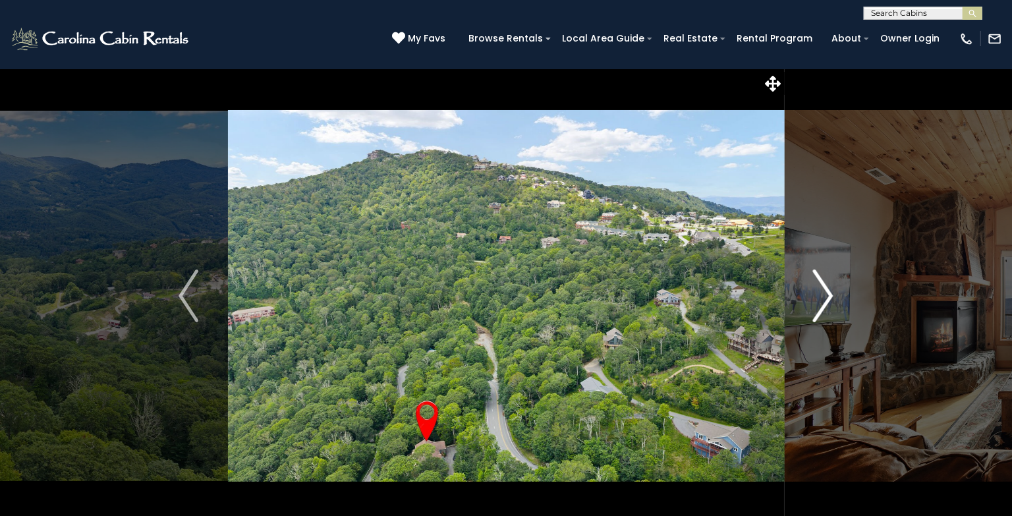
click at [825, 293] on img "Next" at bounding box center [824, 295] width 20 height 53
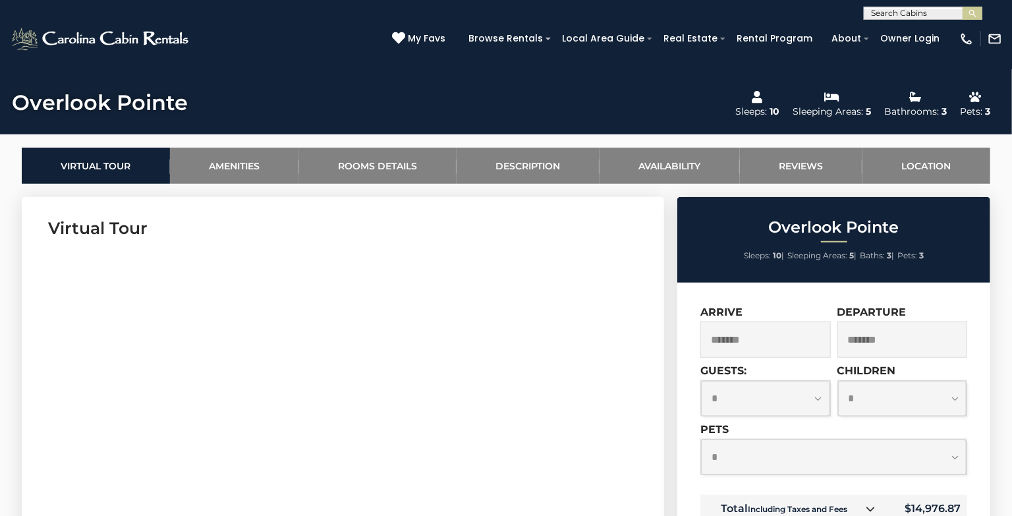
scroll to position [546, 0]
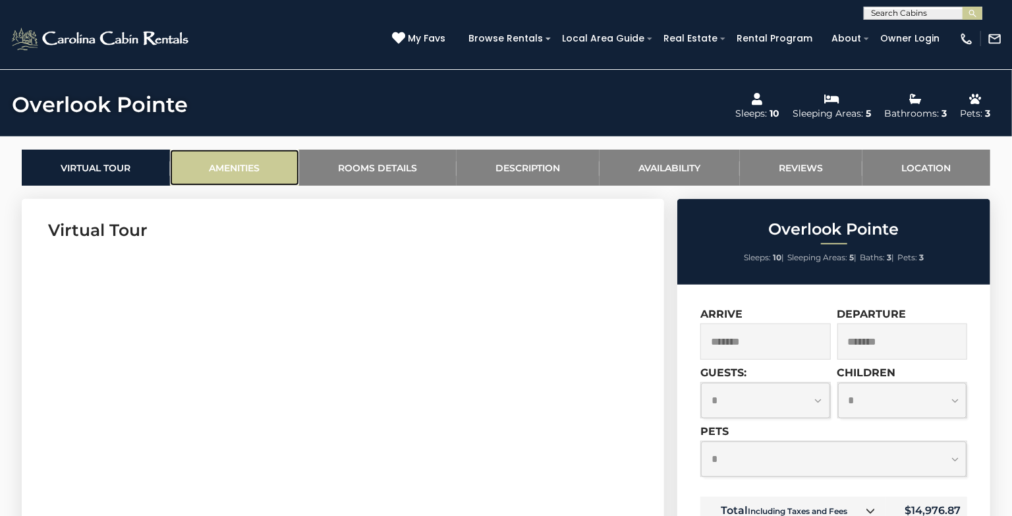
click at [271, 175] on link "Amenities" at bounding box center [234, 168] width 129 height 36
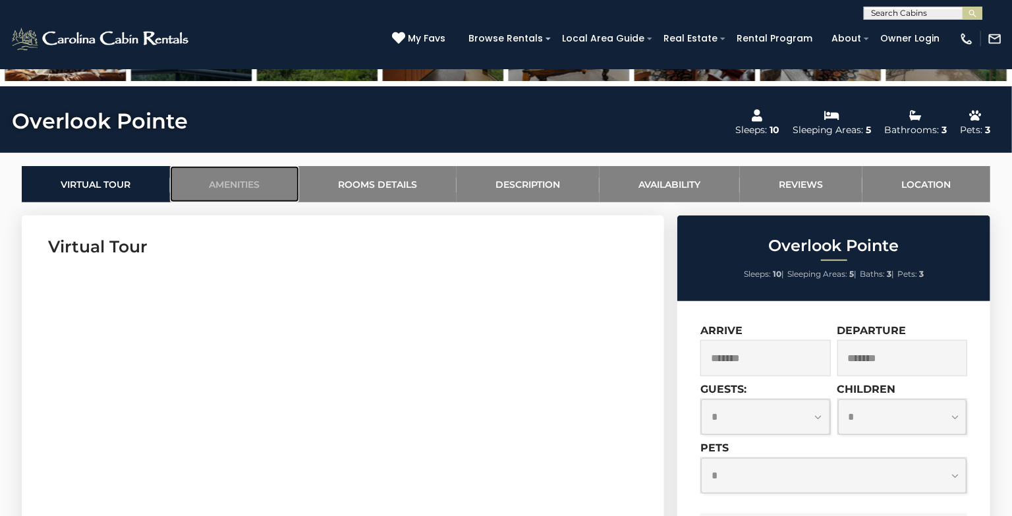
scroll to position [530, 0]
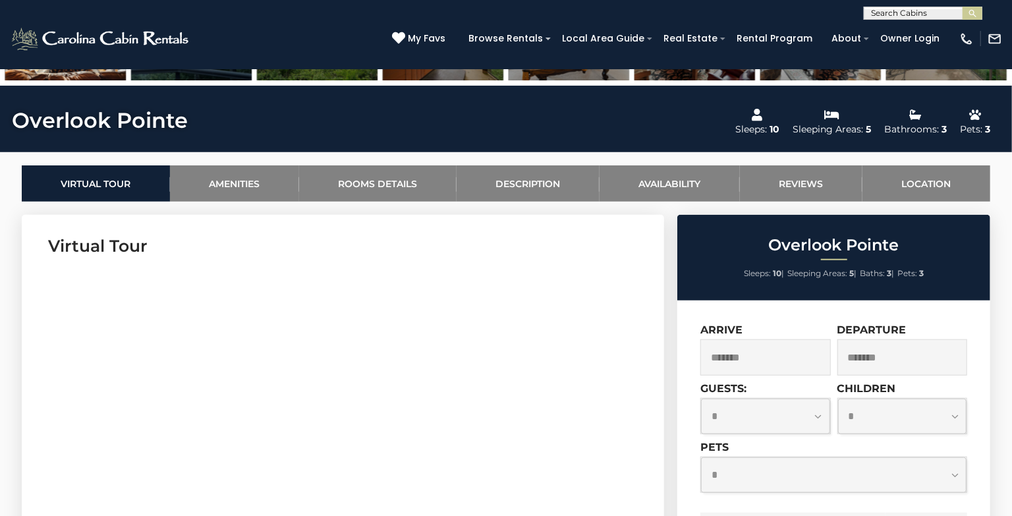
click at [818, 418] on select "**********" at bounding box center [765, 416] width 129 height 35
select select "*"
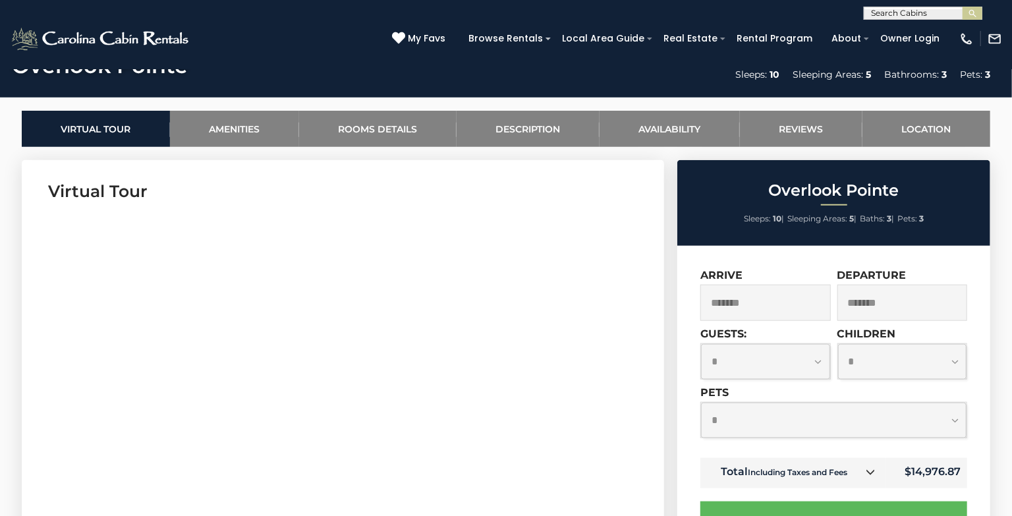
scroll to position [588, 0]
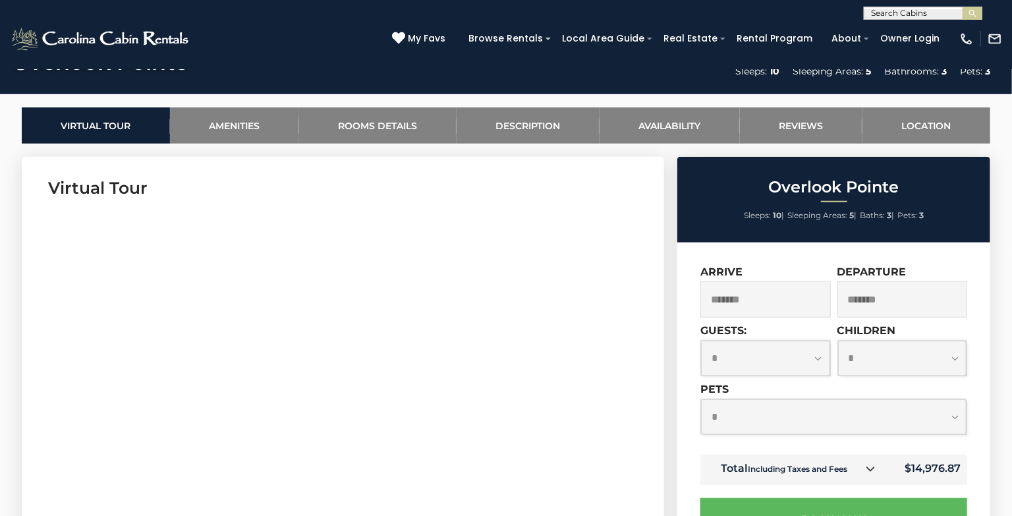
click at [958, 416] on select "**********" at bounding box center [833, 416] width 265 height 35
select select "*"
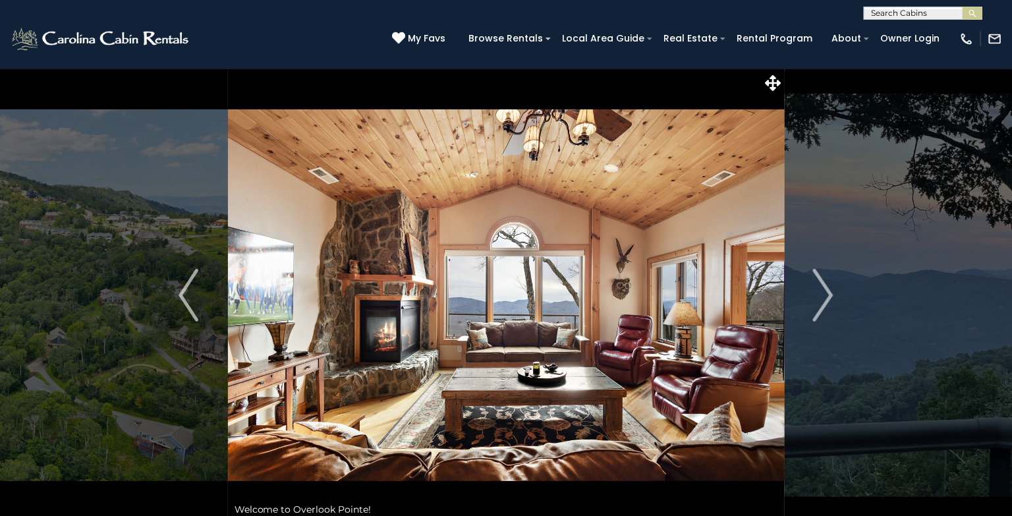
scroll to position [0, 0]
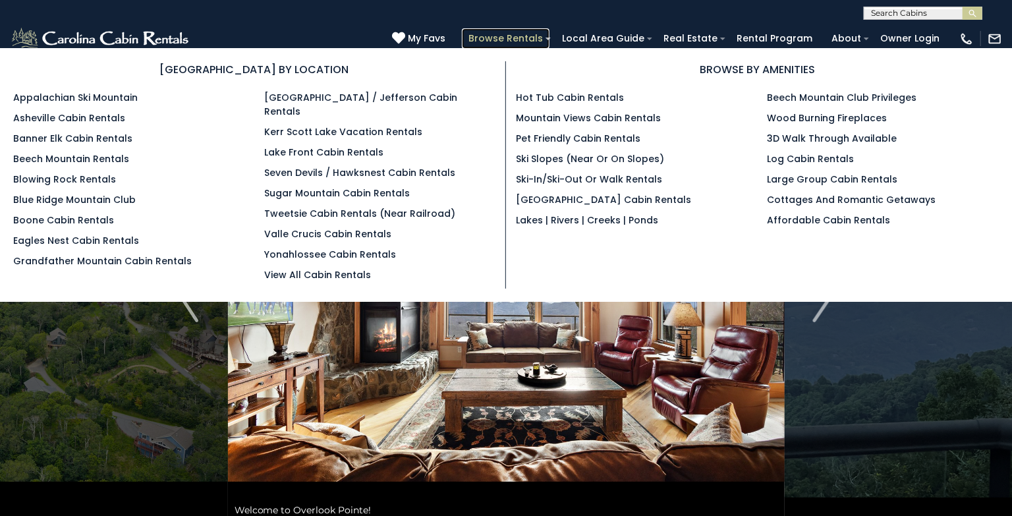
click at [515, 39] on link "Browse Rentals" at bounding box center [506, 38] width 88 height 20
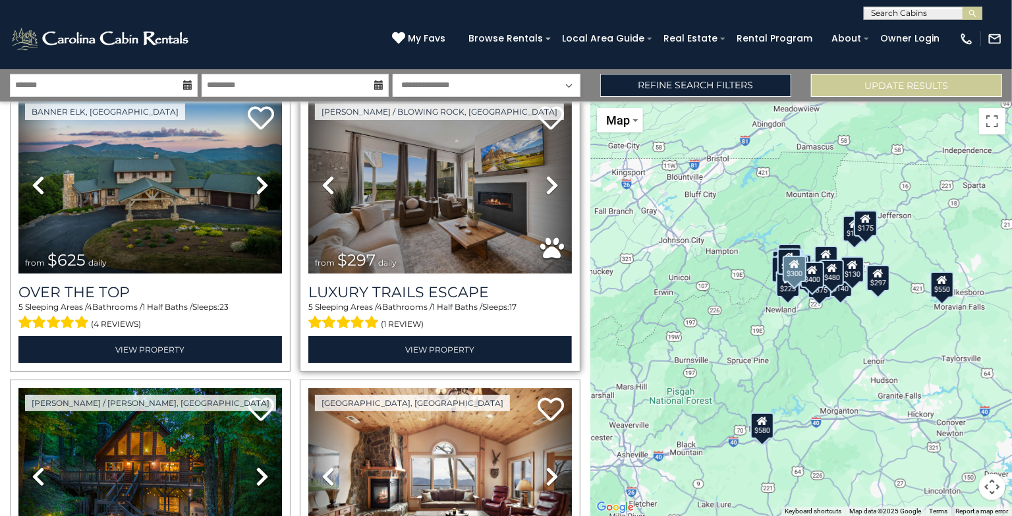
scroll to position [55, 0]
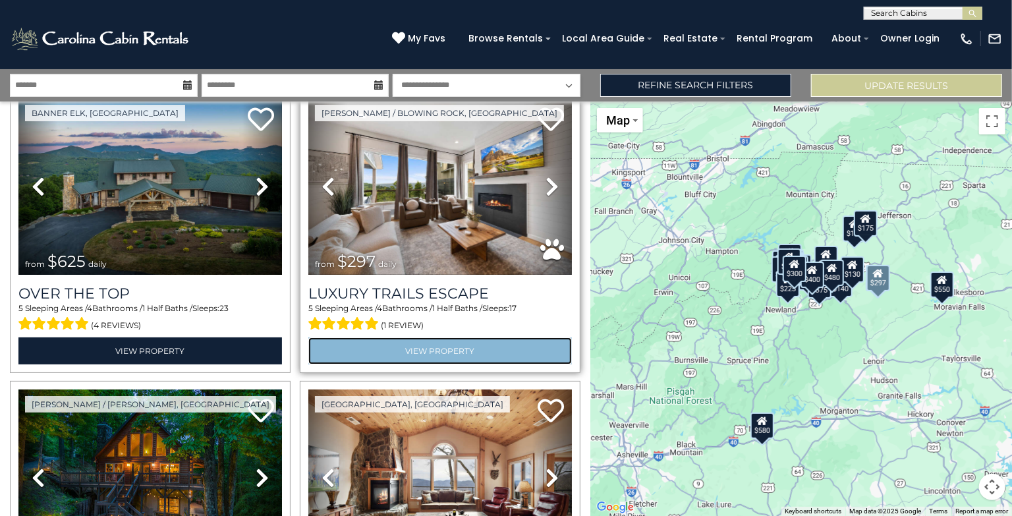
click at [433, 353] on link "View Property" at bounding box center [440, 350] width 264 height 27
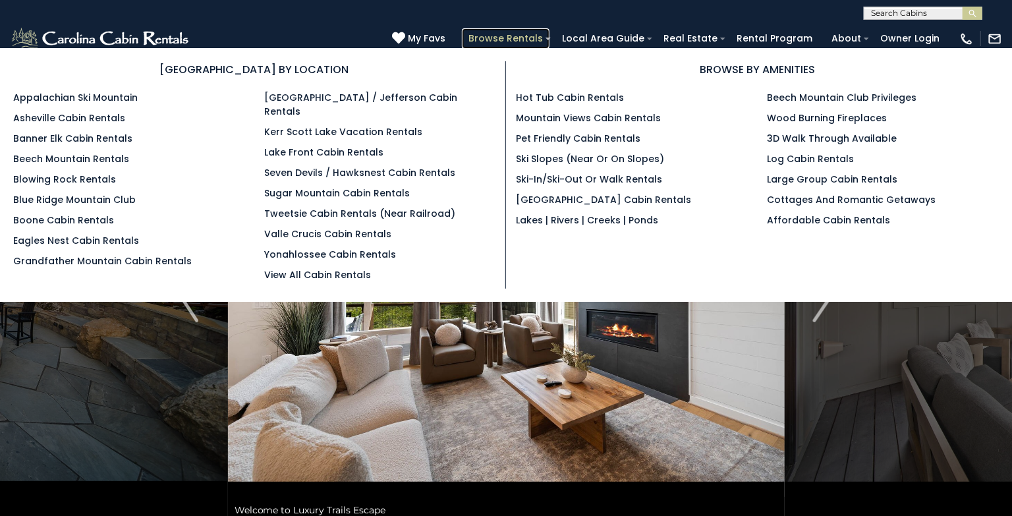
click at [549, 37] on link "Browse Rentals" at bounding box center [506, 38] width 88 height 20
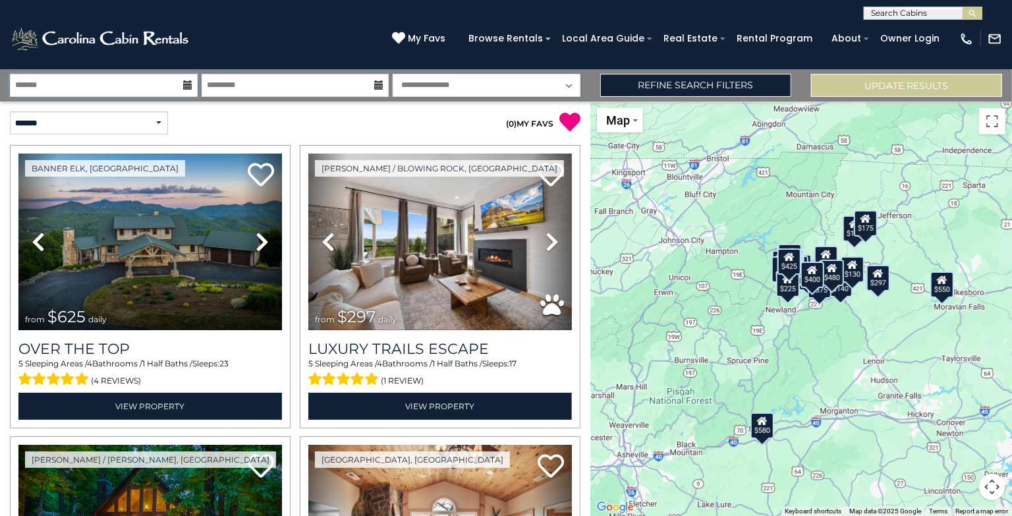
click at [185, 90] on input "text" at bounding box center [104, 85] width 188 height 23
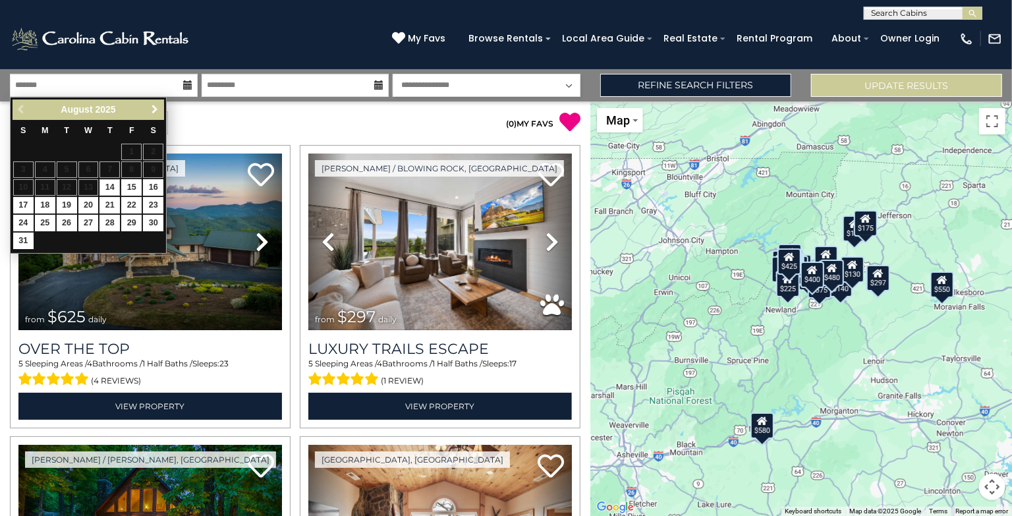
click at [156, 111] on span "Next" at bounding box center [155, 109] width 11 height 11
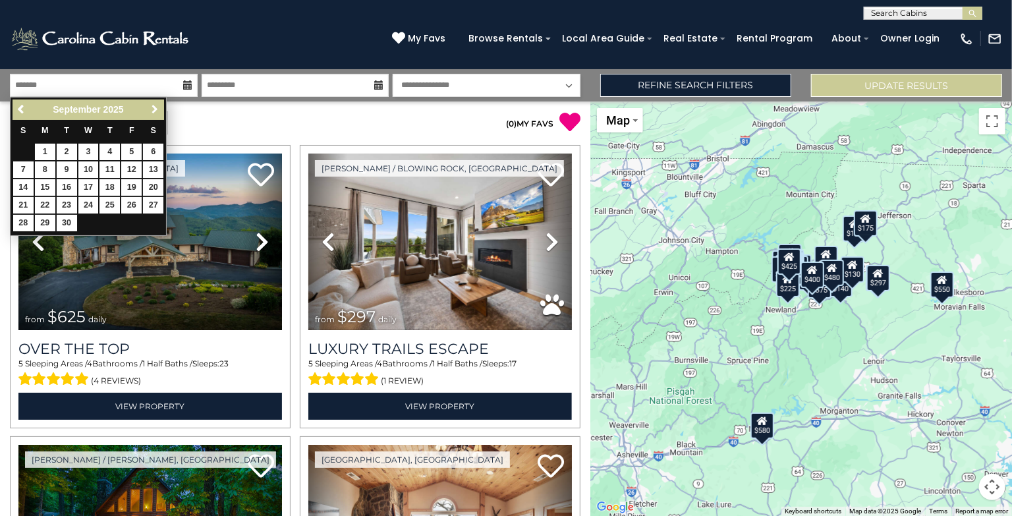
click at [156, 111] on span "Next" at bounding box center [155, 109] width 11 height 11
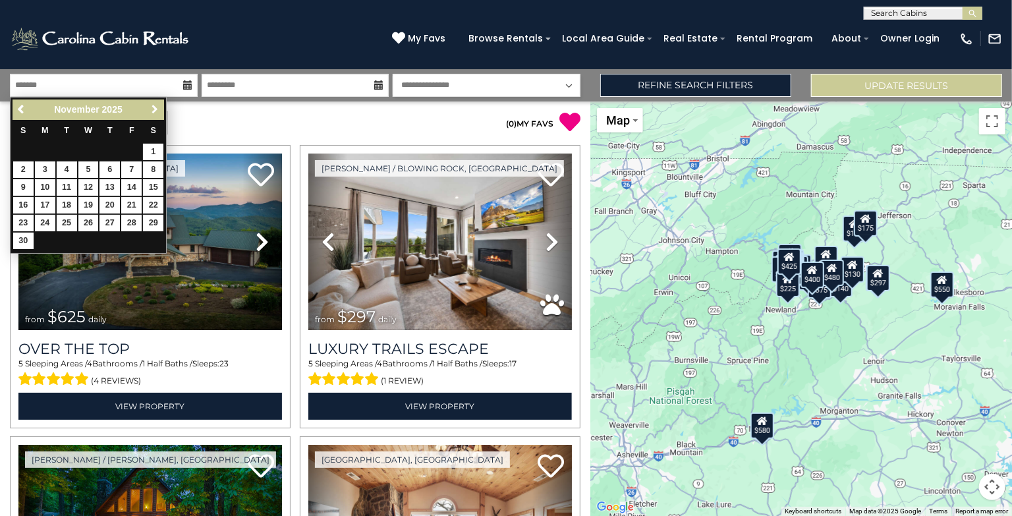
click at [156, 111] on span "Next" at bounding box center [155, 109] width 11 height 11
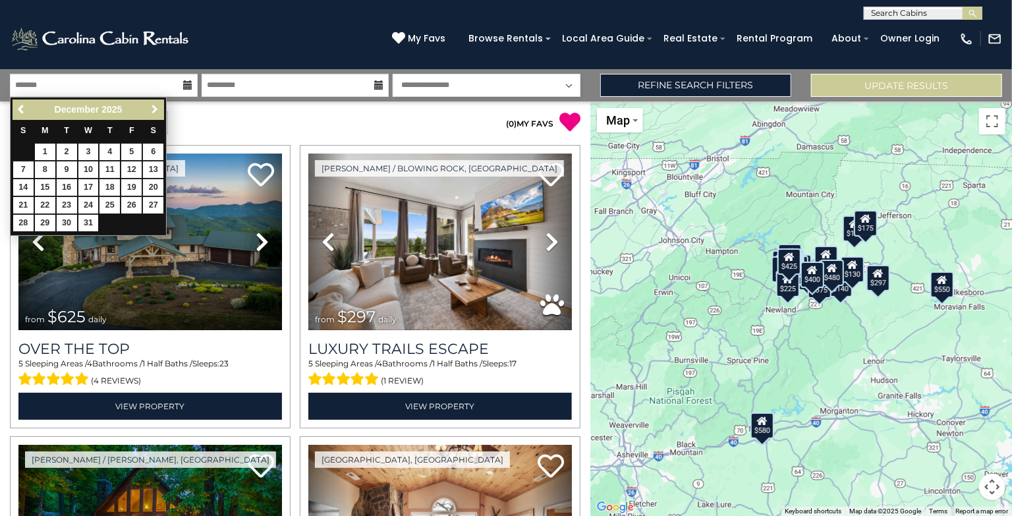
click at [156, 111] on span "Next" at bounding box center [155, 109] width 11 height 11
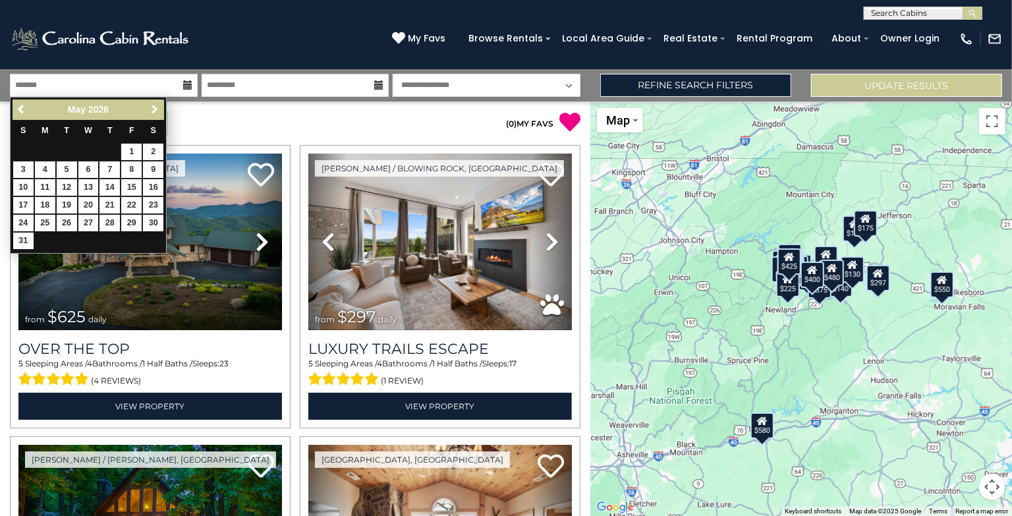
click at [156, 111] on span "Next" at bounding box center [155, 109] width 11 height 11
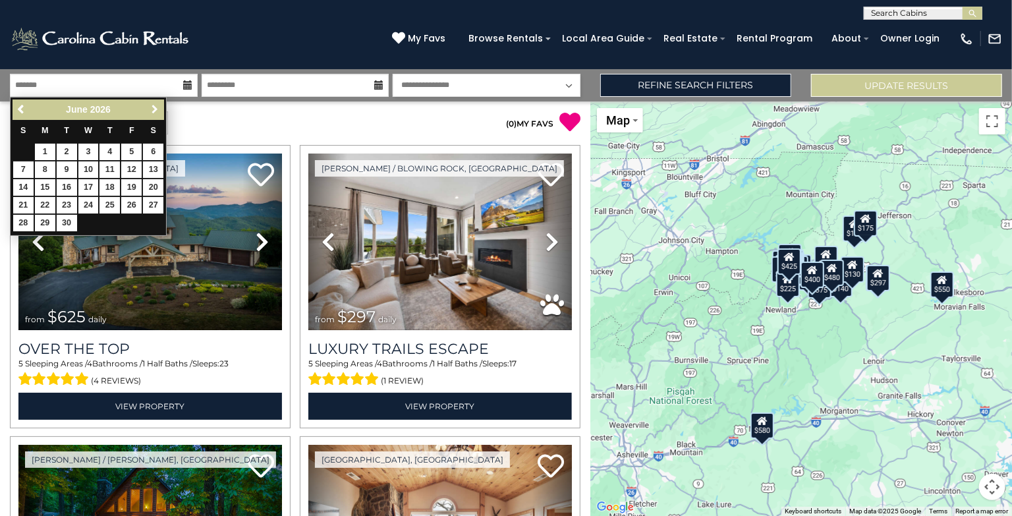
click at [156, 111] on span "Next" at bounding box center [155, 109] width 11 height 11
click at [22, 186] on link "12" at bounding box center [23, 187] width 20 height 16
type input "*******"
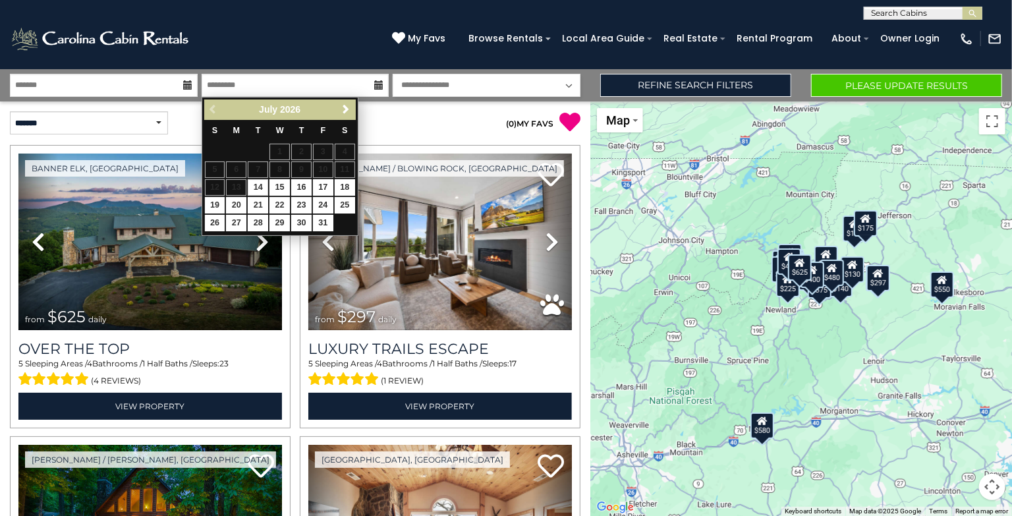
click at [213, 106] on div "Previous Next July 2026" at bounding box center [280, 109] width 152 height 20
click at [209, 106] on div "Previous Next July 2026" at bounding box center [280, 109] width 152 height 20
click at [188, 85] on icon at bounding box center [187, 84] width 9 height 9
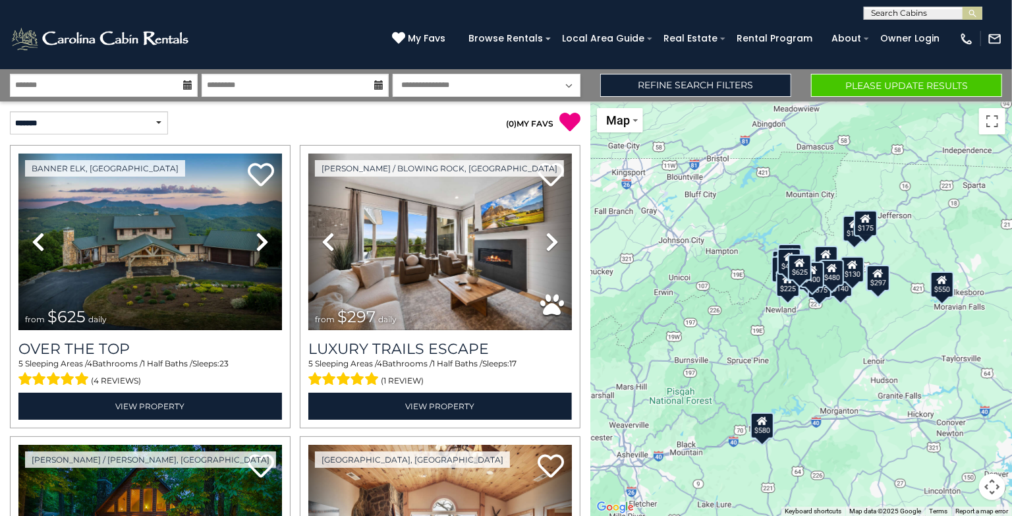
click at [188, 85] on icon at bounding box center [187, 84] width 9 height 9
click at [53, 86] on input "*******" at bounding box center [104, 85] width 188 height 23
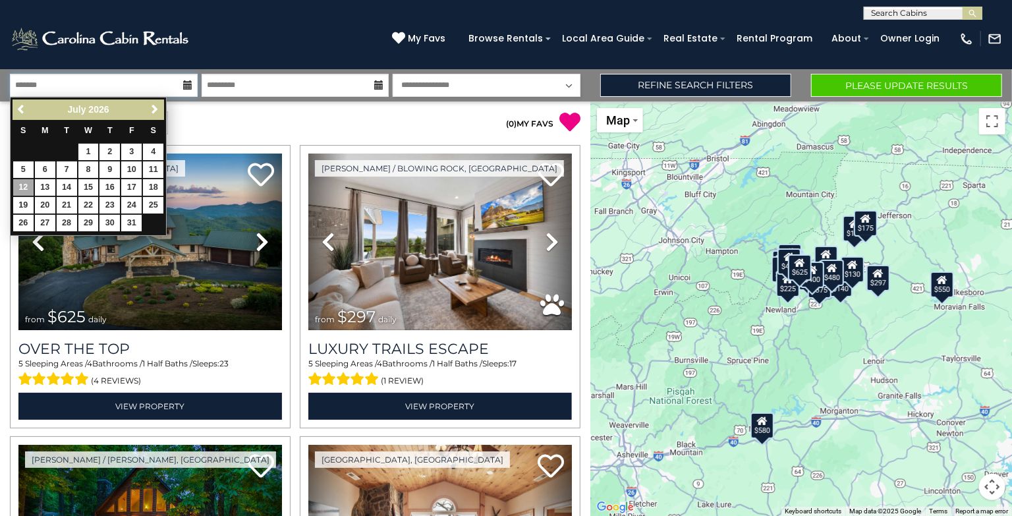
click at [40, 84] on input "*******" at bounding box center [104, 85] width 188 height 23
click at [42, 86] on input "*******" at bounding box center [104, 85] width 188 height 23
click at [19, 107] on span "Previous" at bounding box center [21, 109] width 11 height 11
click at [154, 111] on span "Next" at bounding box center [155, 109] width 11 height 11
click at [20, 169] on link "5" at bounding box center [23, 169] width 20 height 16
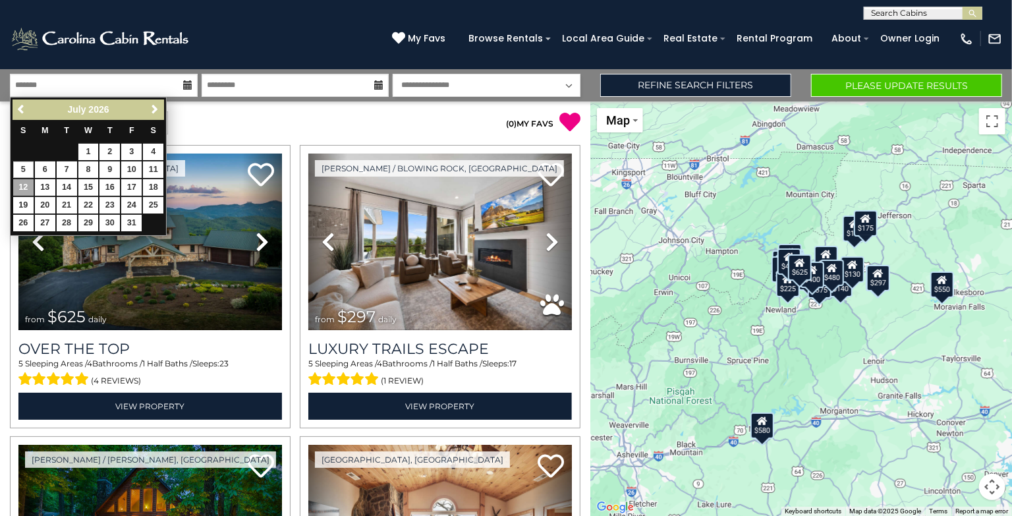
type input "******"
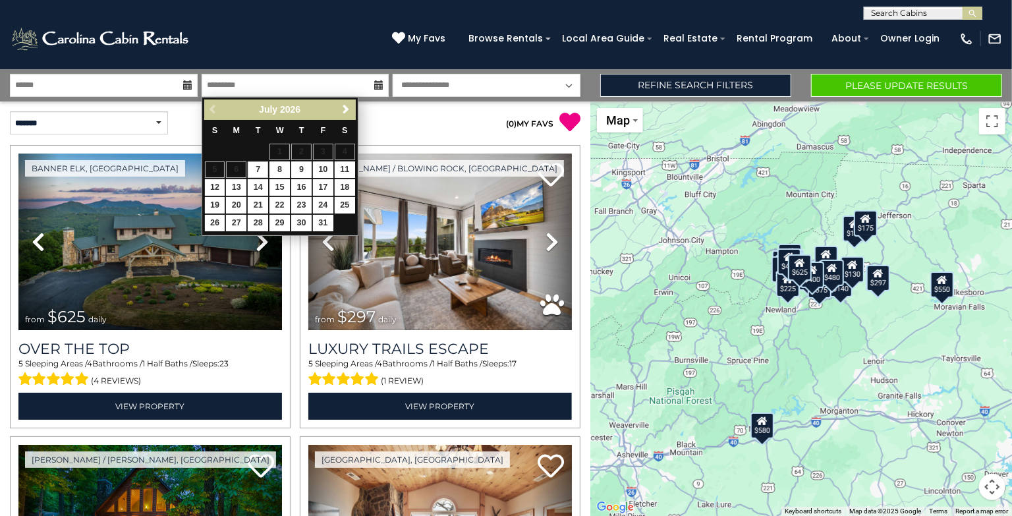
click at [281, 145] on table "S M T W T F S 1 2 3 4 5 6 7 8 9 10 11 12 13 14 15 16 17 18 19 20 21 22 23 24 25…" at bounding box center [280, 176] width 152 height 113
click at [57, 79] on input "******" at bounding box center [104, 85] width 188 height 23
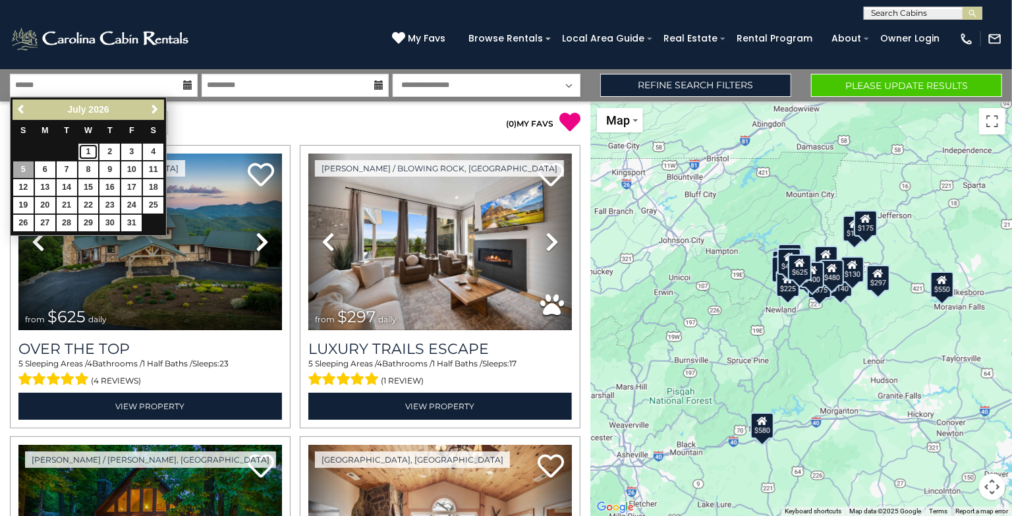
click at [85, 154] on link "1" at bounding box center [88, 152] width 20 height 16
type input "******"
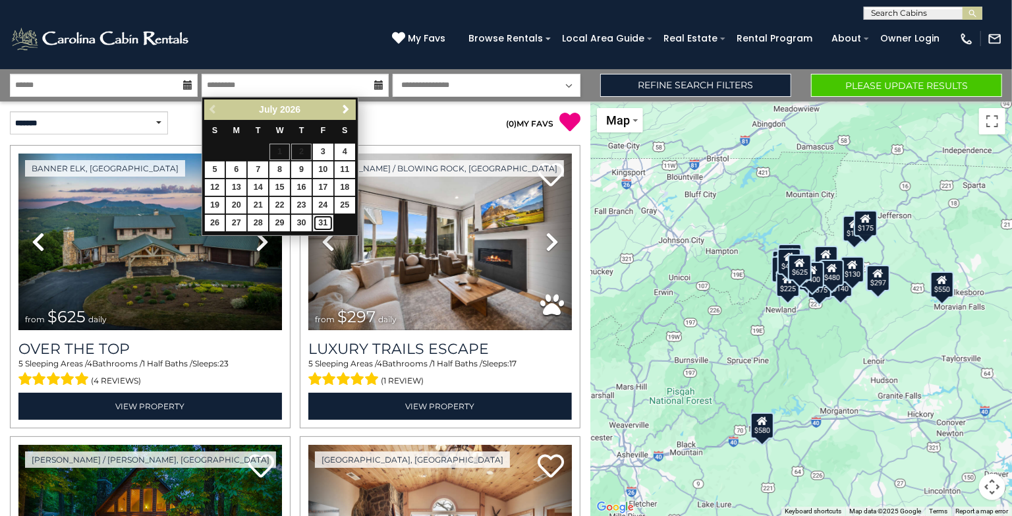
click at [325, 224] on link "31" at bounding box center [323, 223] width 20 height 16
type input "*******"
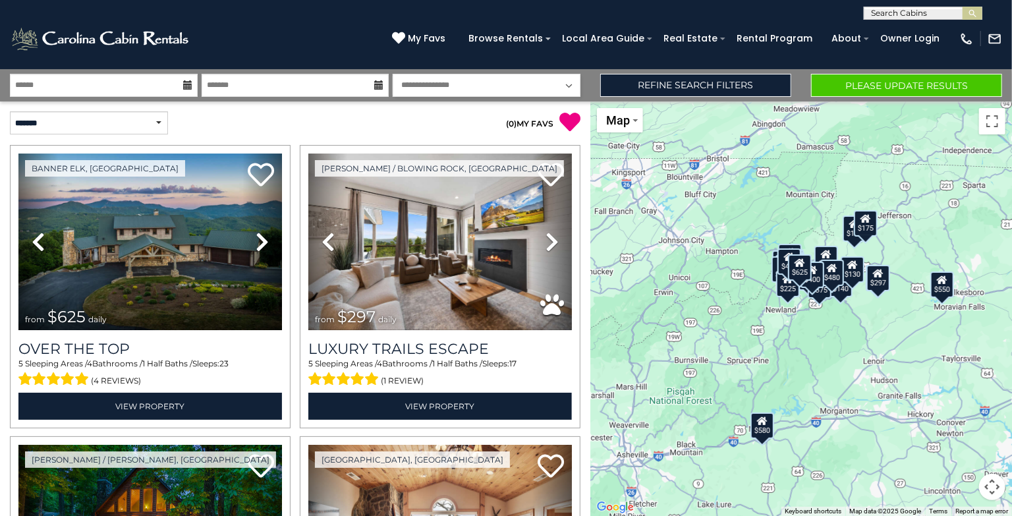
click at [480, 86] on select "**********" at bounding box center [487, 85] width 188 height 23
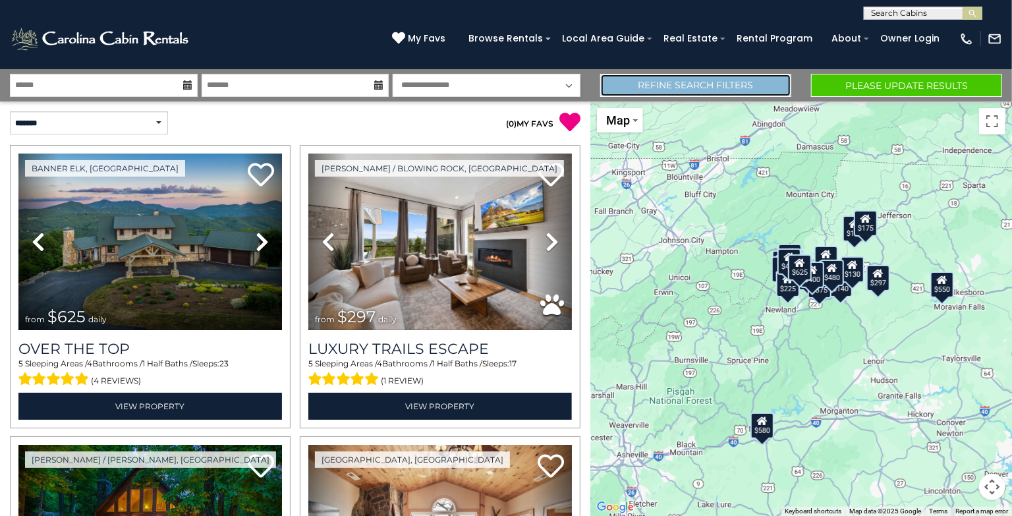
click at [704, 86] on link "Refine Search Filters" at bounding box center [695, 85] width 191 height 23
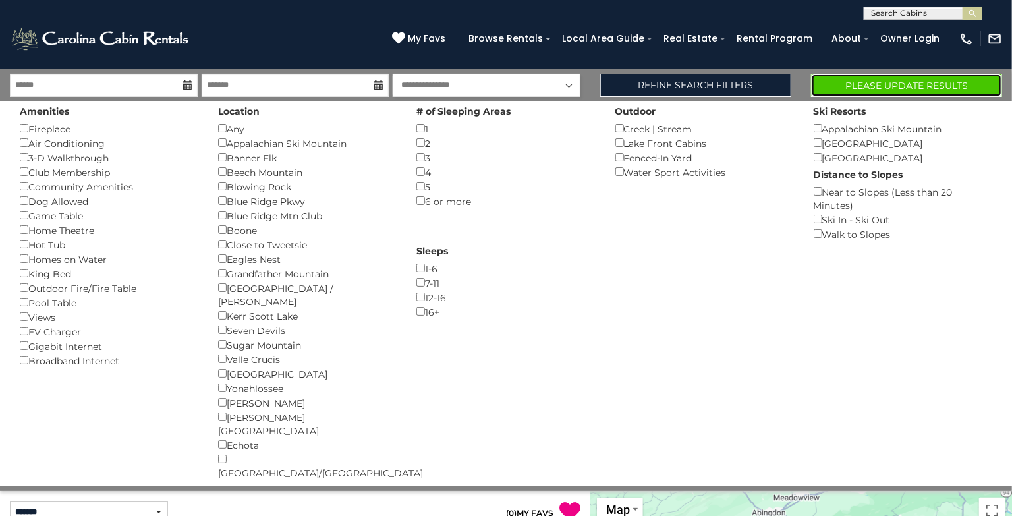
click at [878, 85] on button "Please Update Results" at bounding box center [906, 85] width 191 height 23
